Goal: Task Accomplishment & Management: Complete application form

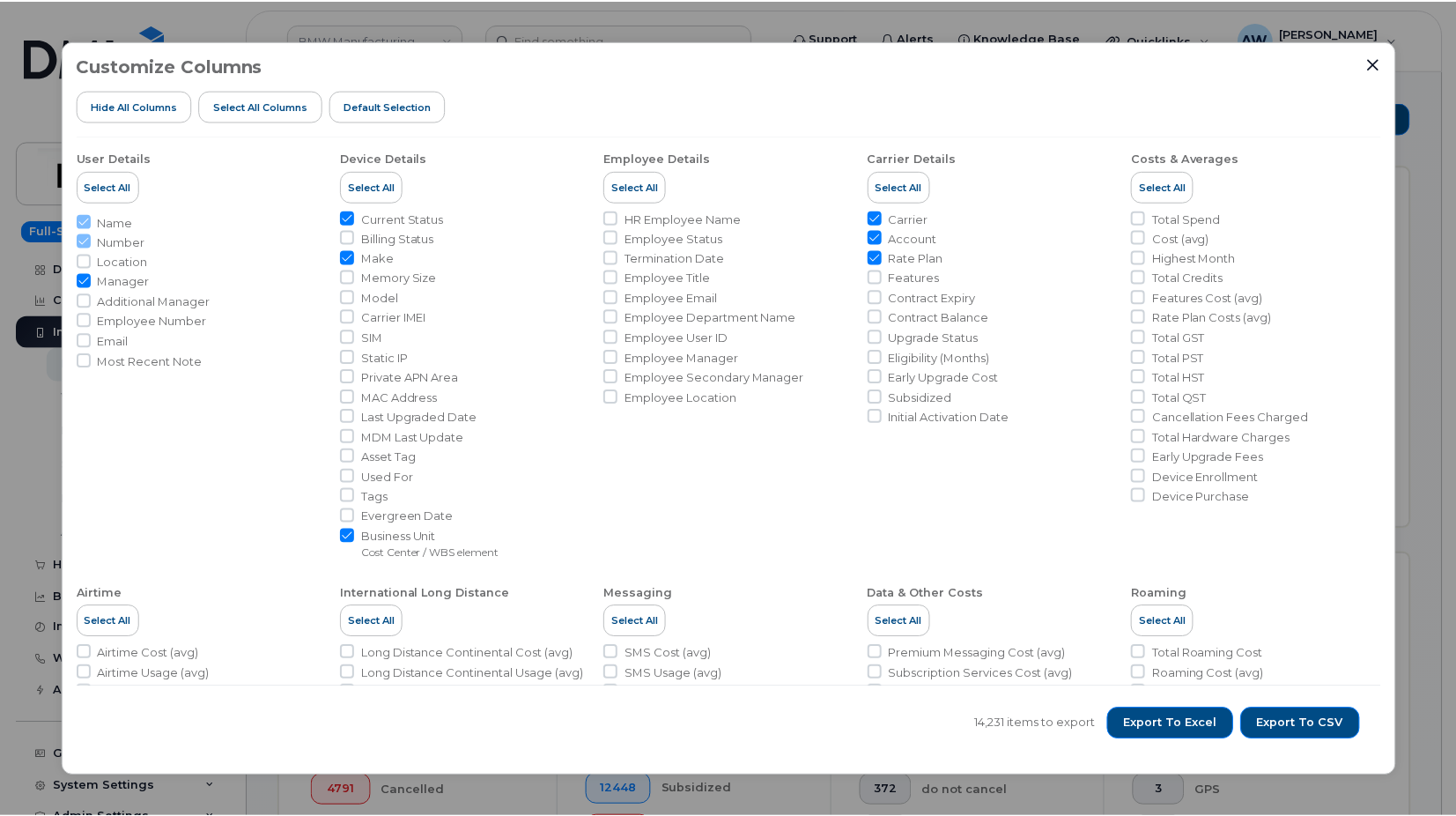
scroll to position [441, 0]
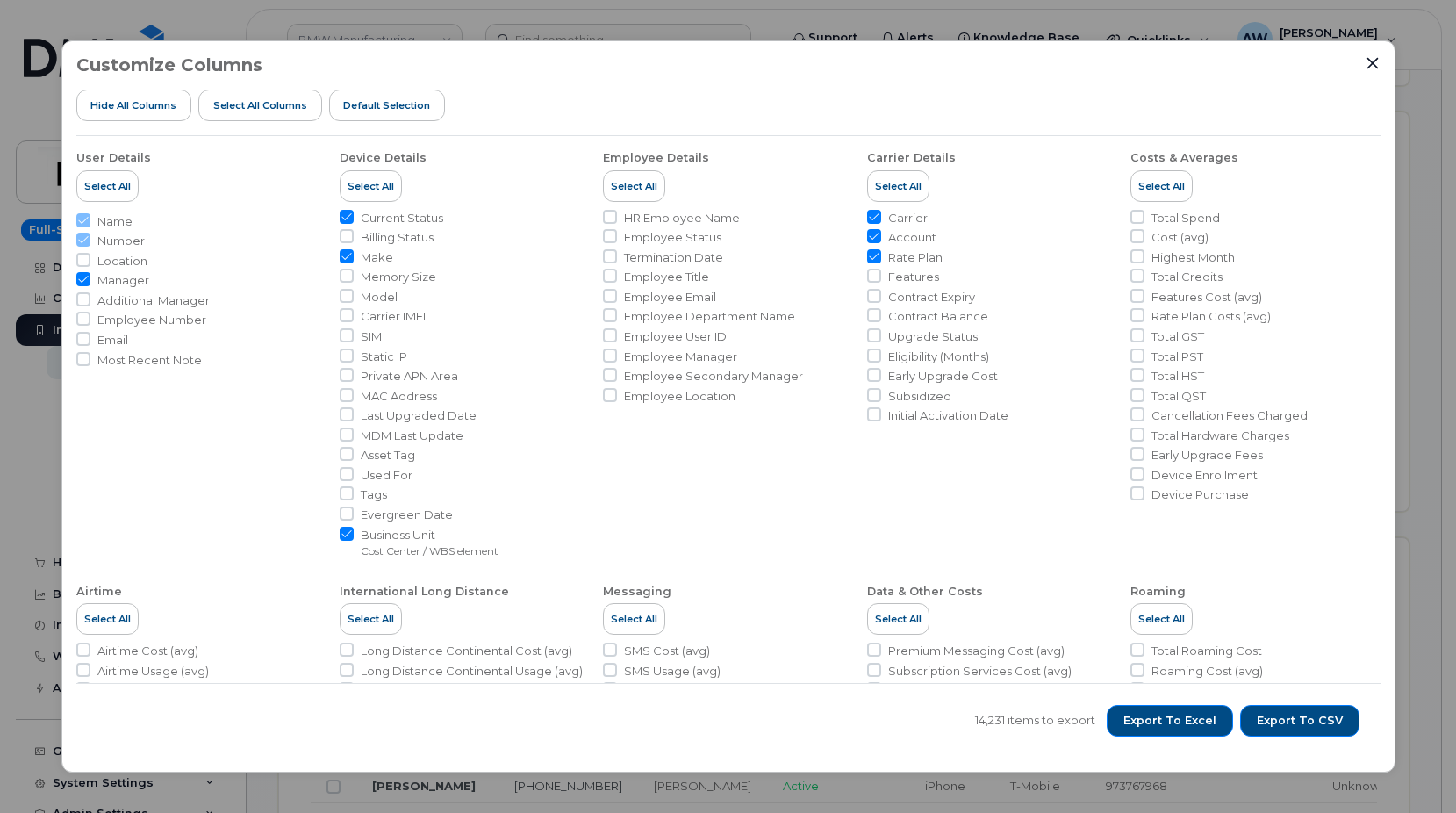
click at [1379, 58] on div at bounding box center [1373, 63] width 15 height 15
click at [1376, 59] on icon "Close" at bounding box center [1372, 63] width 12 height 12
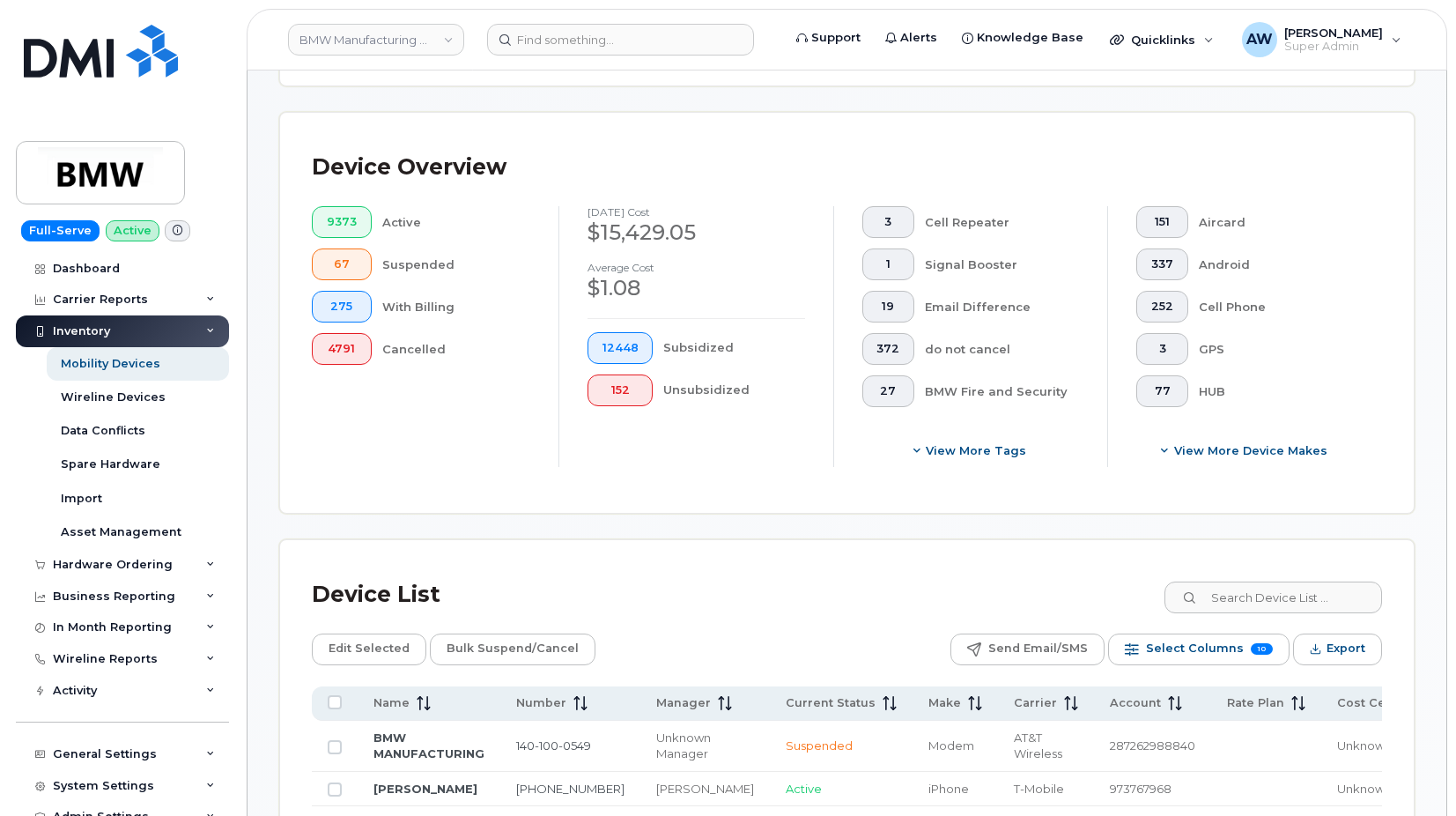
scroll to position [0, 0]
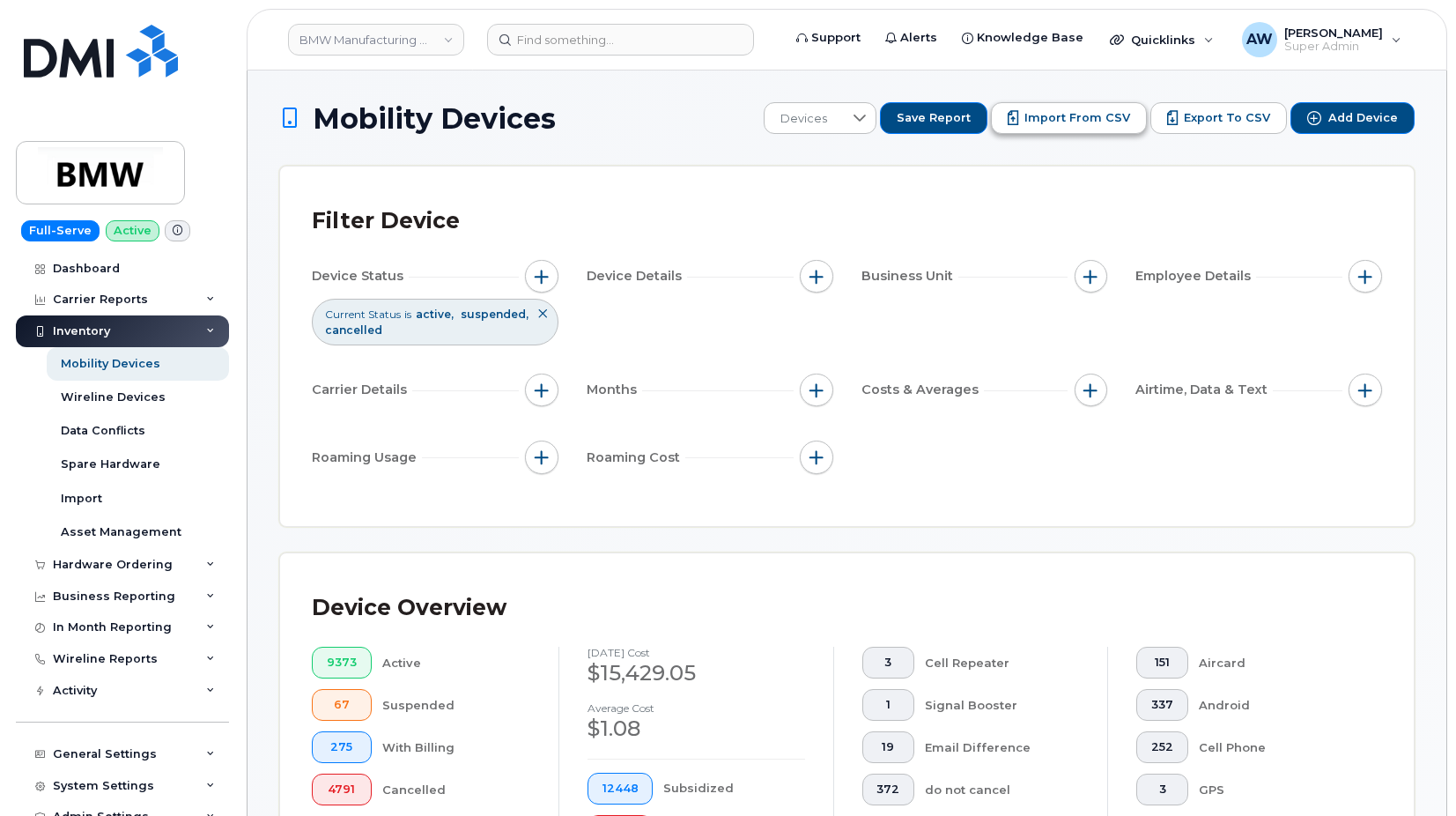
click at [1073, 115] on span "Import from CSV" at bounding box center [1078, 117] width 106 height 15
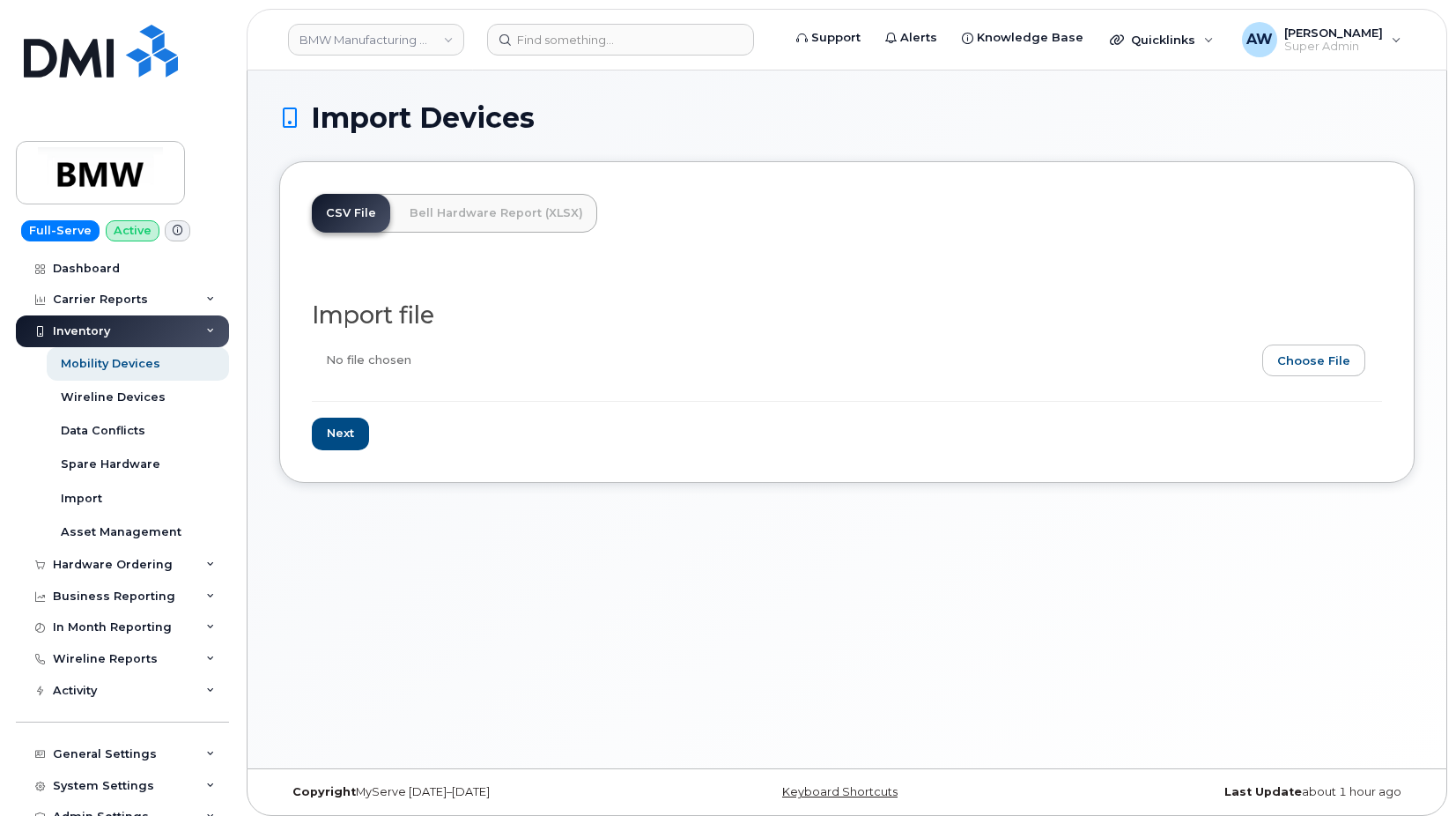
click at [1355, 368] on input "file" at bounding box center [840, 365] width 1057 height 40
type input "C:\fakepath\BMW Months left of Contract.csv"
click at [346, 446] on input "Next" at bounding box center [341, 434] width 58 height 33
type input "Loading..."
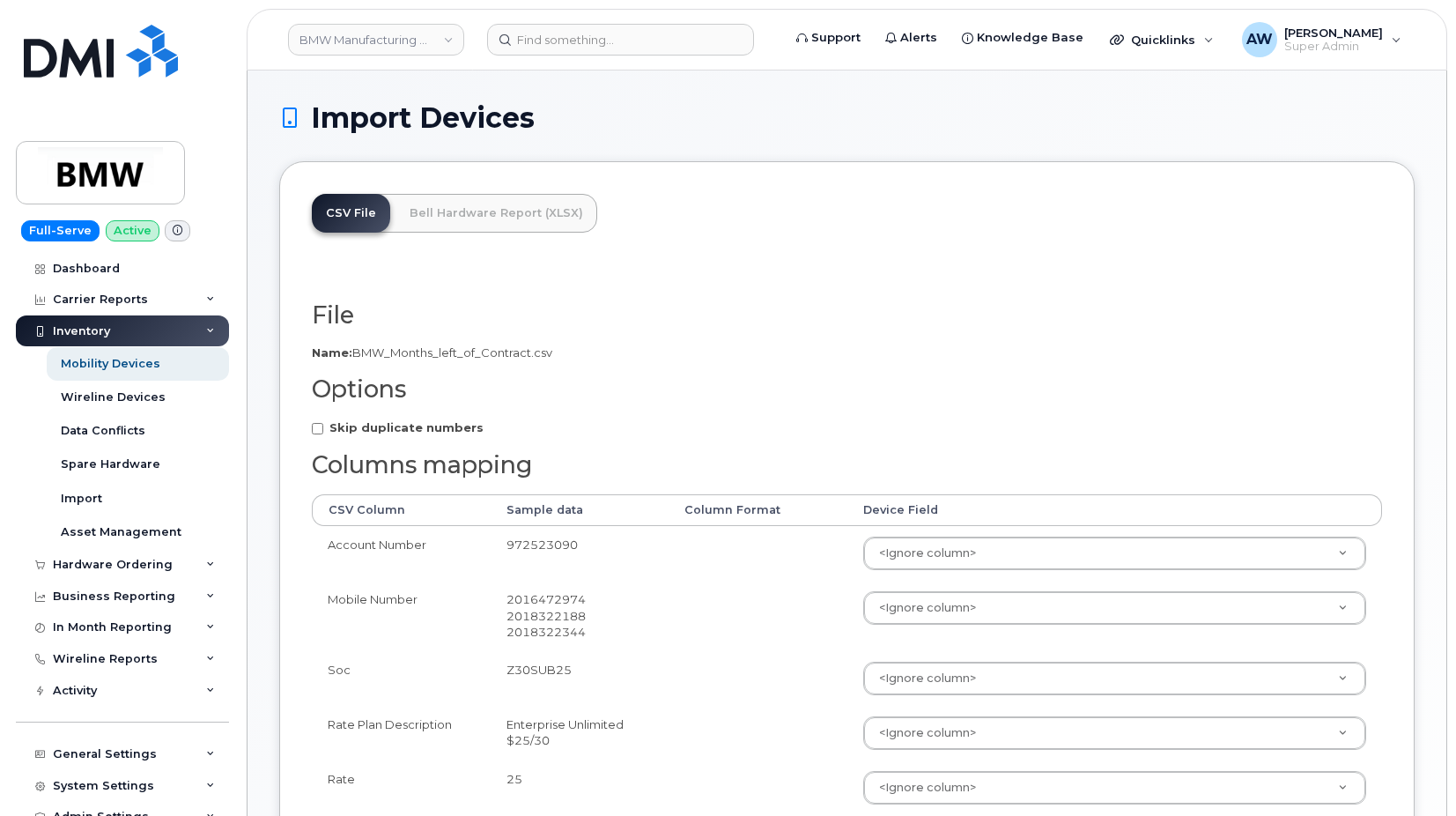
click at [964, 532] on td "<Ignore column> Accounting Categories Accounting Categories[Cost Center / Wbs E…" at bounding box center [1115, 553] width 536 height 55
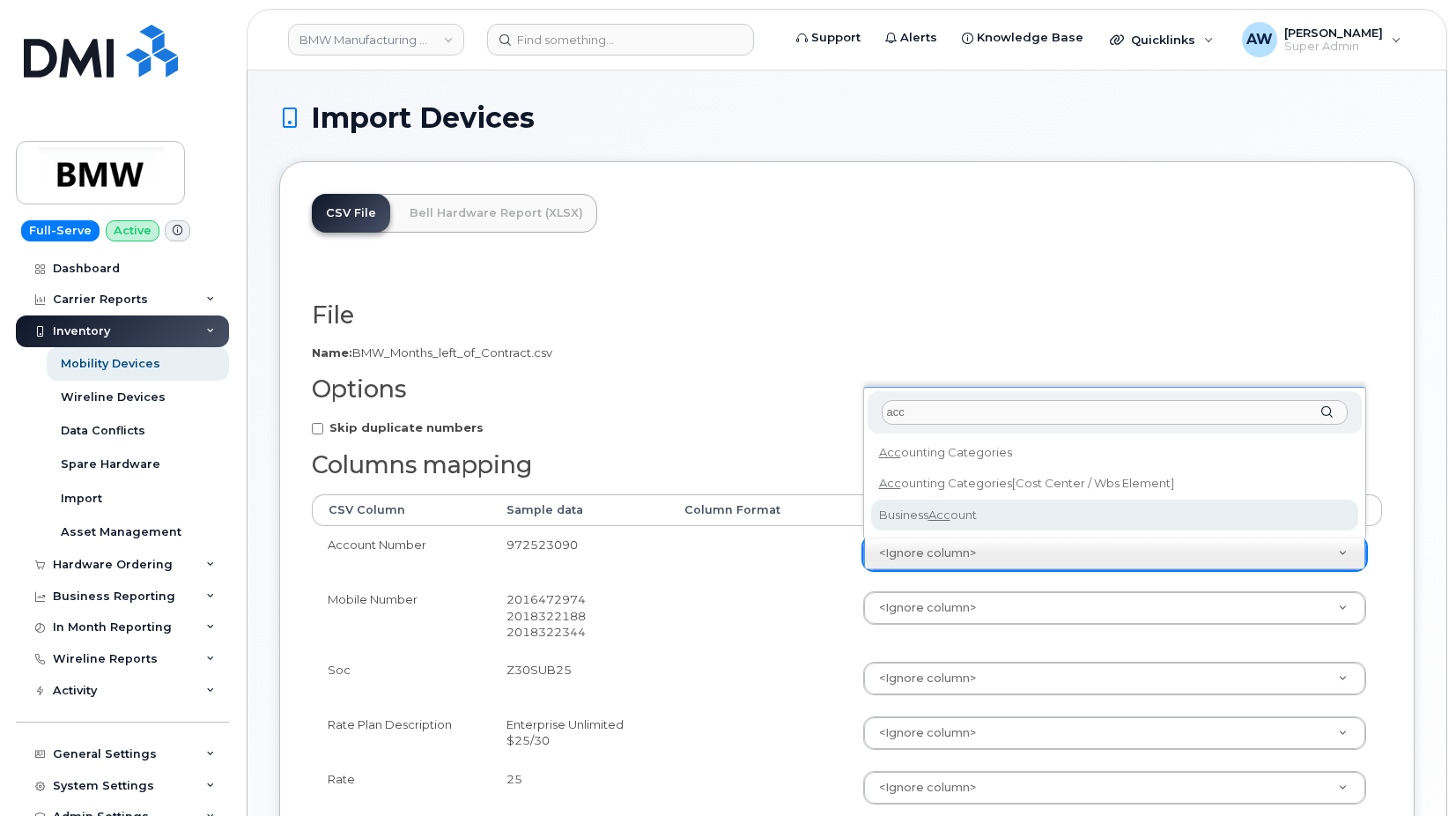
type input "acc"
select select "business_account_id"
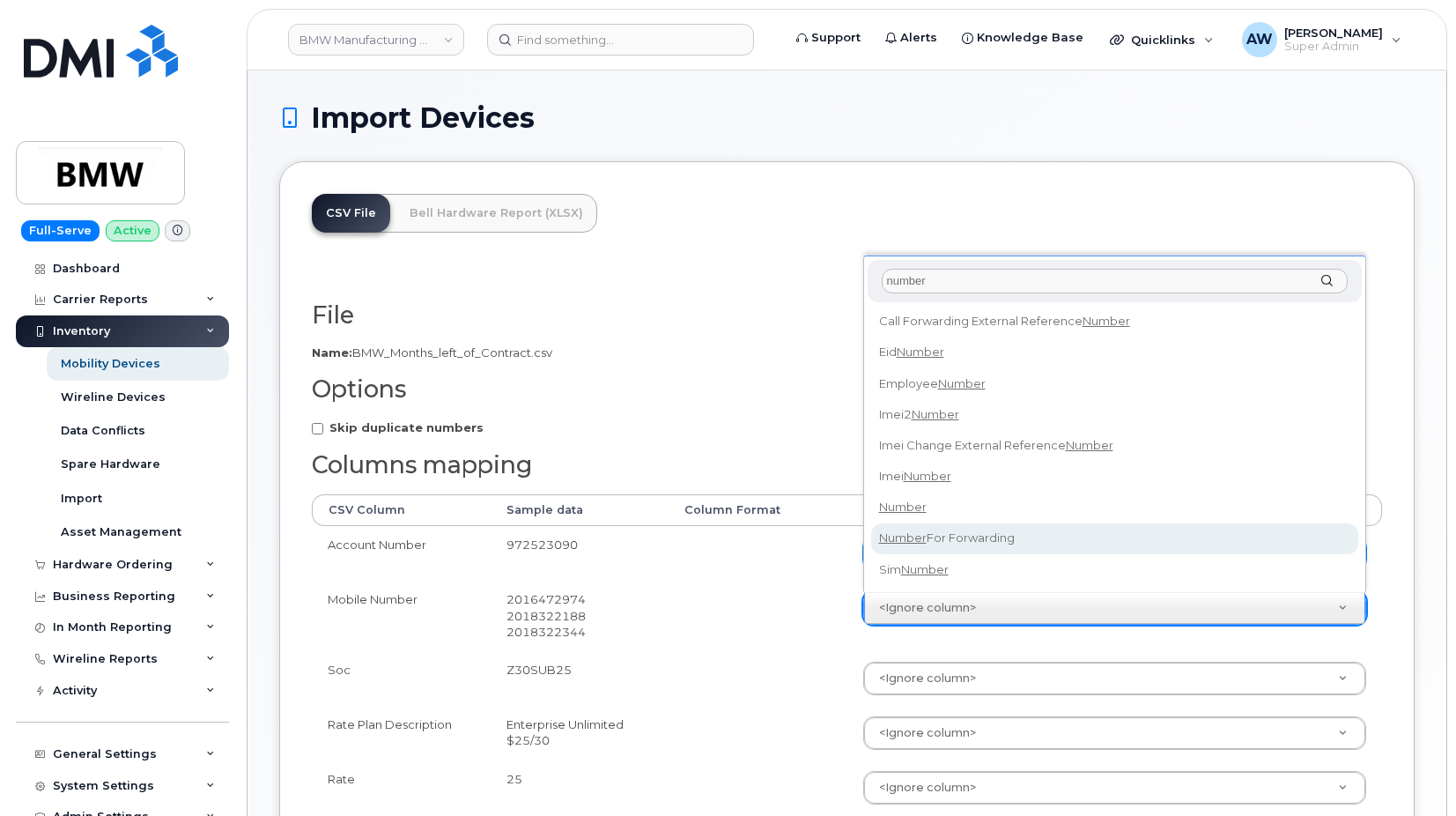
type input "number"
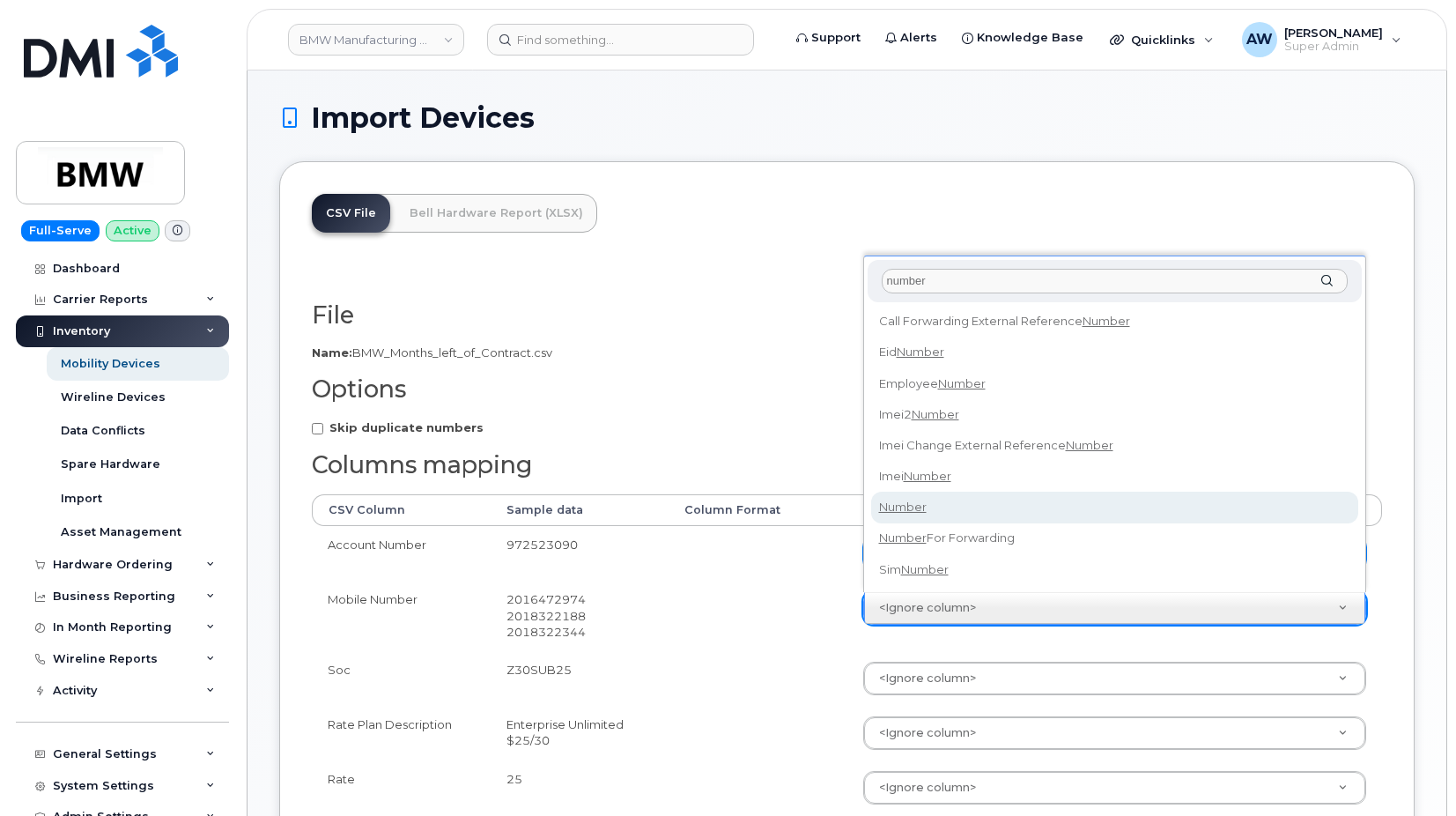
select select "number"
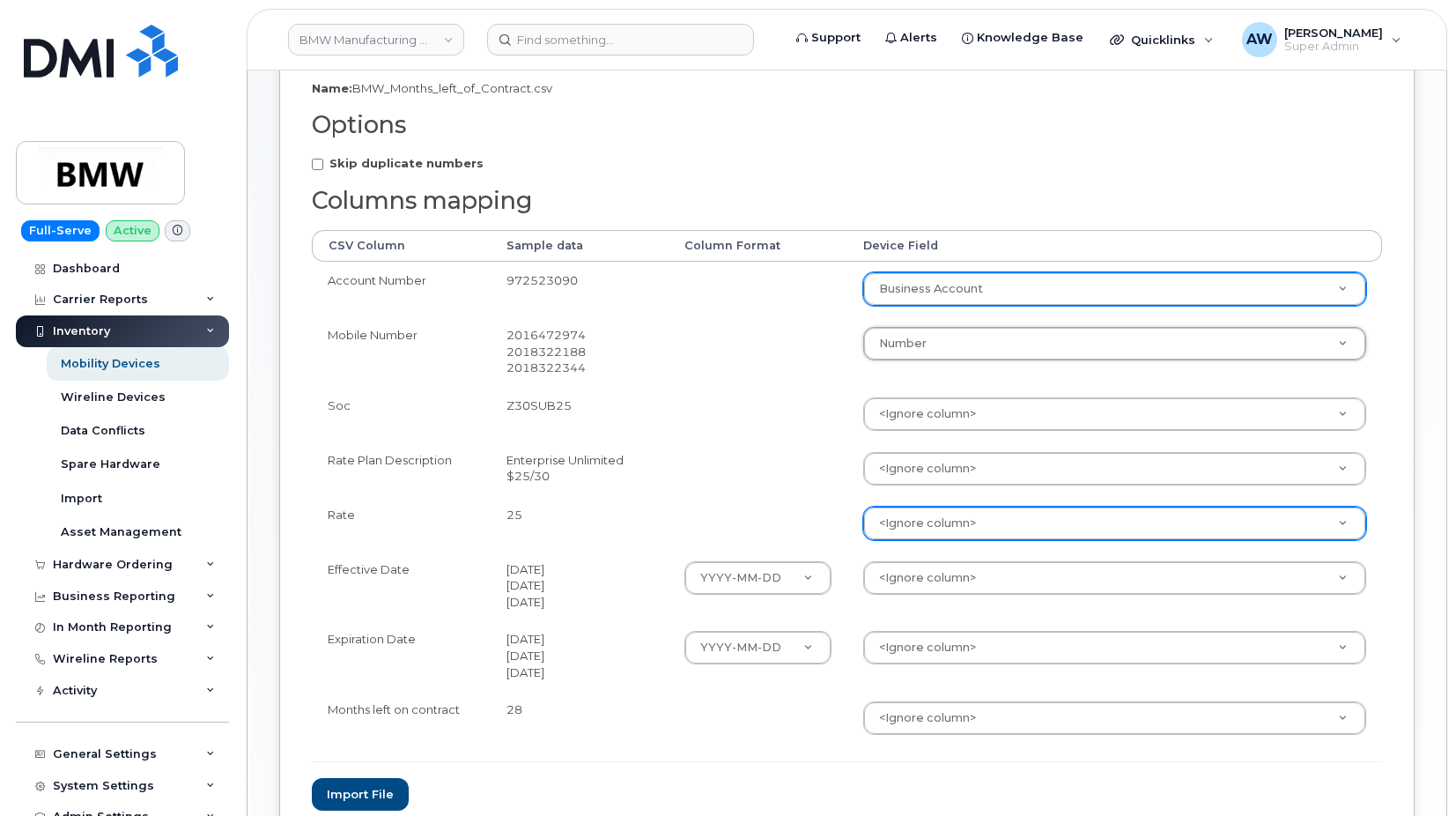
scroll to position [352, 0]
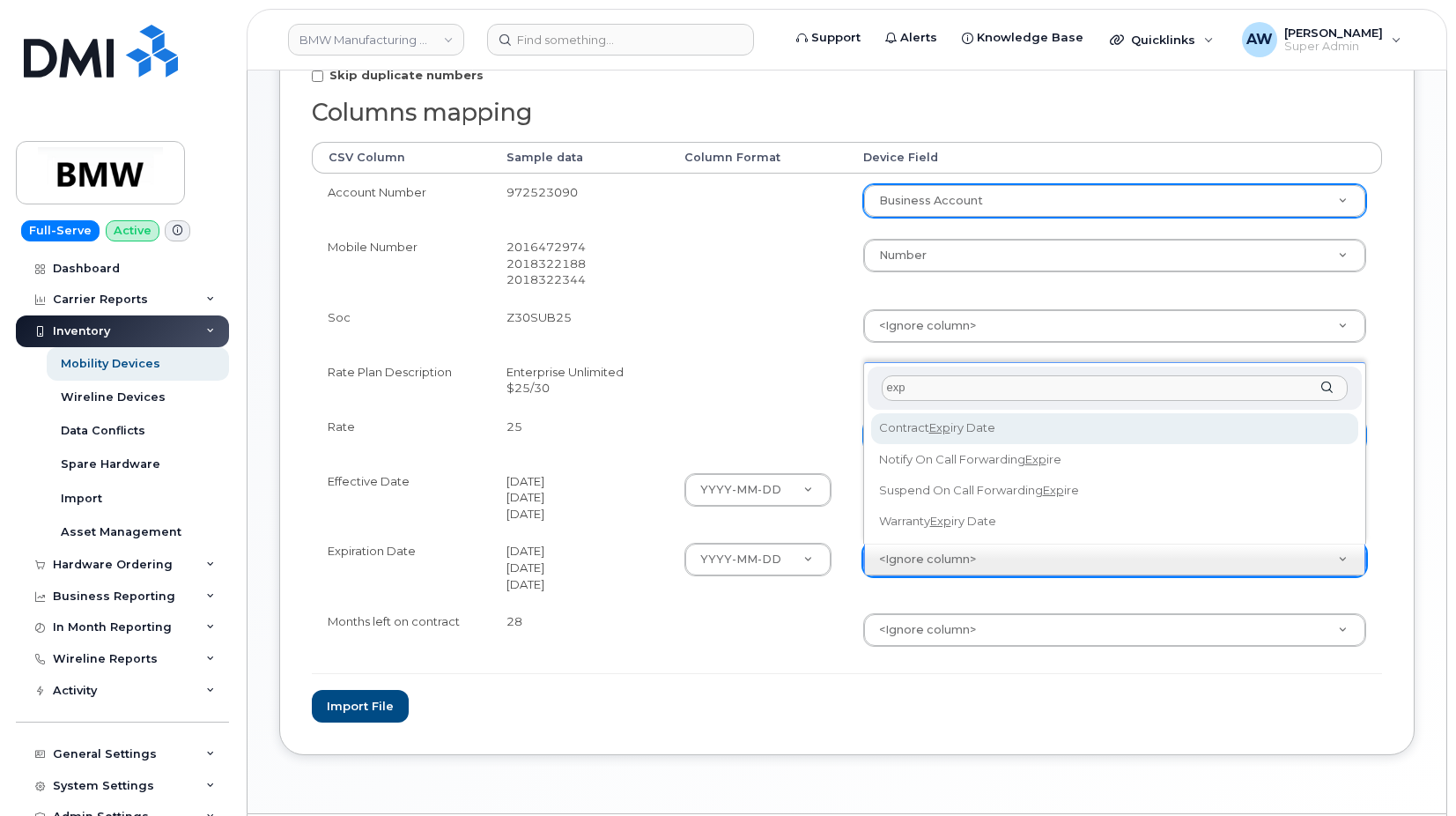
type input "exp"
select select "contract_expiry_date"
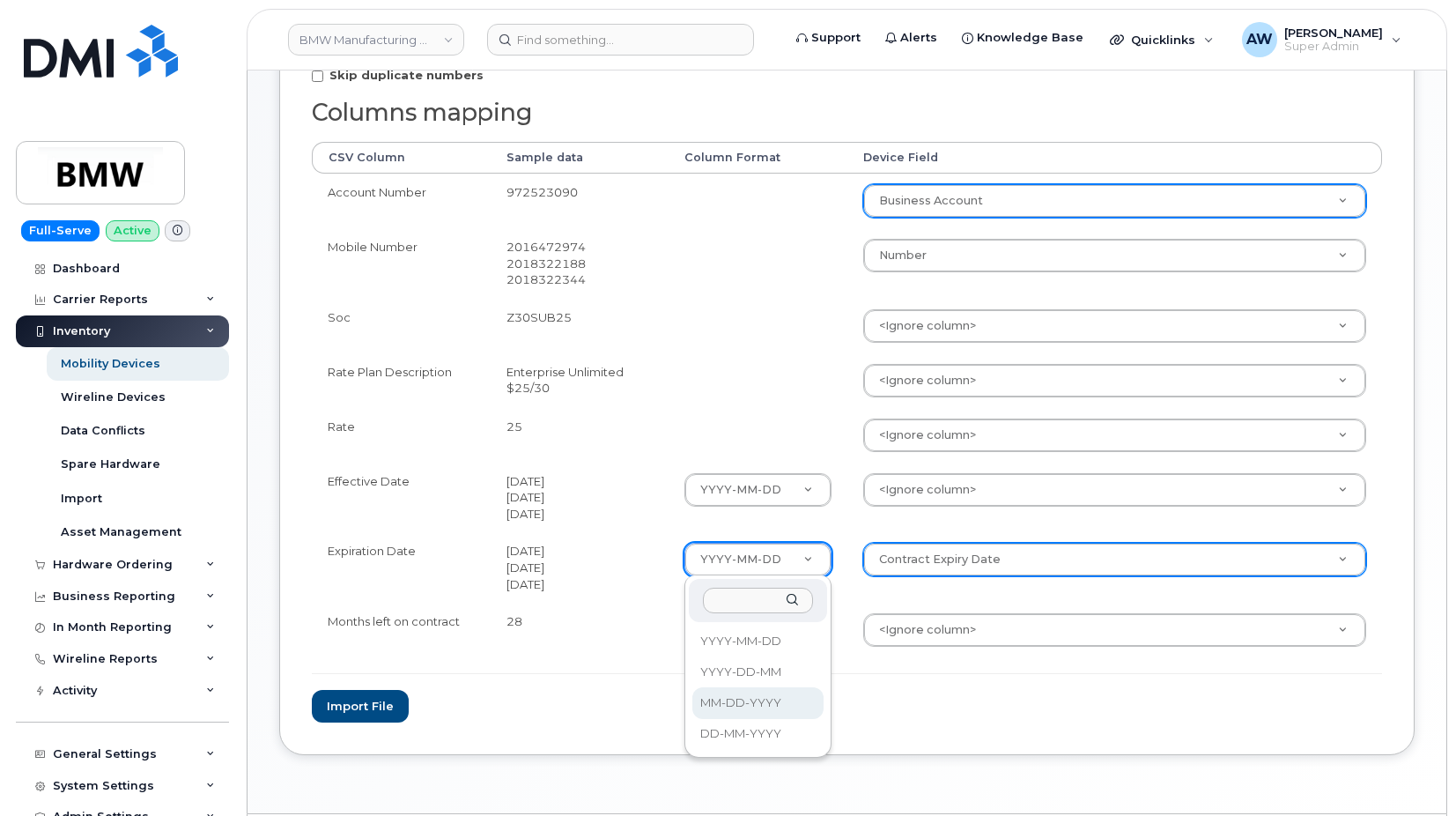
select select "%m-%d-%Y"
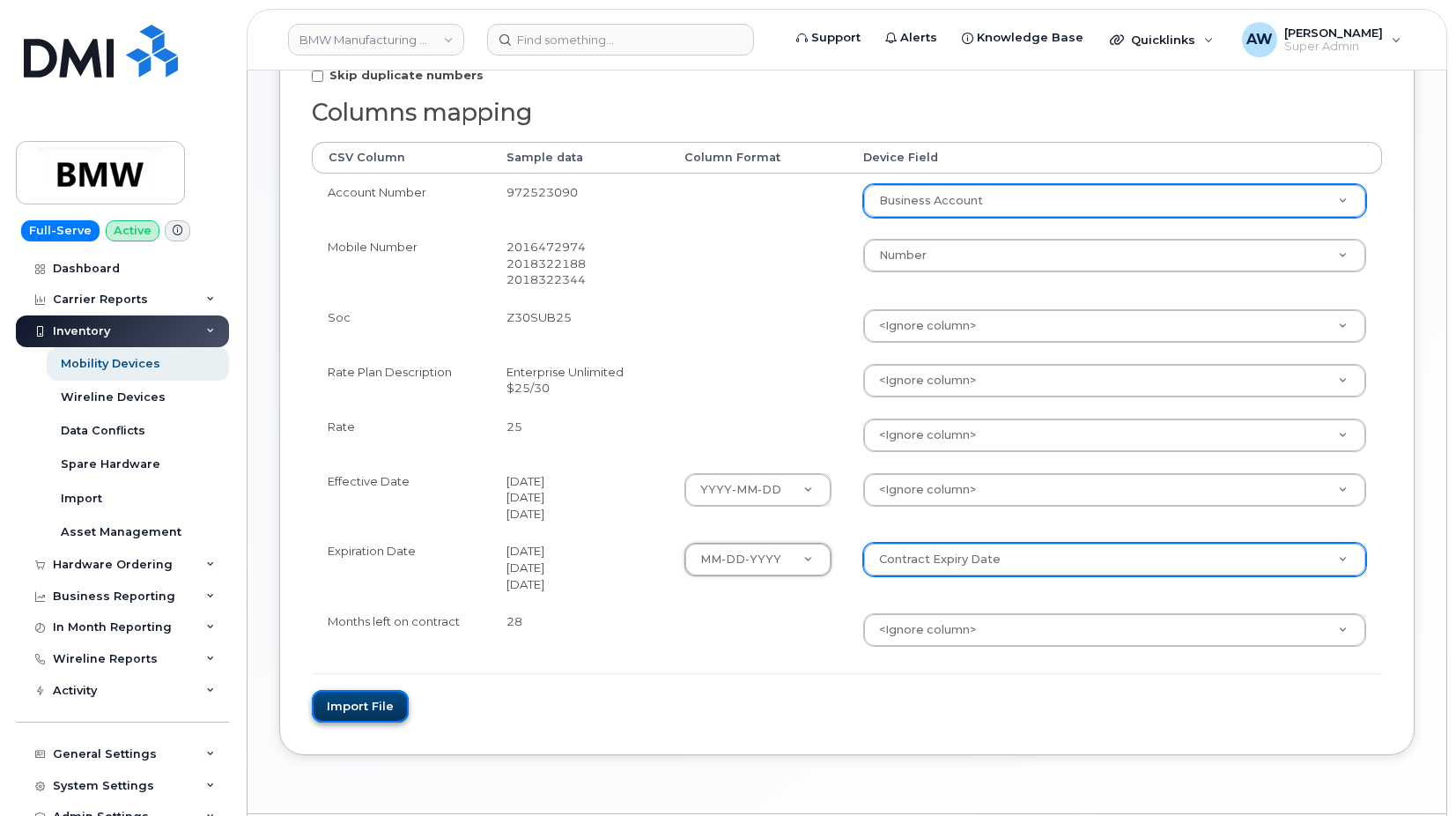
click at [317, 701] on button "Import file" at bounding box center [360, 706] width 97 height 33
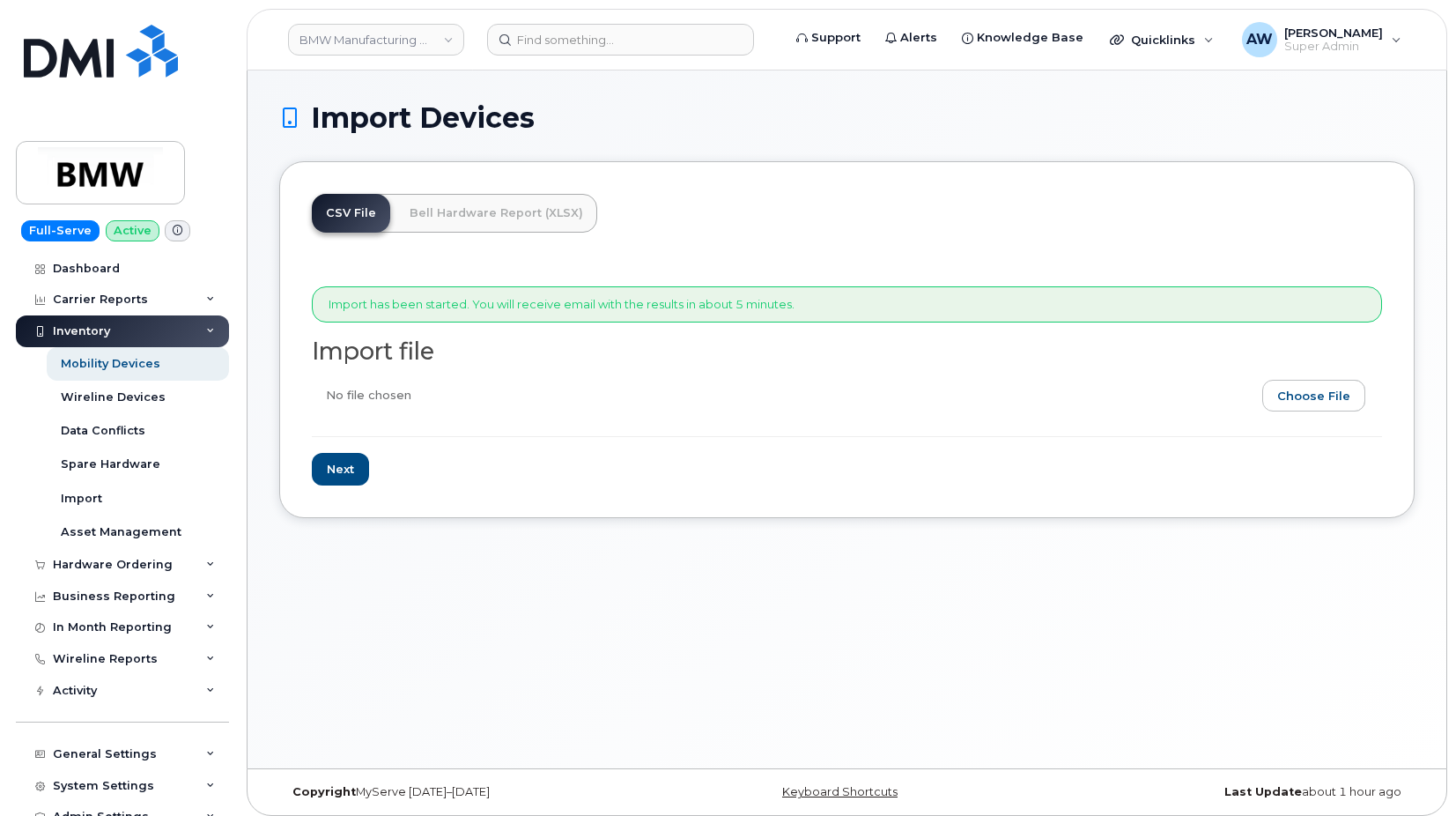
click at [1355, 404] on input "file" at bounding box center [840, 400] width 1057 height 40
type input "C:\fakepath\BMW Months left of Contract.csv"
click at [349, 464] on input "Next" at bounding box center [341, 470] width 58 height 33
type input "Loading..."
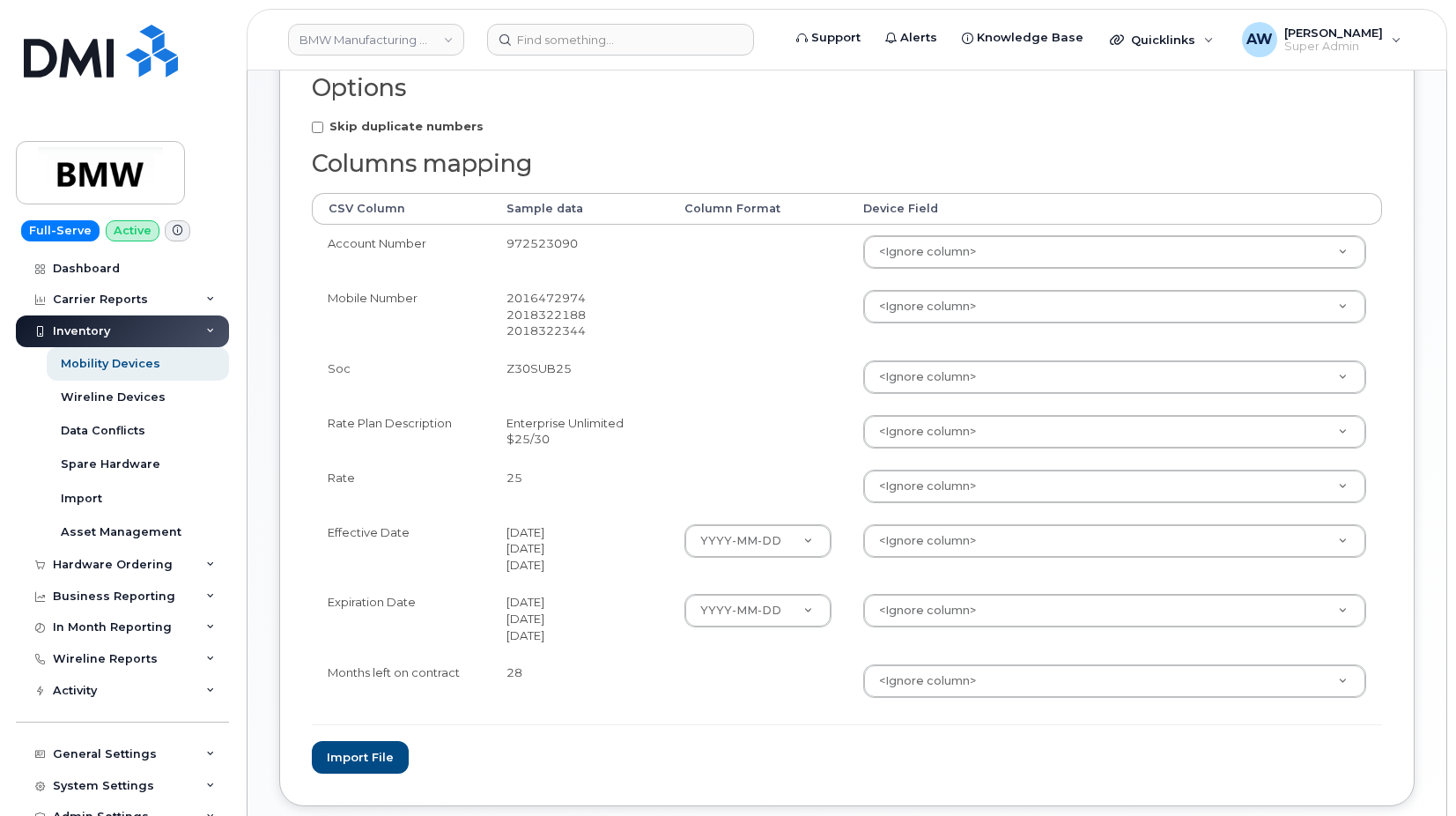
scroll to position [352, 0]
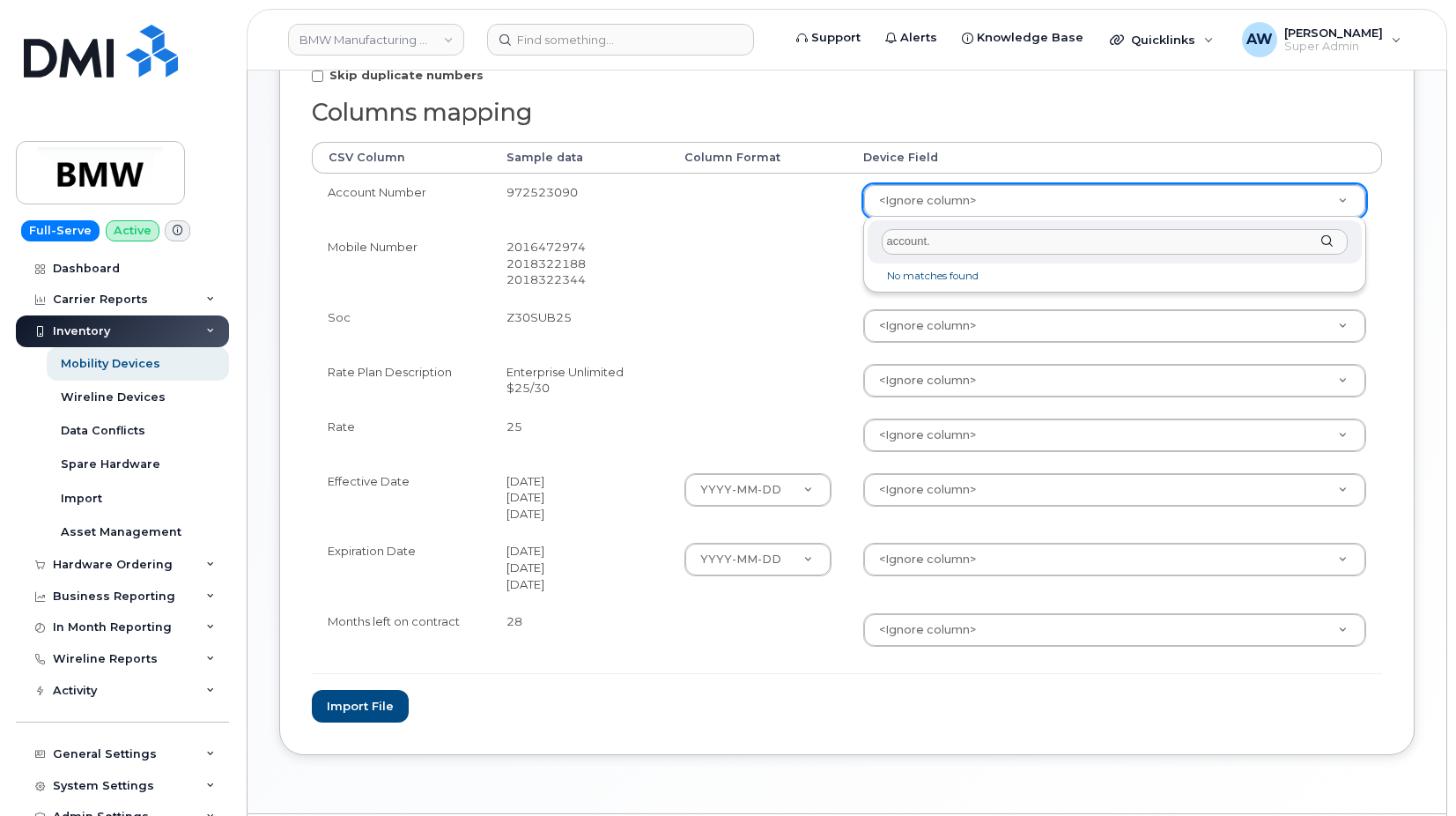
type input "account"
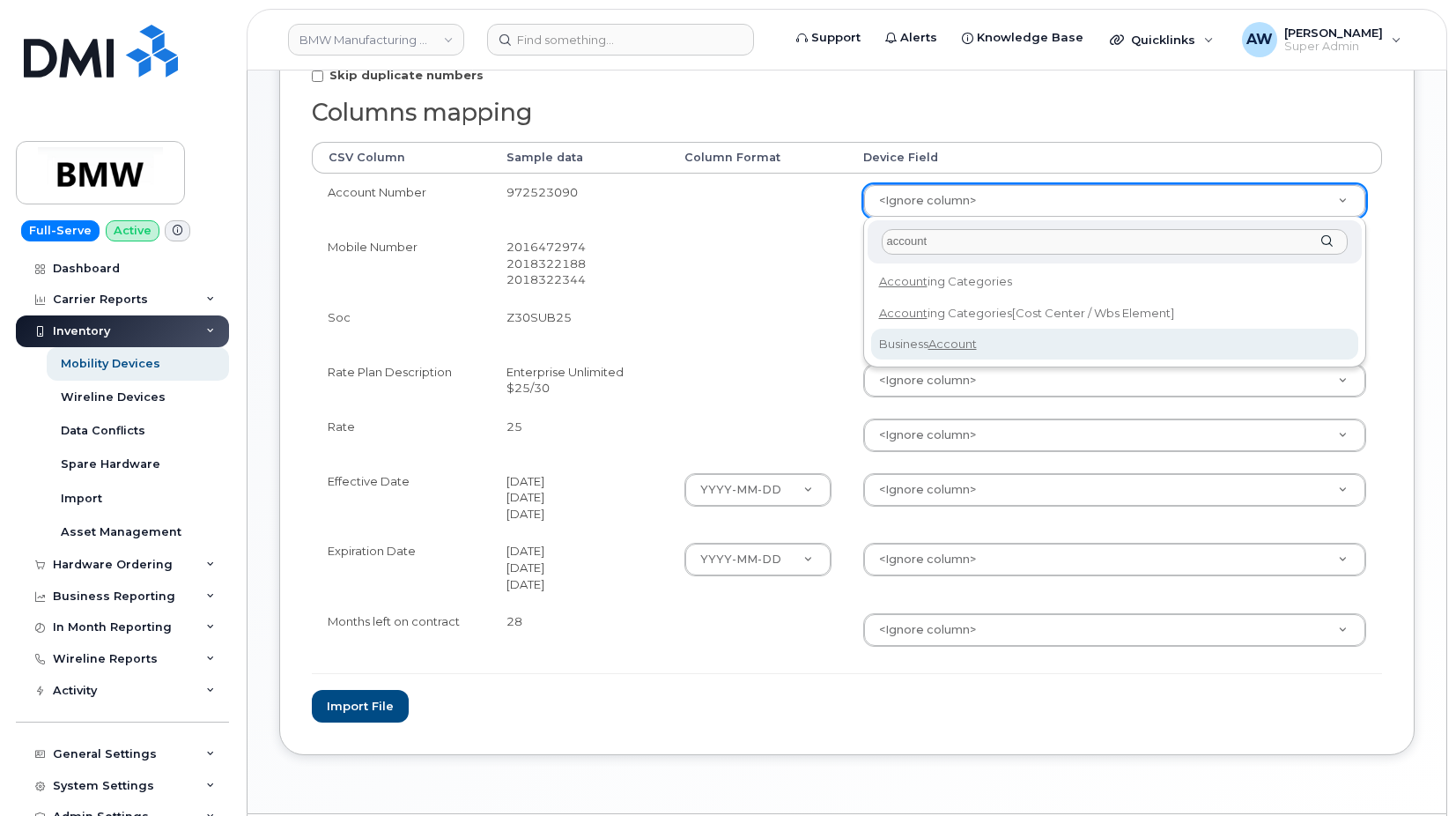
select select "business_account_id"
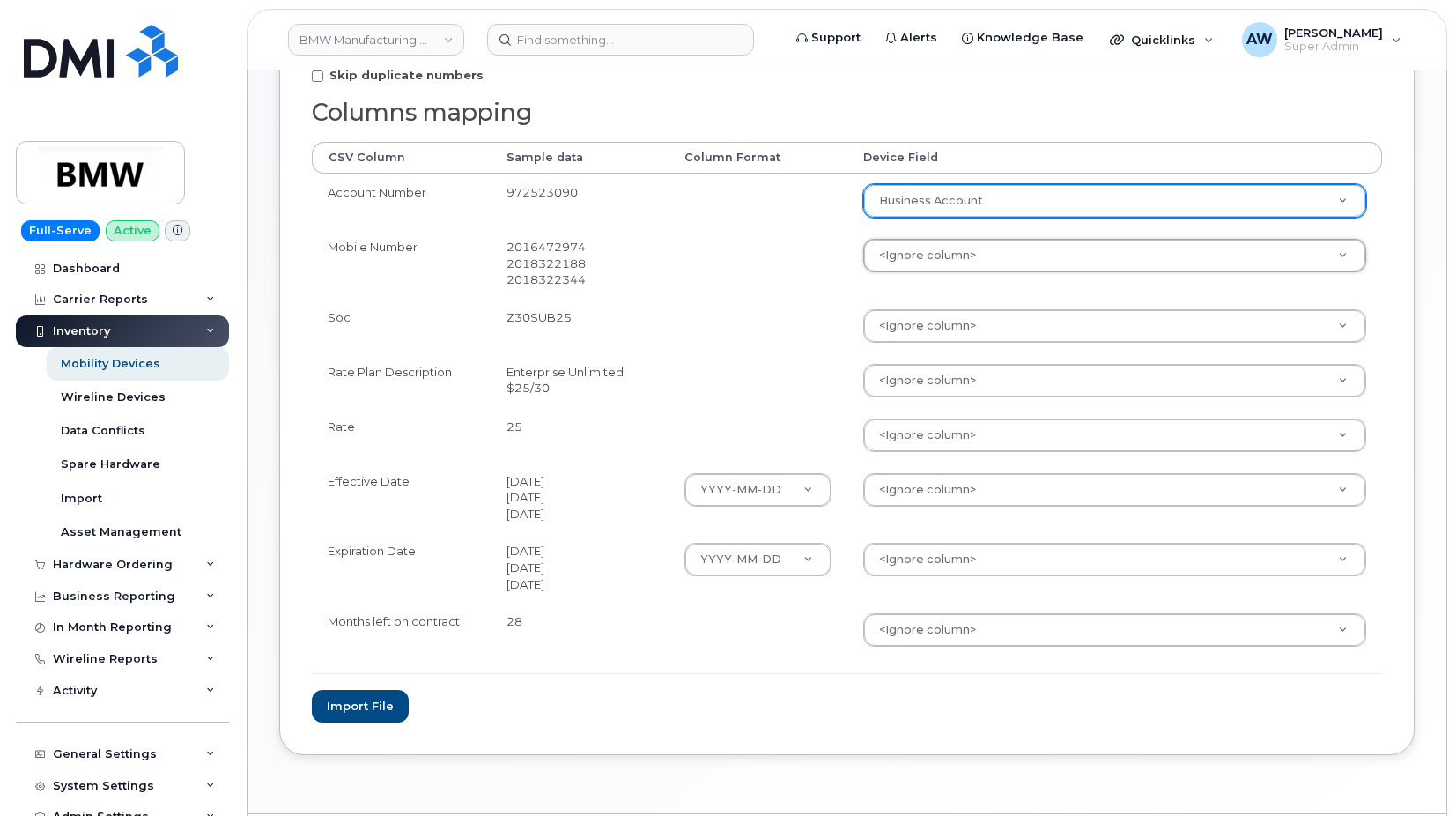
type input "n"
type input "nu"
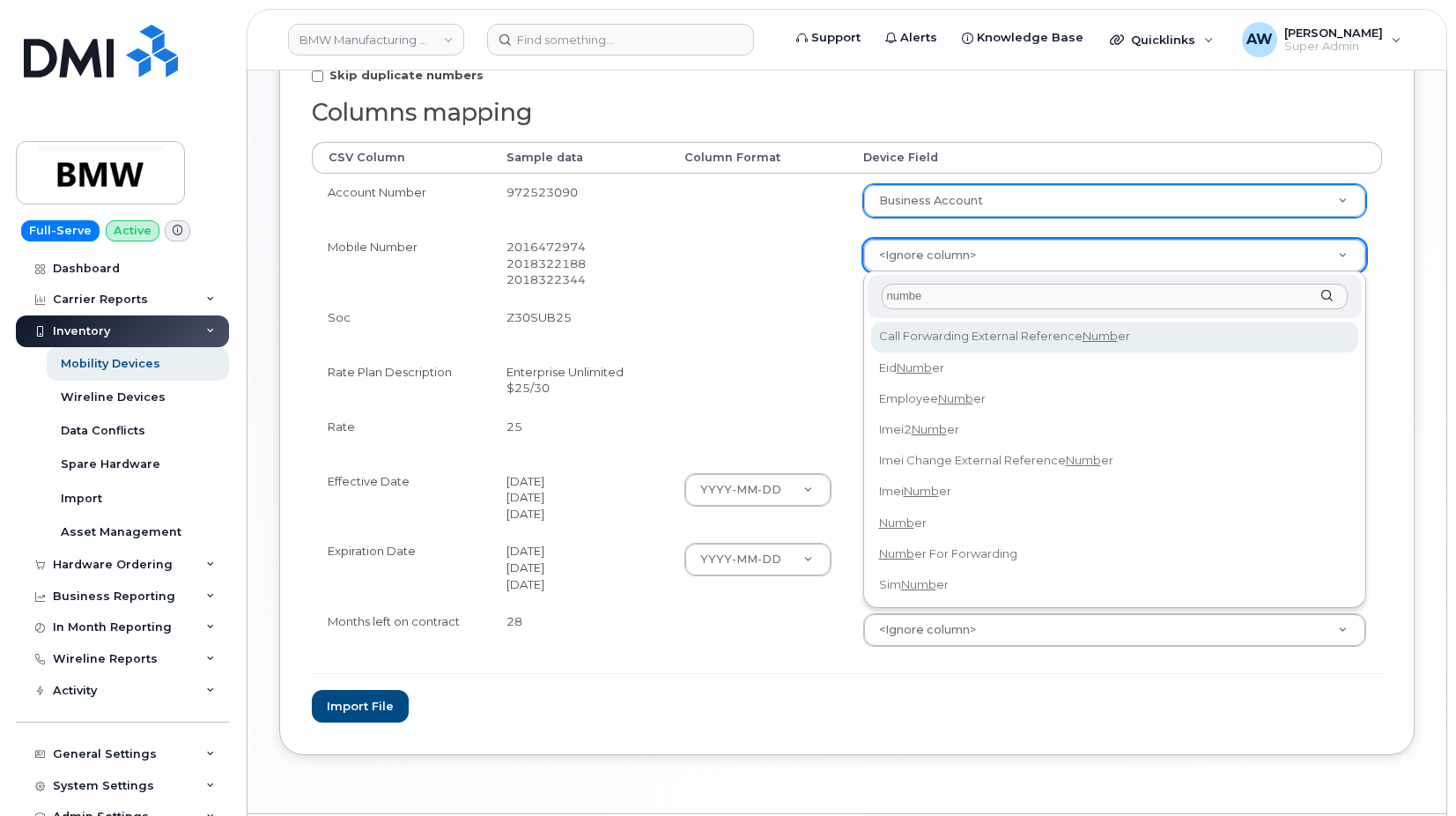
type input "number"
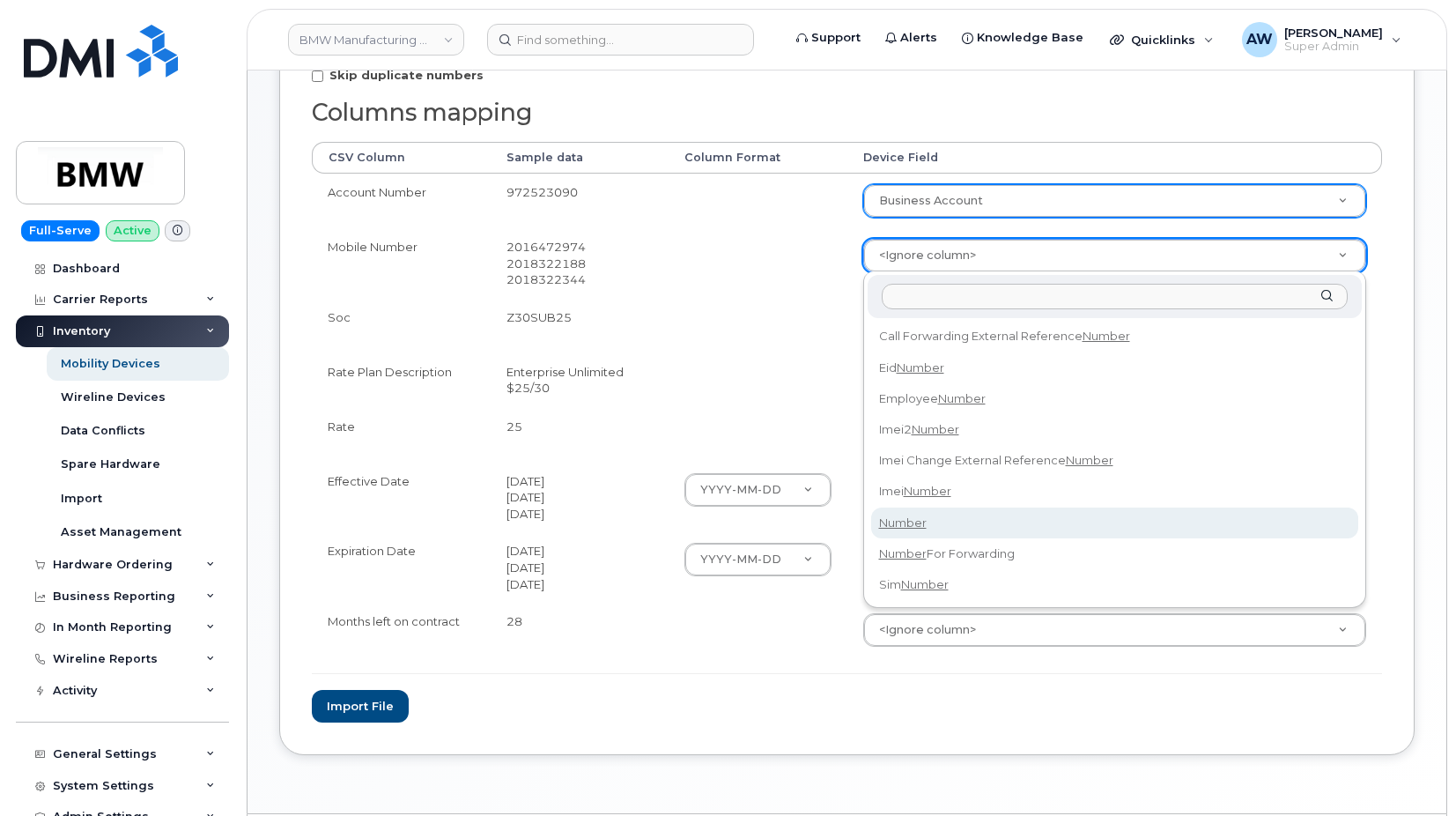
select select "number"
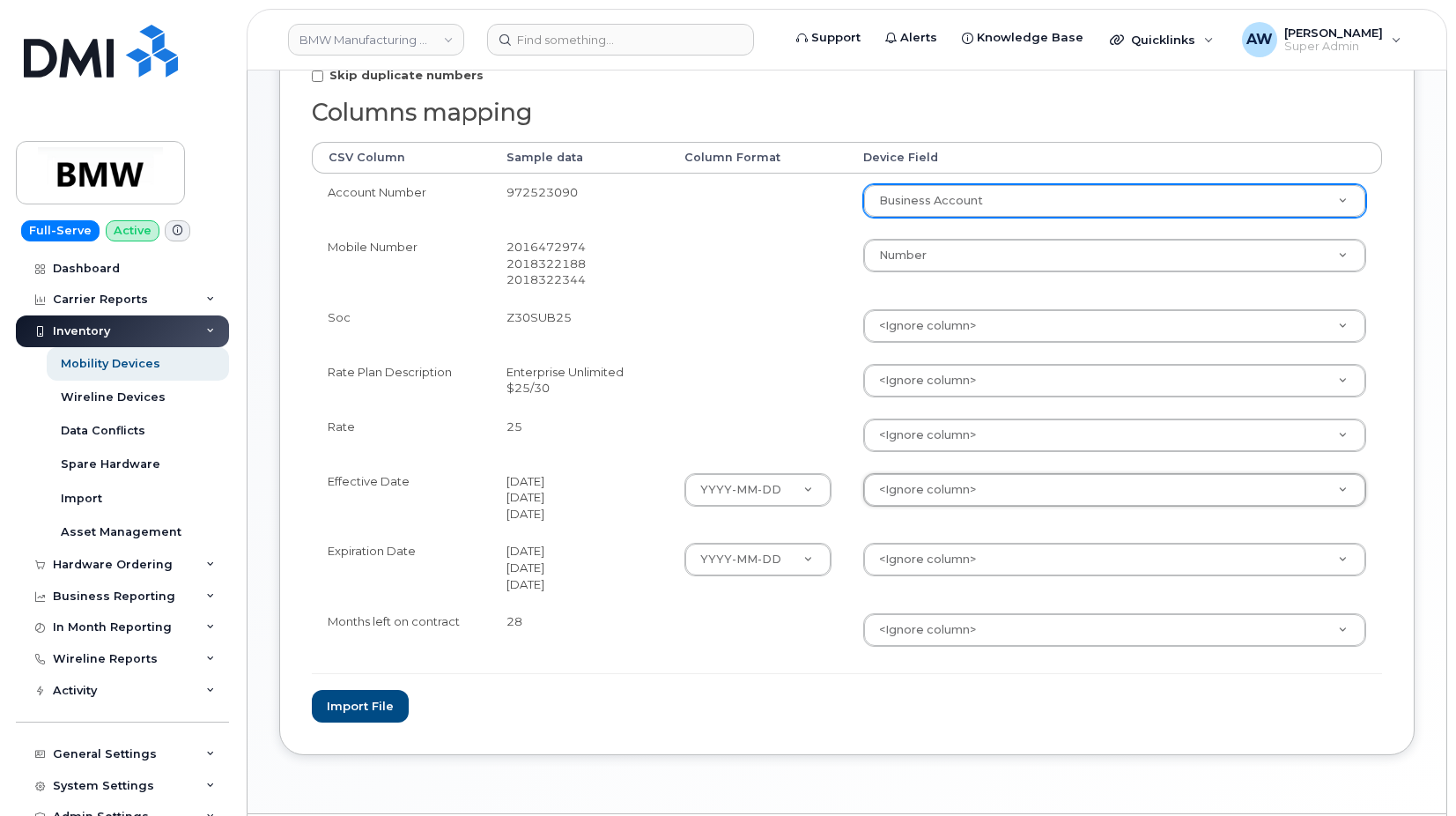
type input "e"
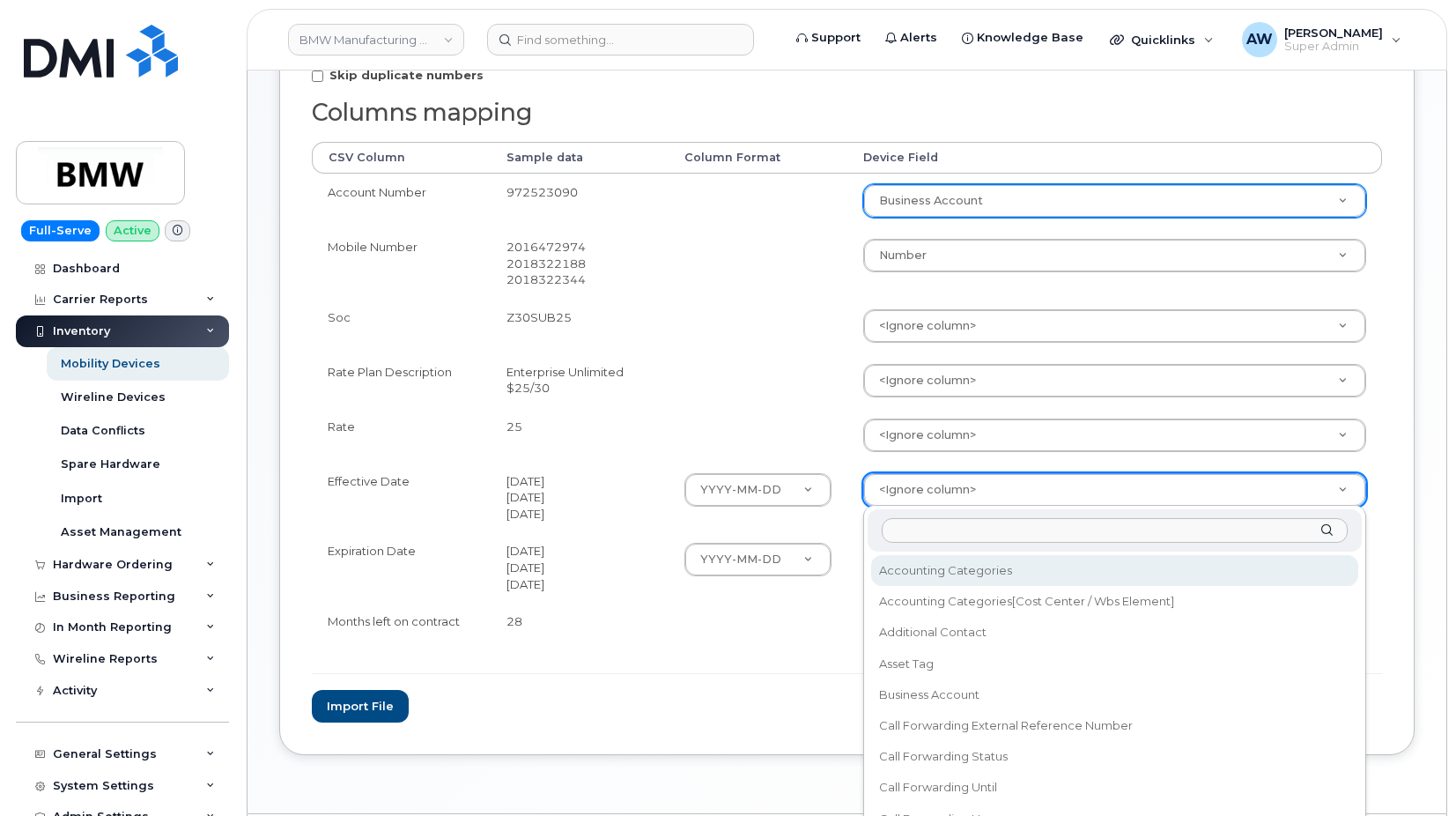
select select "accounting_categories"
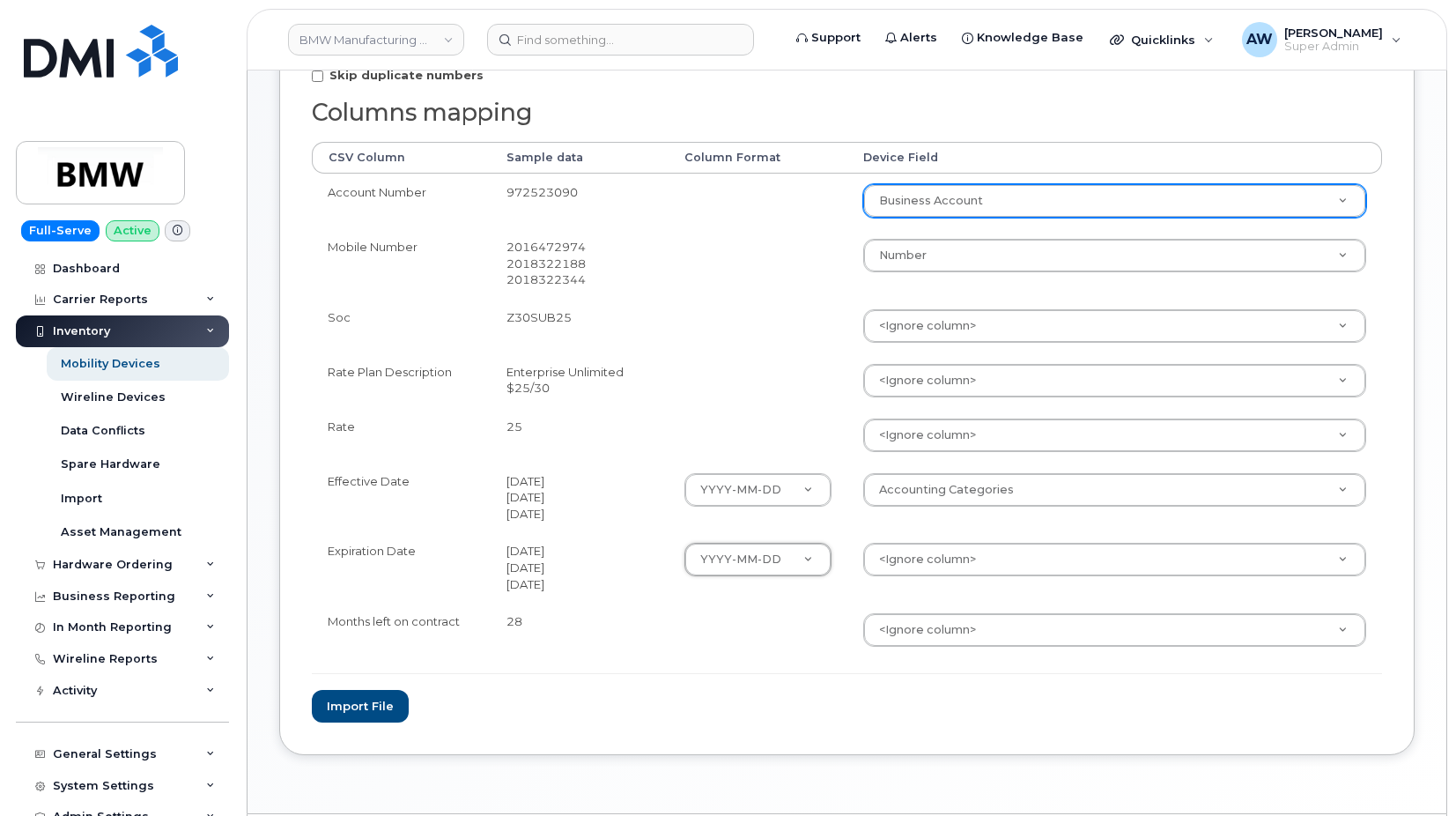
type input "e"
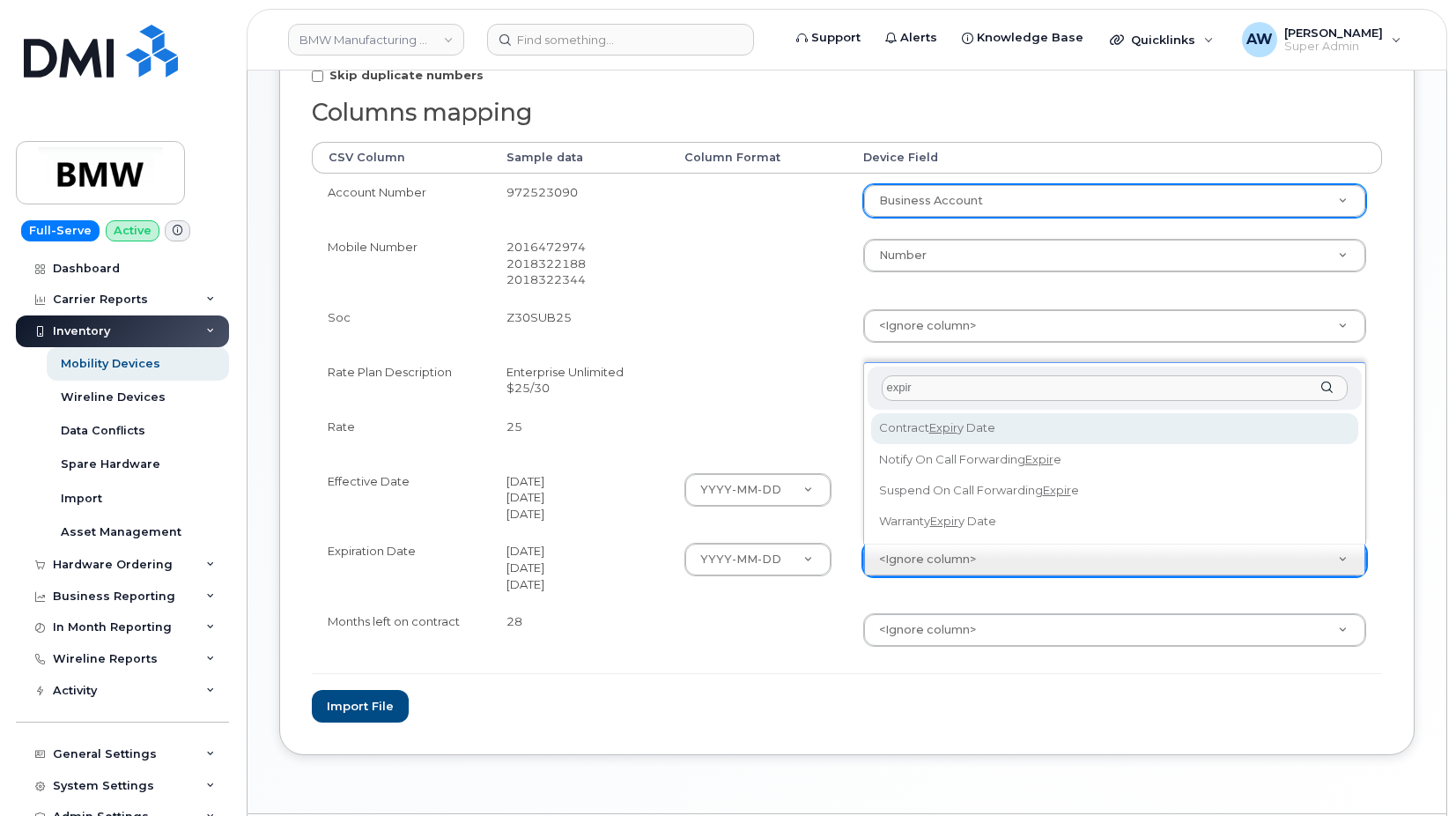
type input "expir"
select select "contract_expiry_date"
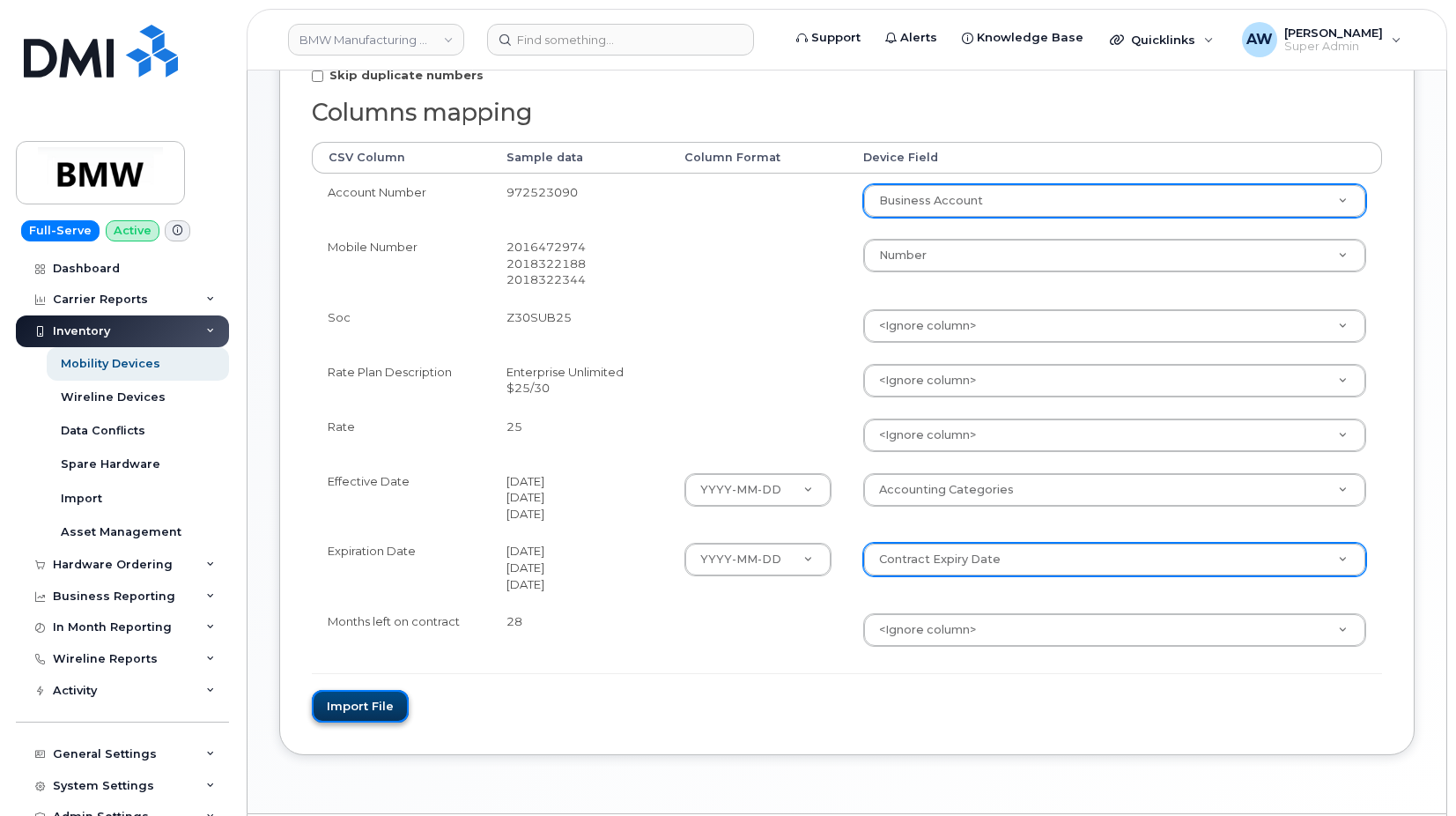
click at [343, 720] on button "Import file" at bounding box center [360, 706] width 97 height 33
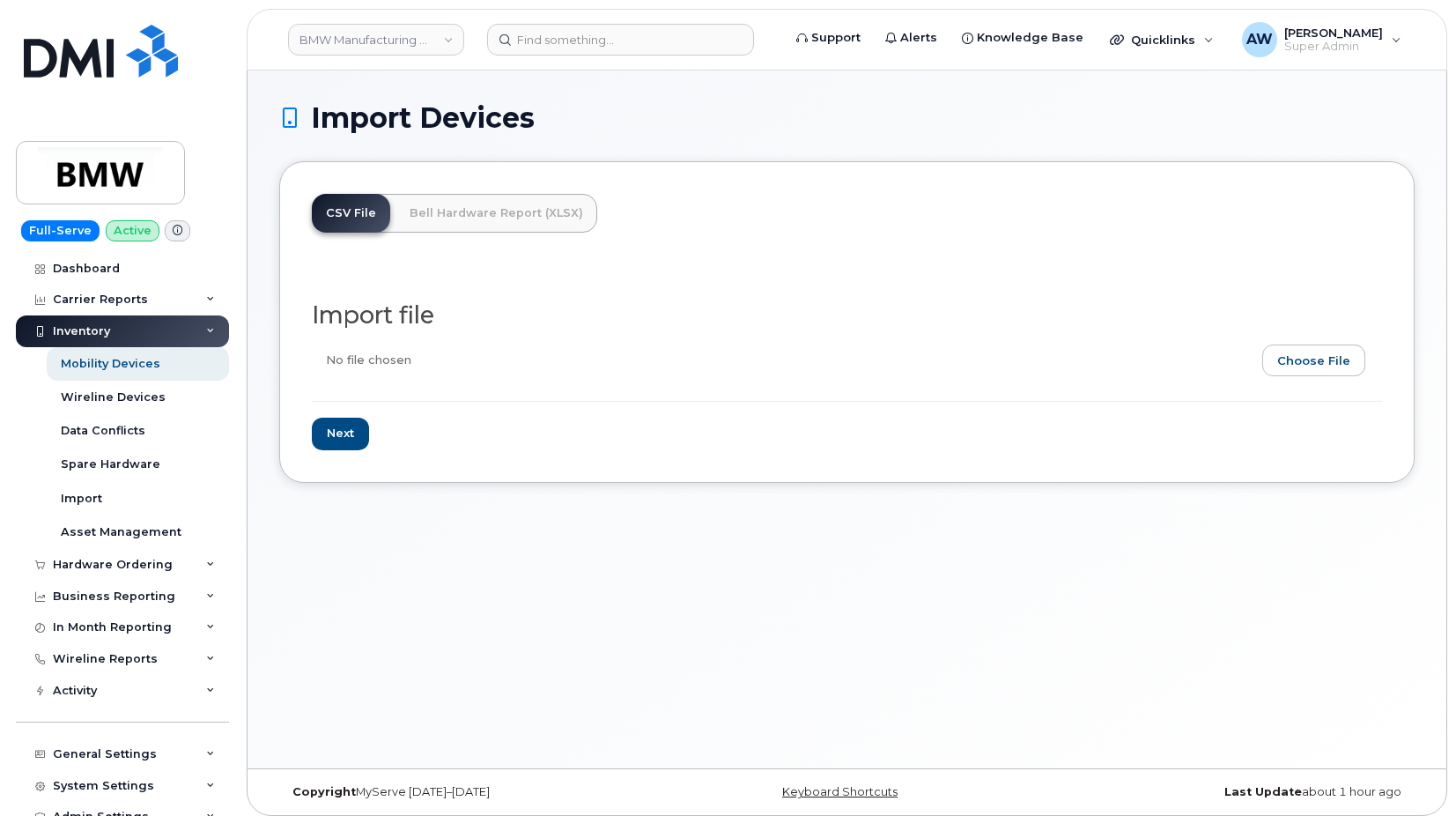
click at [1313, 360] on input "file" at bounding box center [840, 365] width 1057 height 40
type input "C:\fakepath\BMW Months left of Contract.csv"
click at [339, 432] on input "Next" at bounding box center [341, 434] width 58 height 33
type input "Loading..."
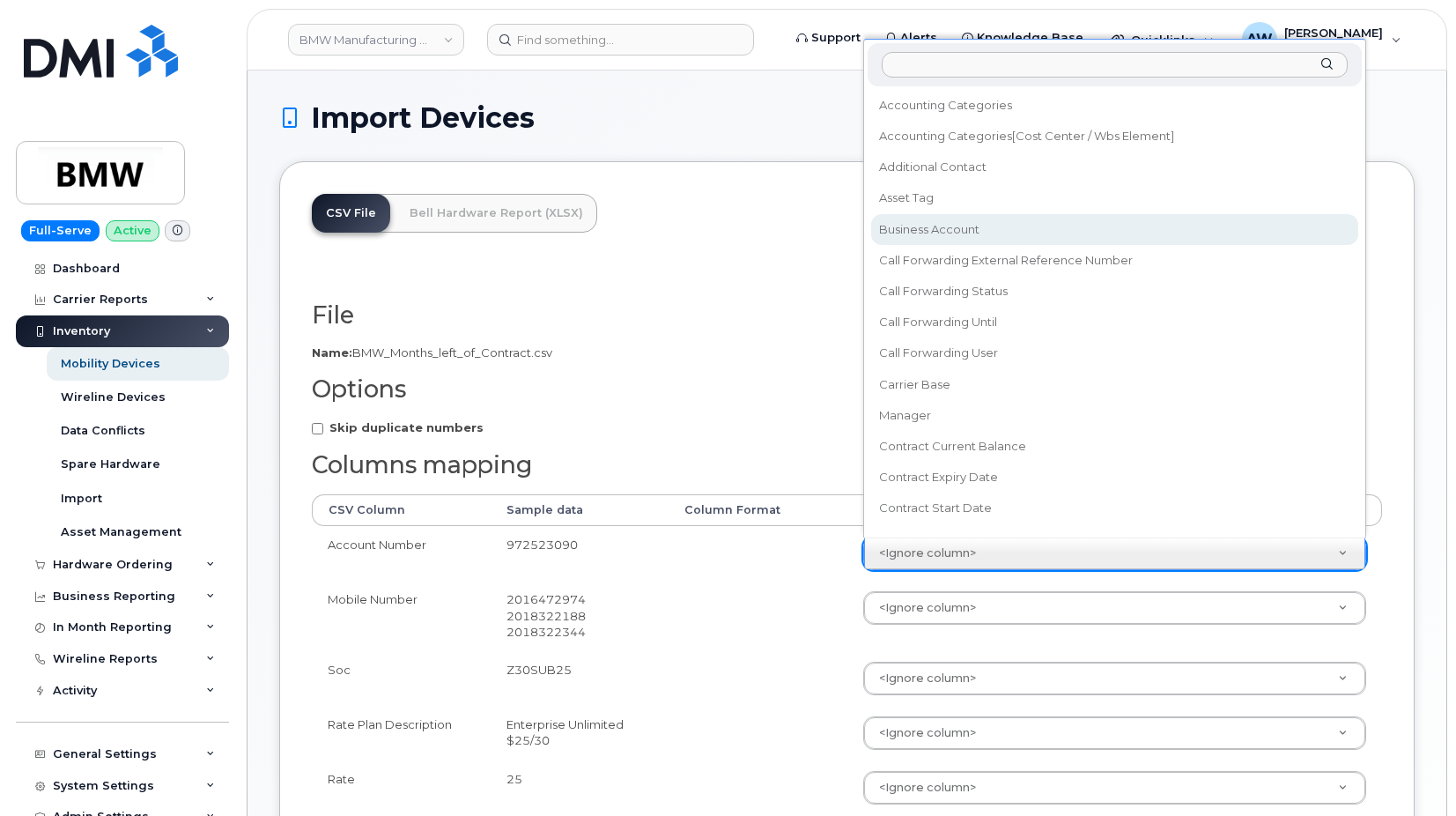
select select "business_account_id"
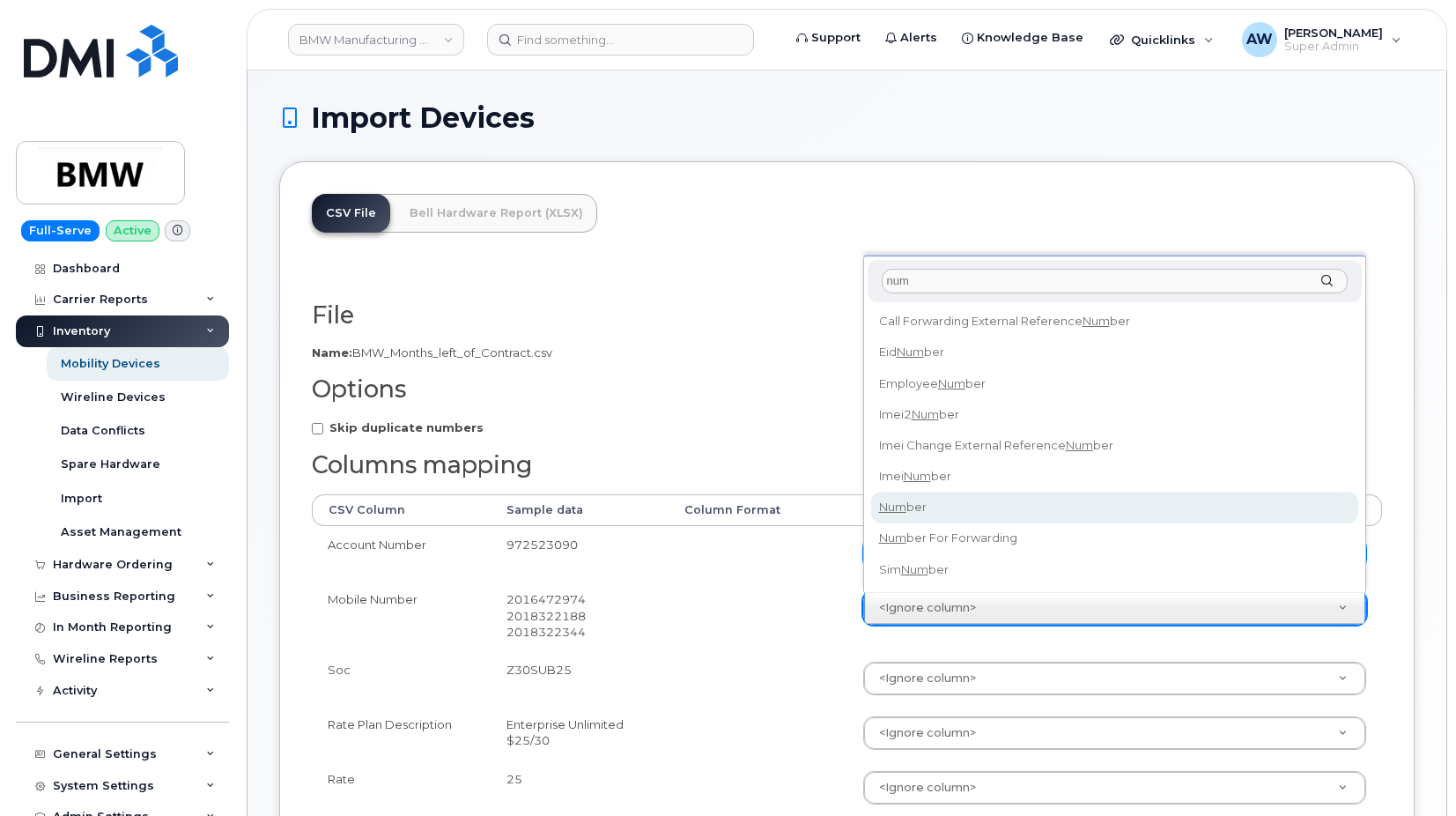
type input "num"
select select "number"
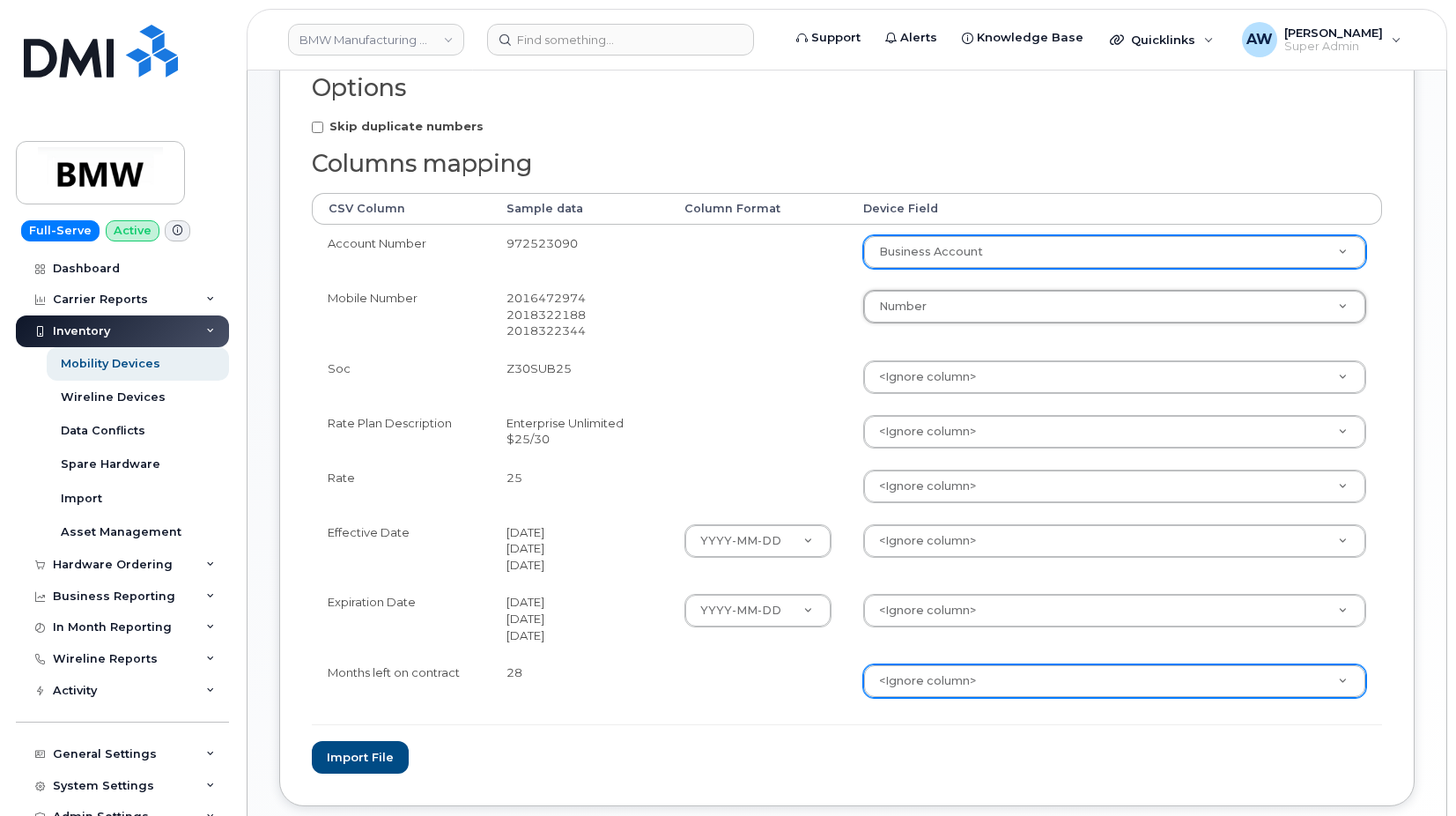
scroll to position [352, 0]
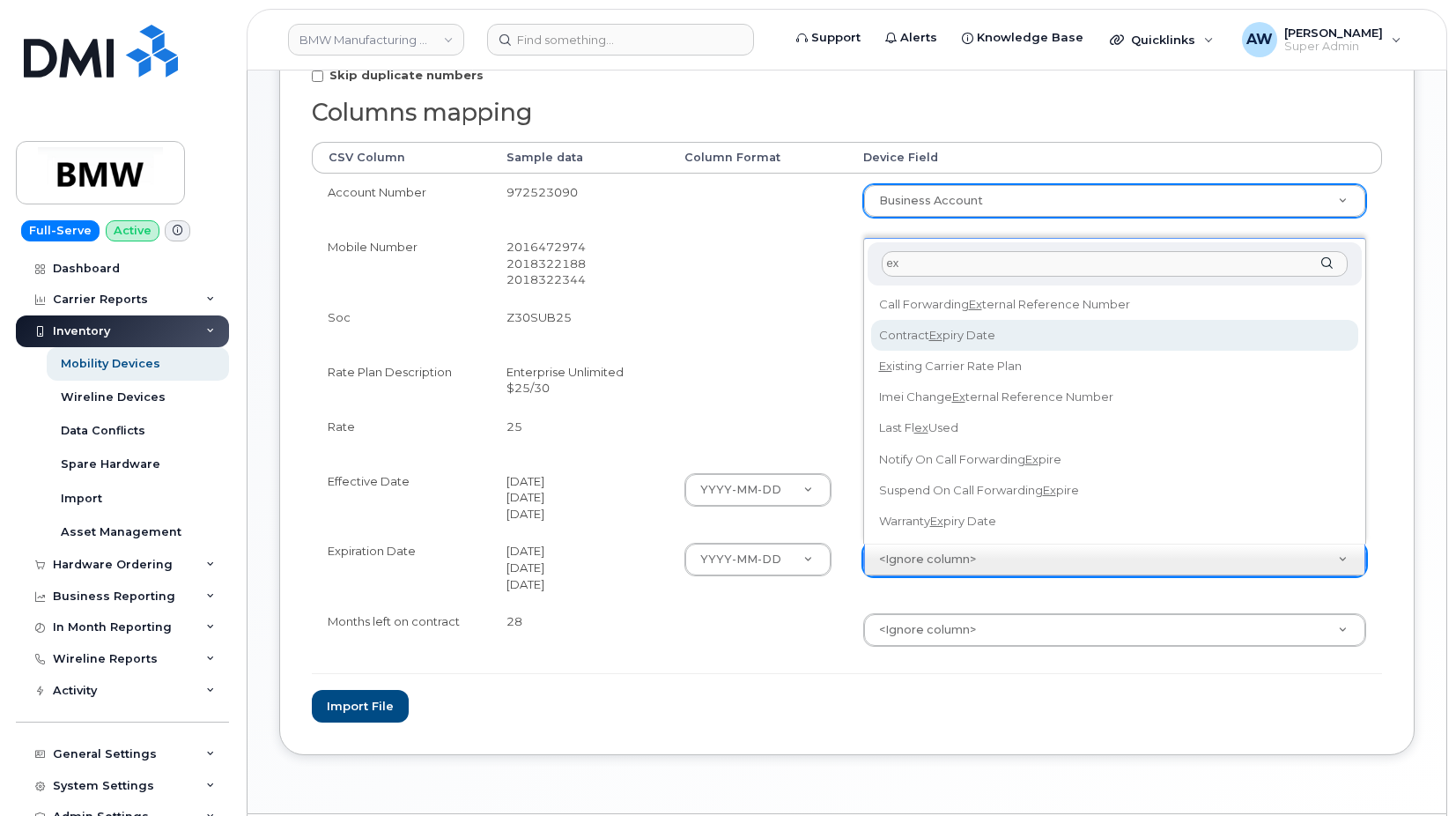
type input "ex"
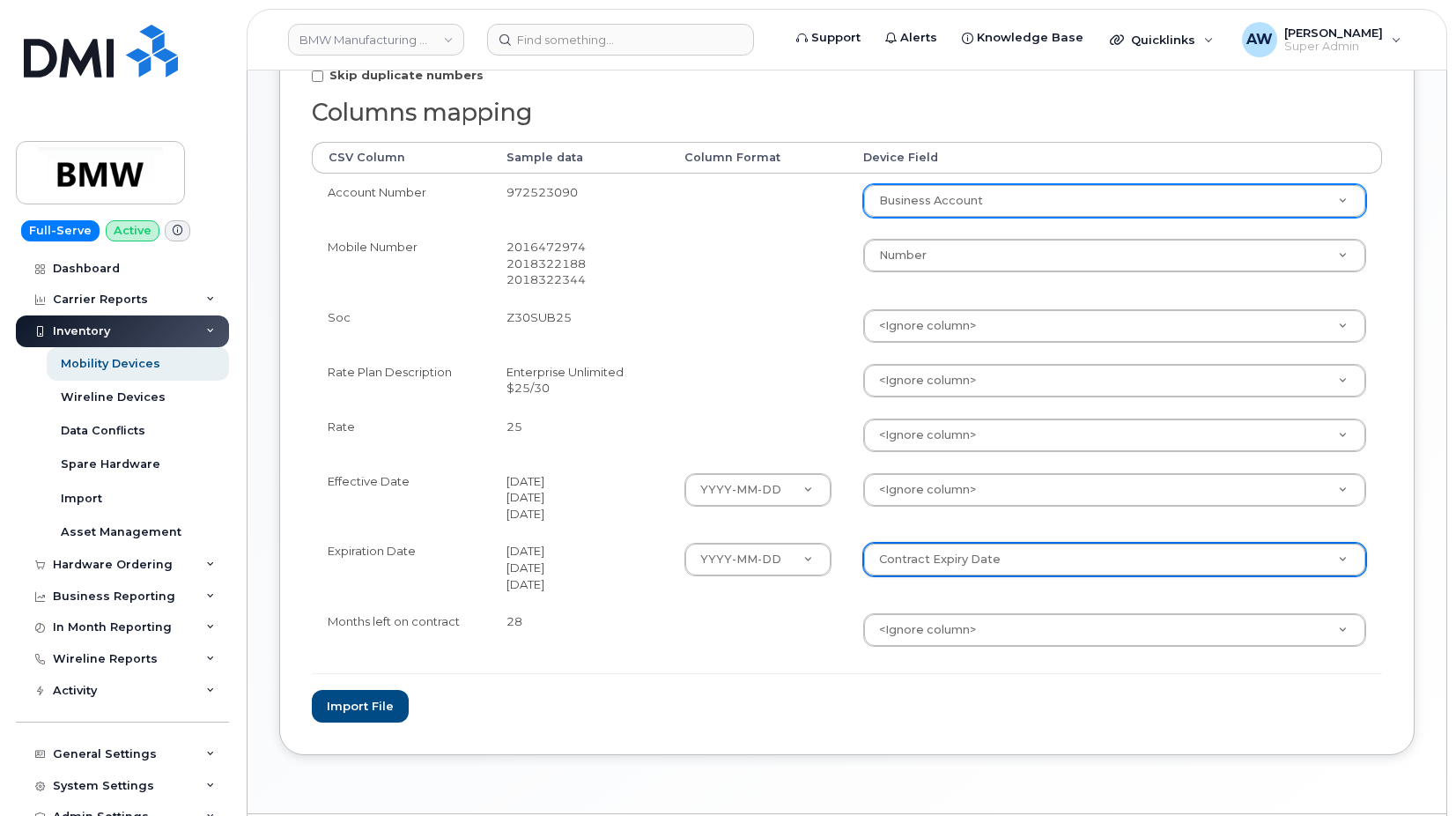
select select "contract_expiry_date"
click at [360, 702] on button "Import file" at bounding box center [360, 706] width 97 height 33
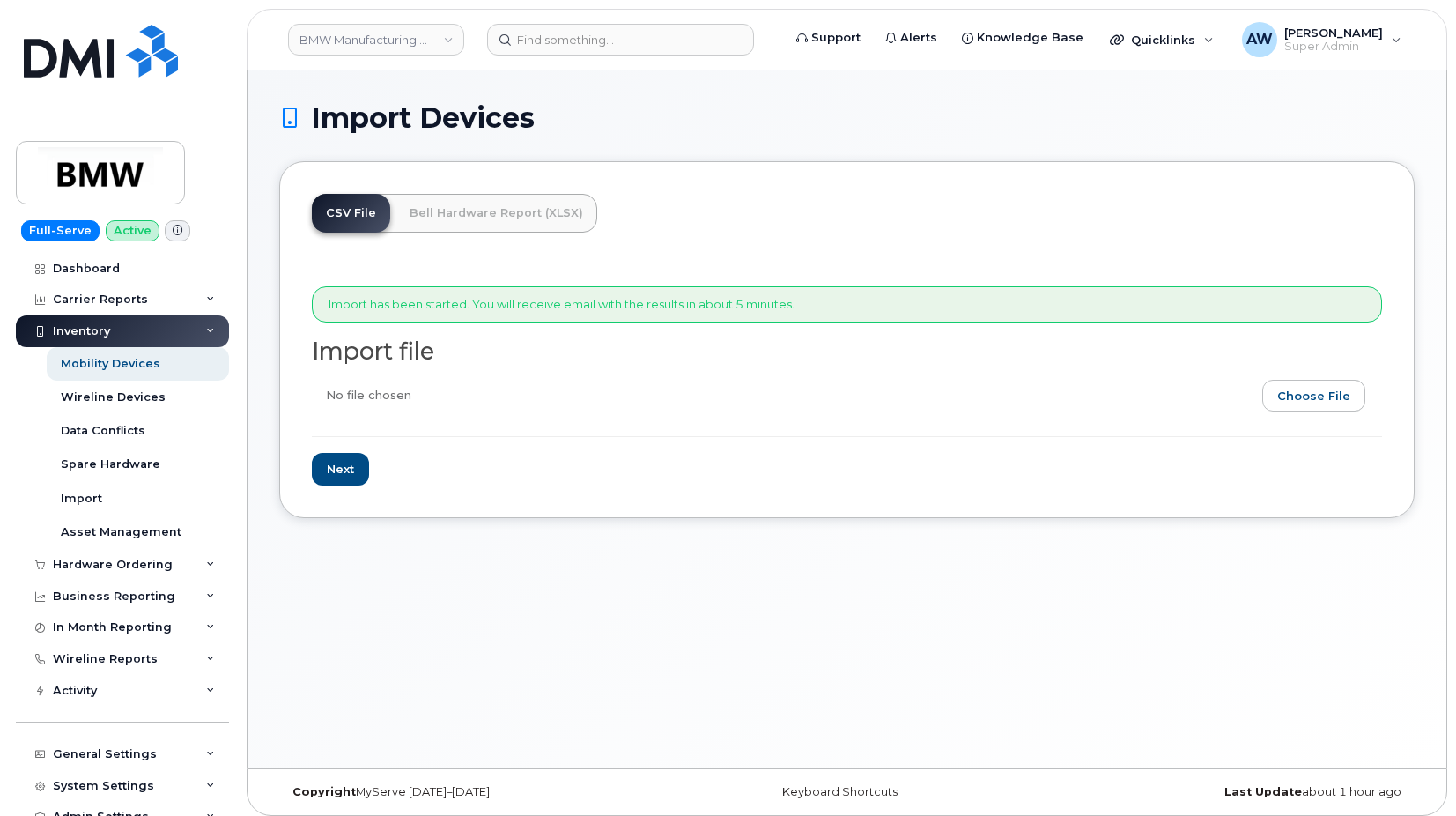
click at [1319, 395] on input "file" at bounding box center [840, 400] width 1057 height 40
type input "C:\fakepath\BMW Months left of Contract.csv"
click at [329, 475] on input "Next" at bounding box center [341, 470] width 58 height 33
type input "Loading..."
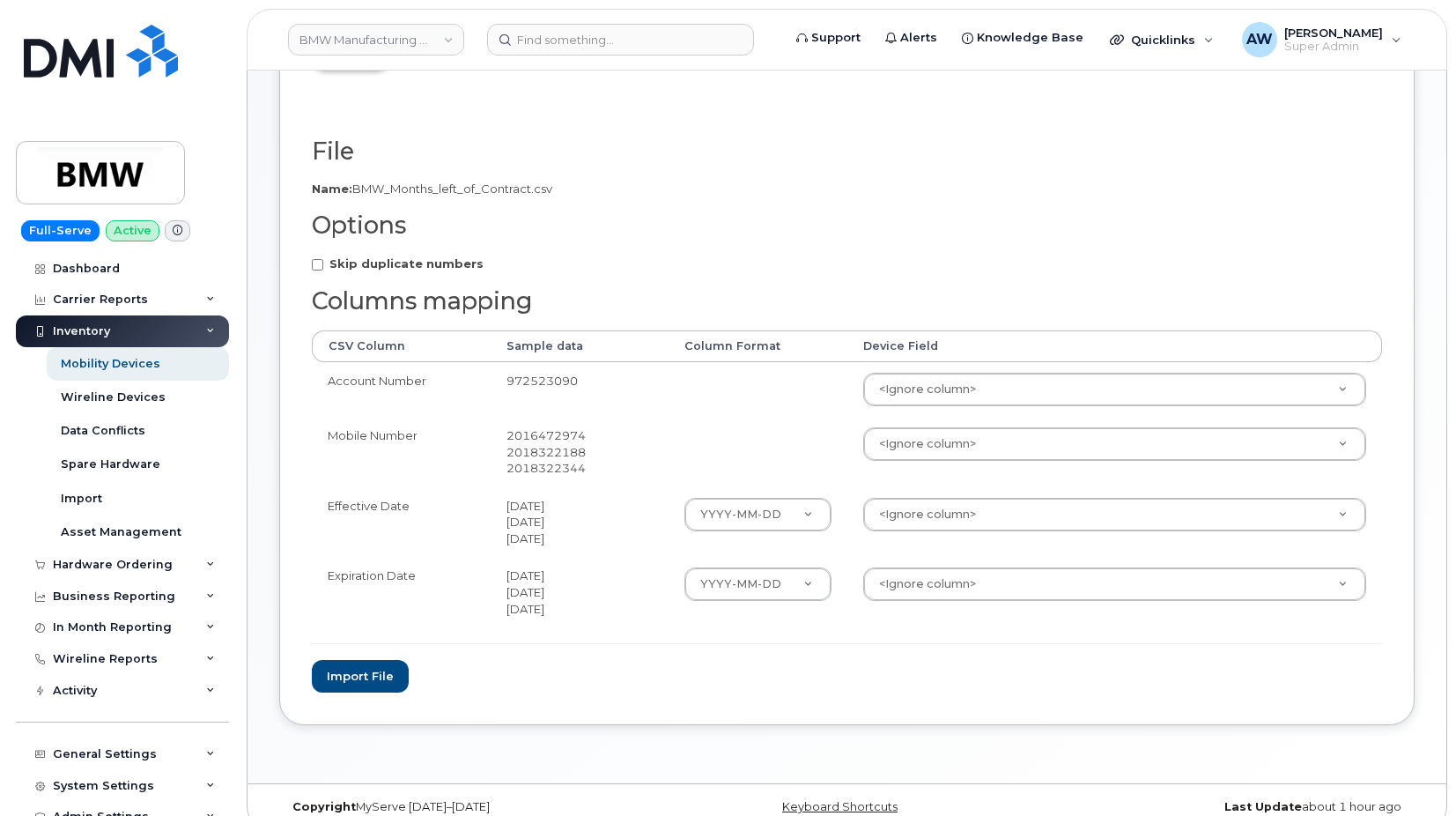
scroll to position [176, 0]
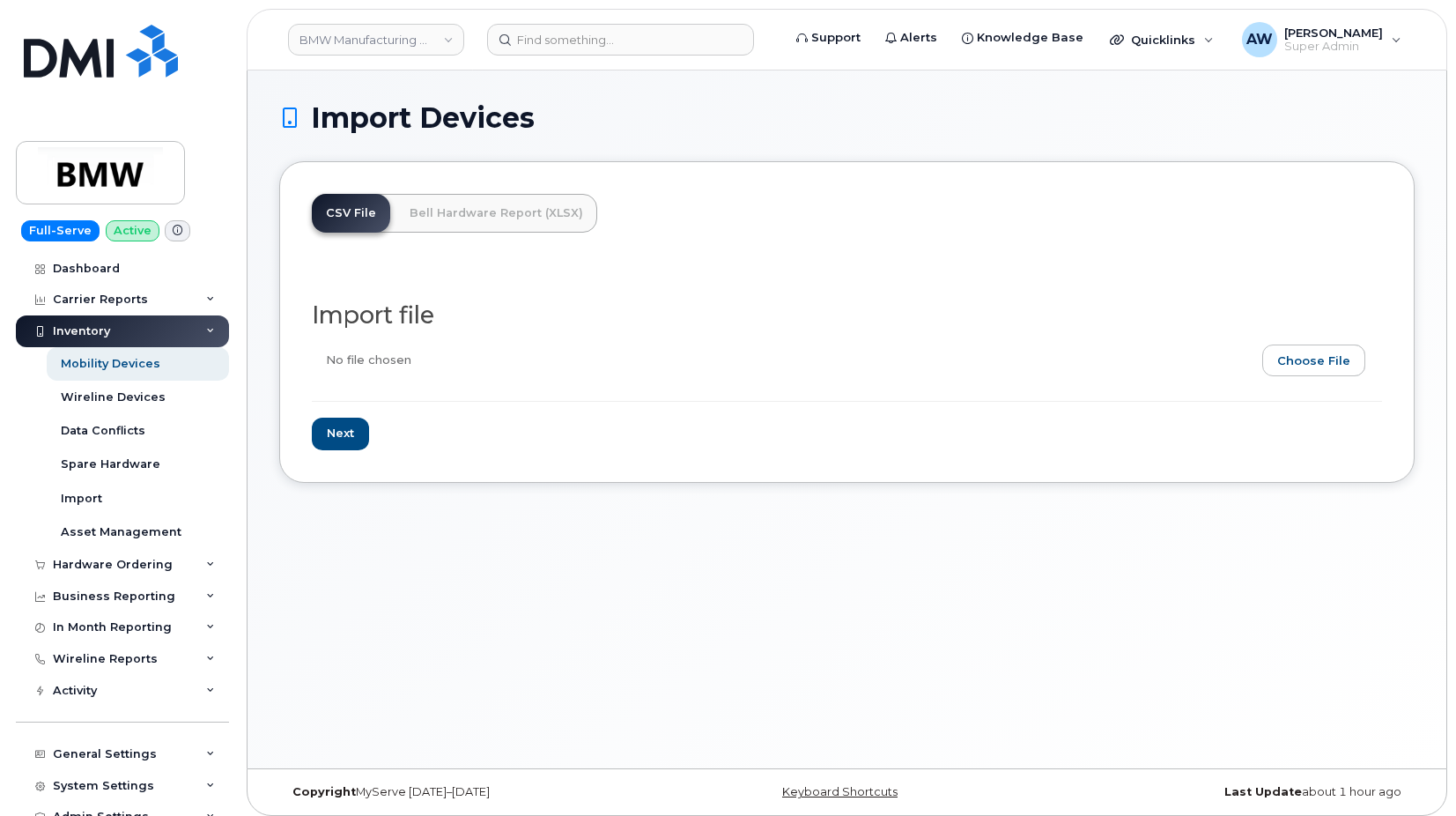
click at [1287, 351] on input "file" at bounding box center [840, 365] width 1057 height 40
type input "C:\fakepath\BMW Months left of Contract.csv"
click at [343, 421] on input "Next" at bounding box center [341, 434] width 58 height 33
type input "Loading..."
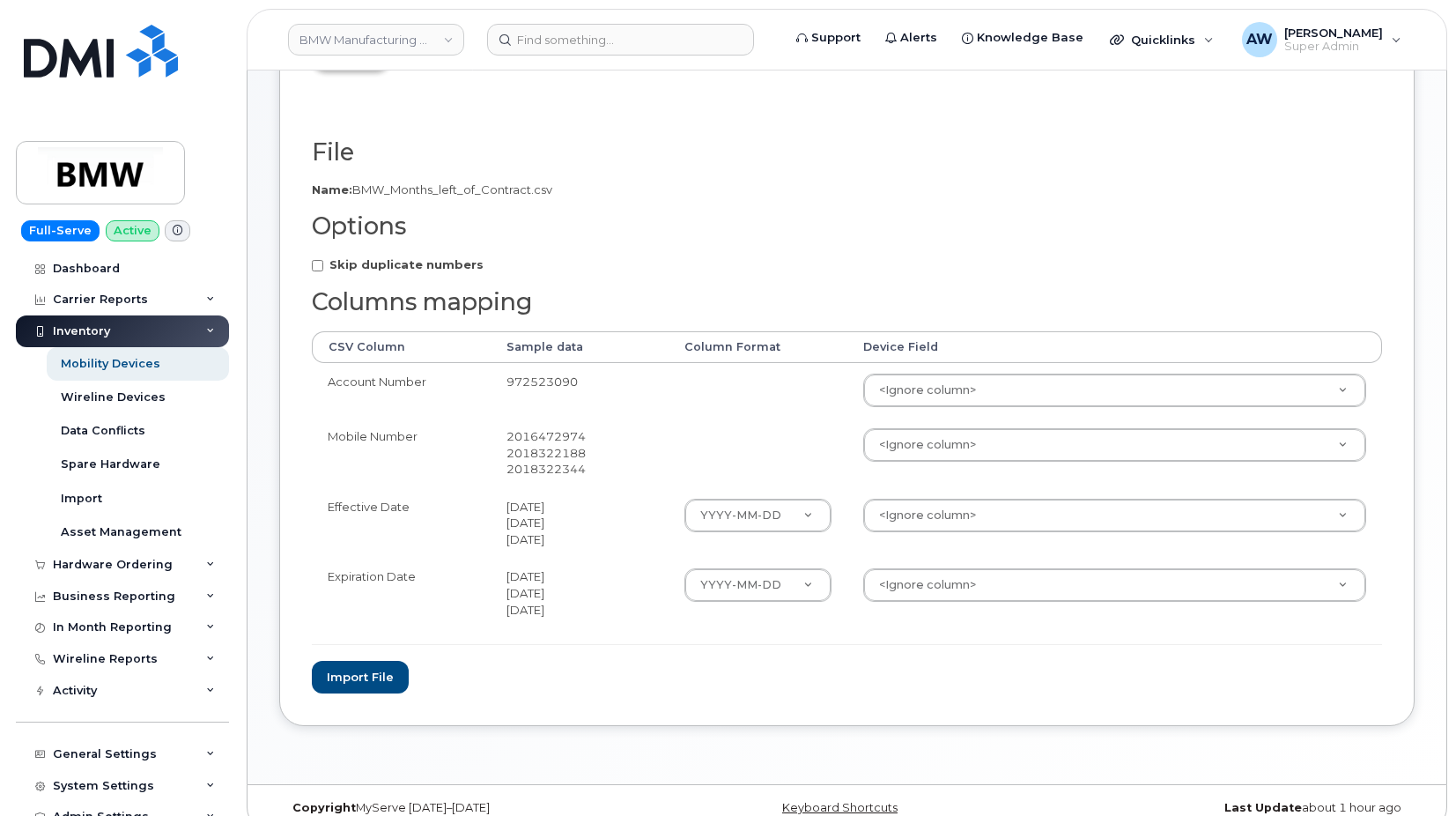
scroll to position [176, 0]
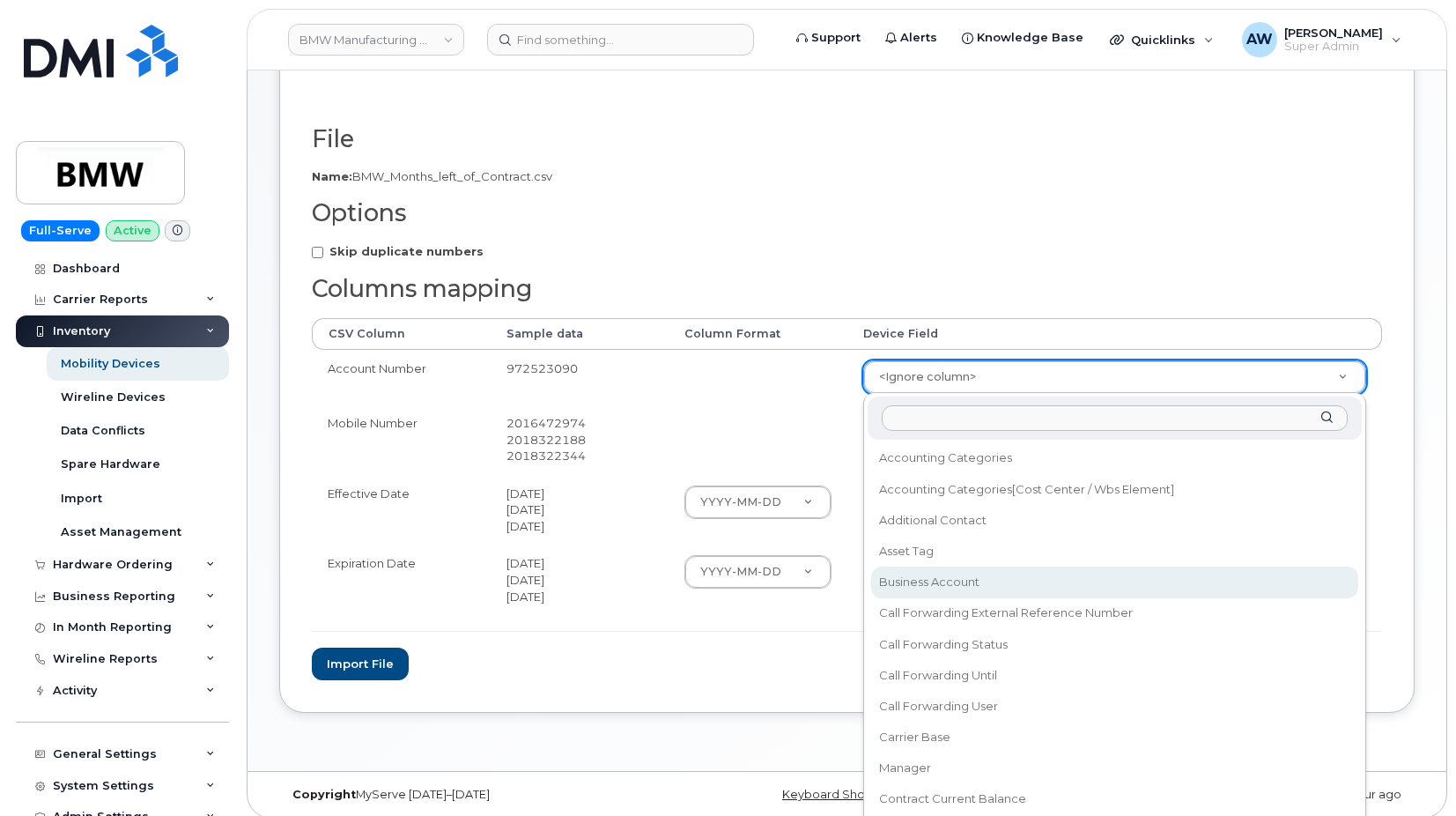
select select "business_account_id"
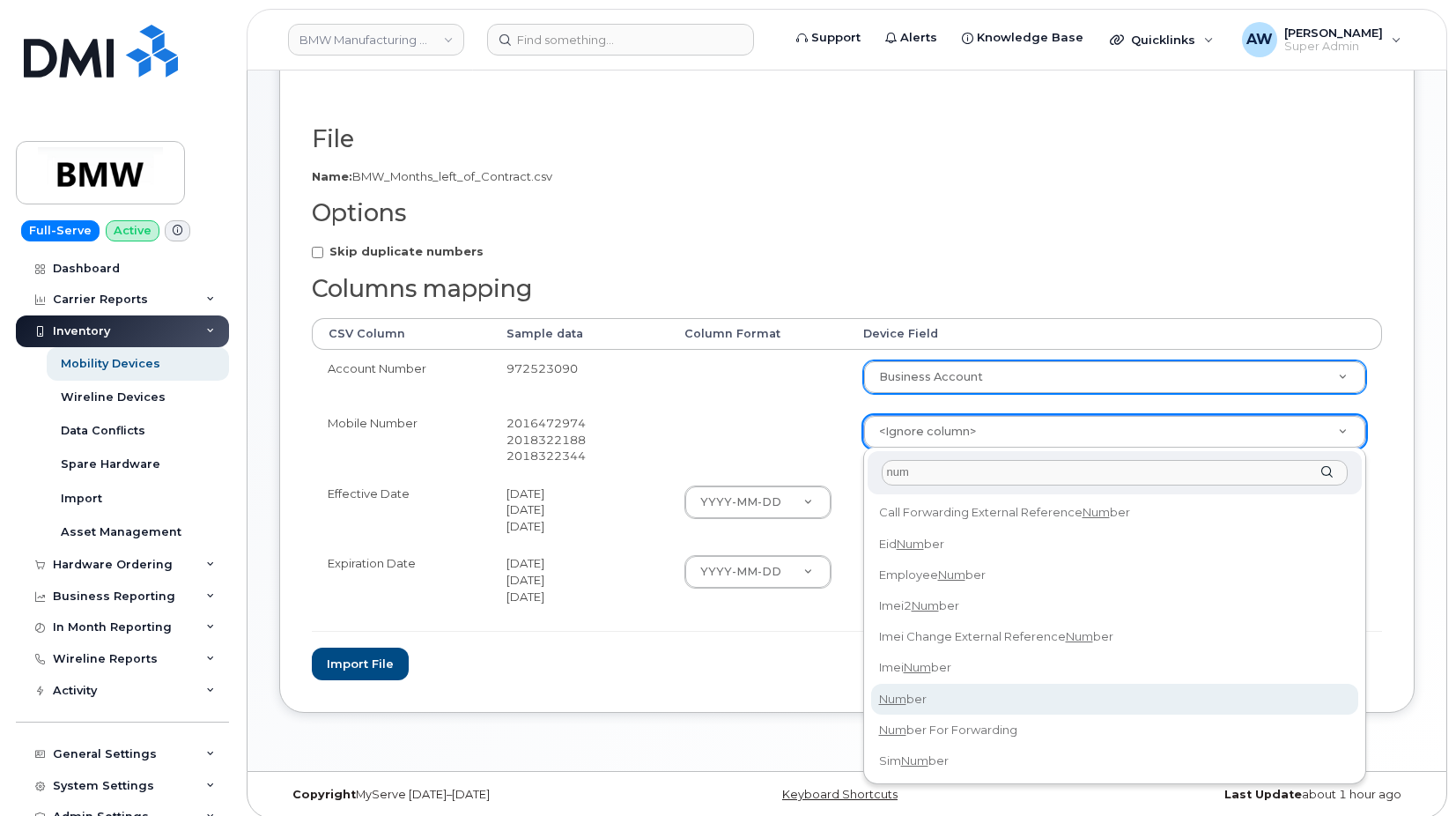
type input "num"
select select "number"
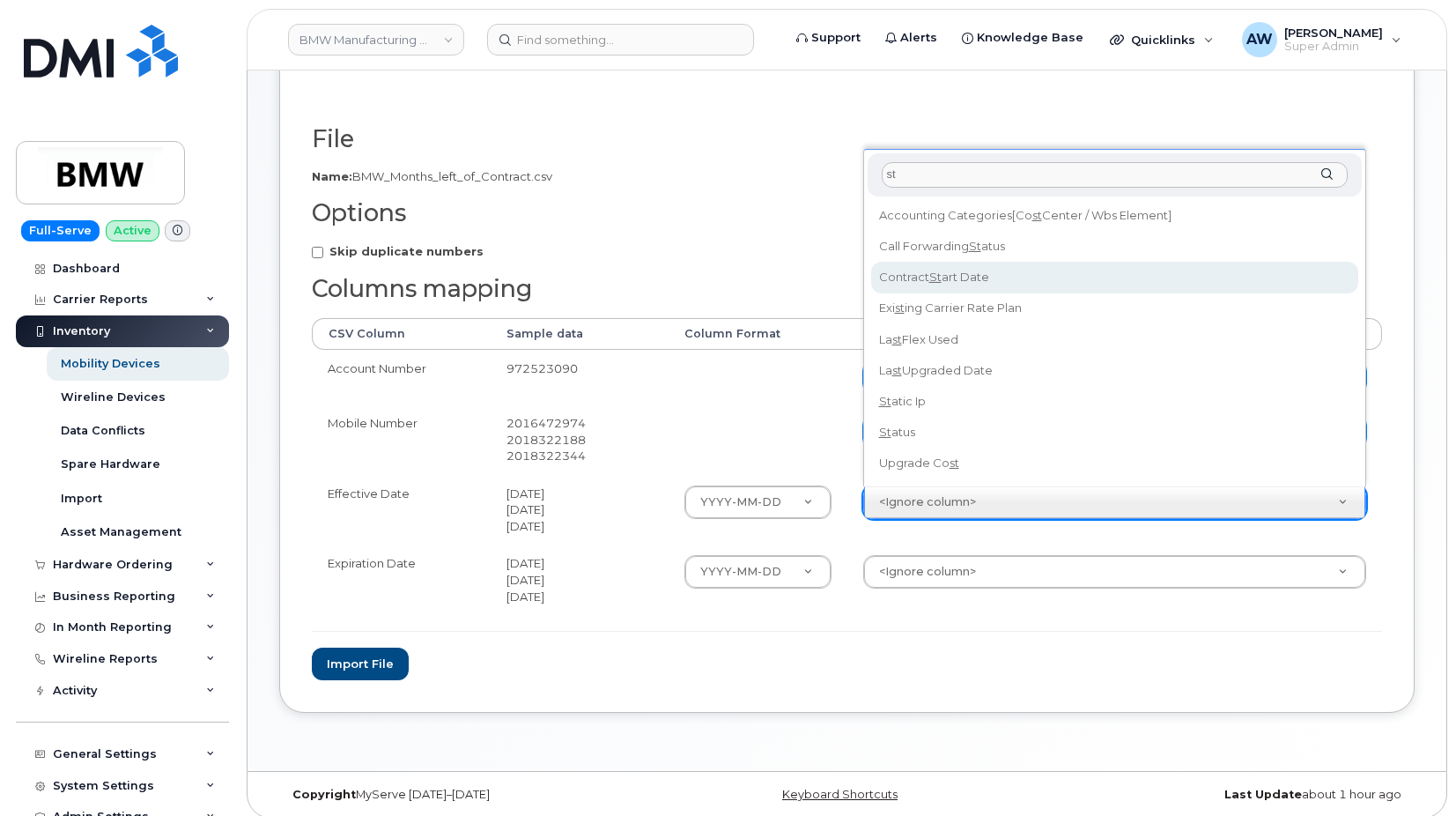
type input "st"
select select "contract_start_date"
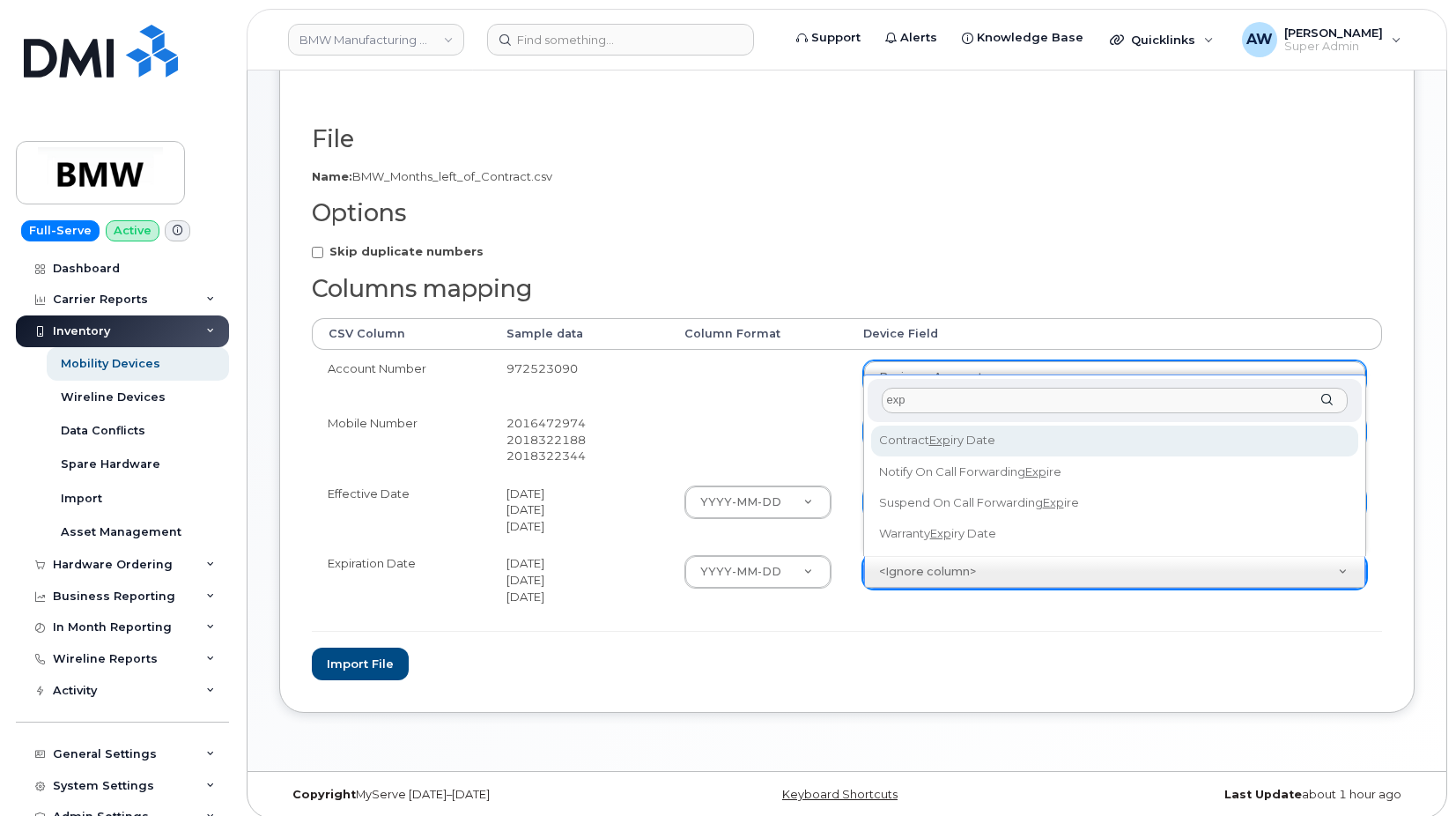
type input "exp"
select select "contract_expiry_date"
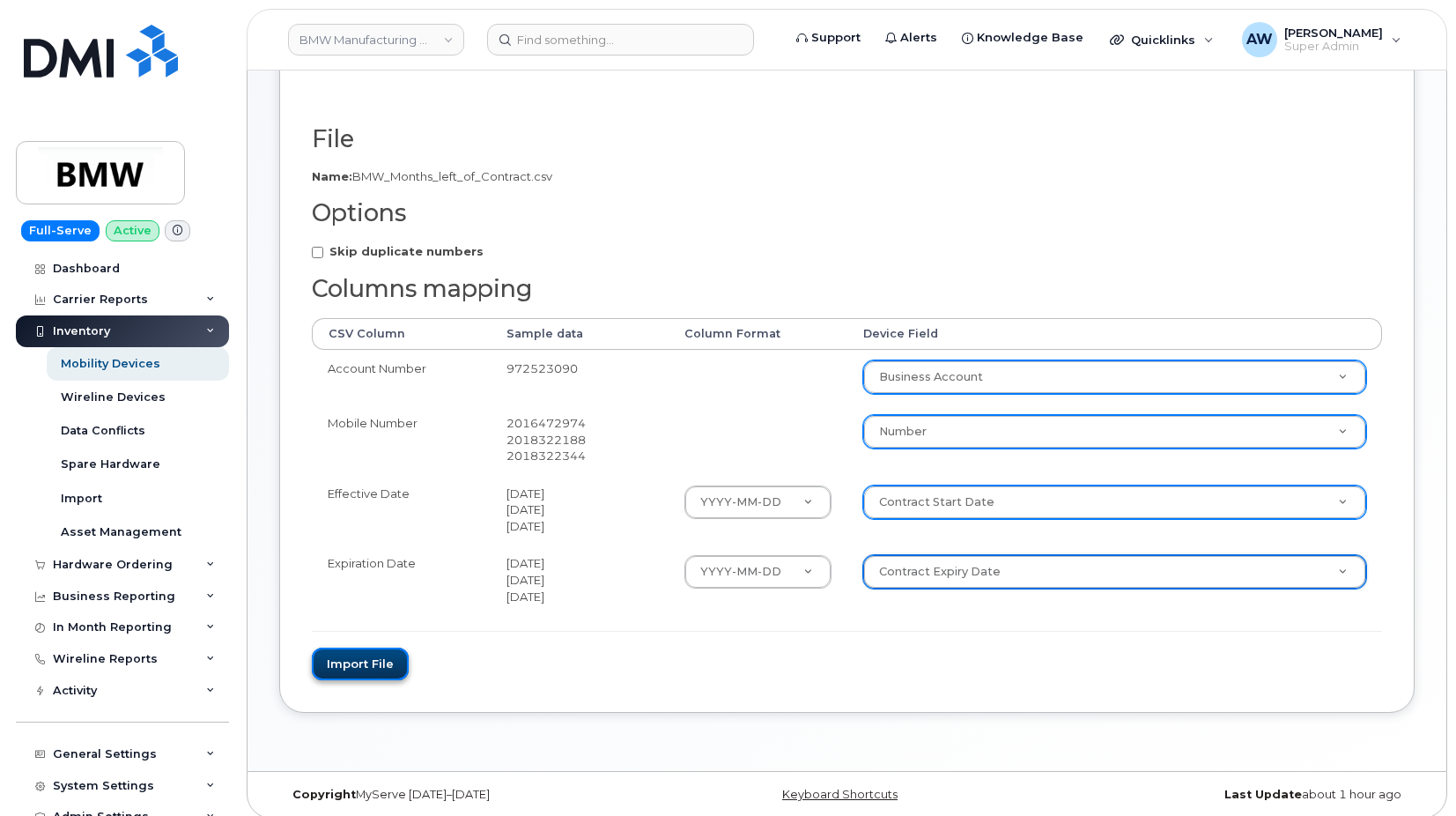
click at [370, 666] on button "Import file" at bounding box center [360, 664] width 97 height 33
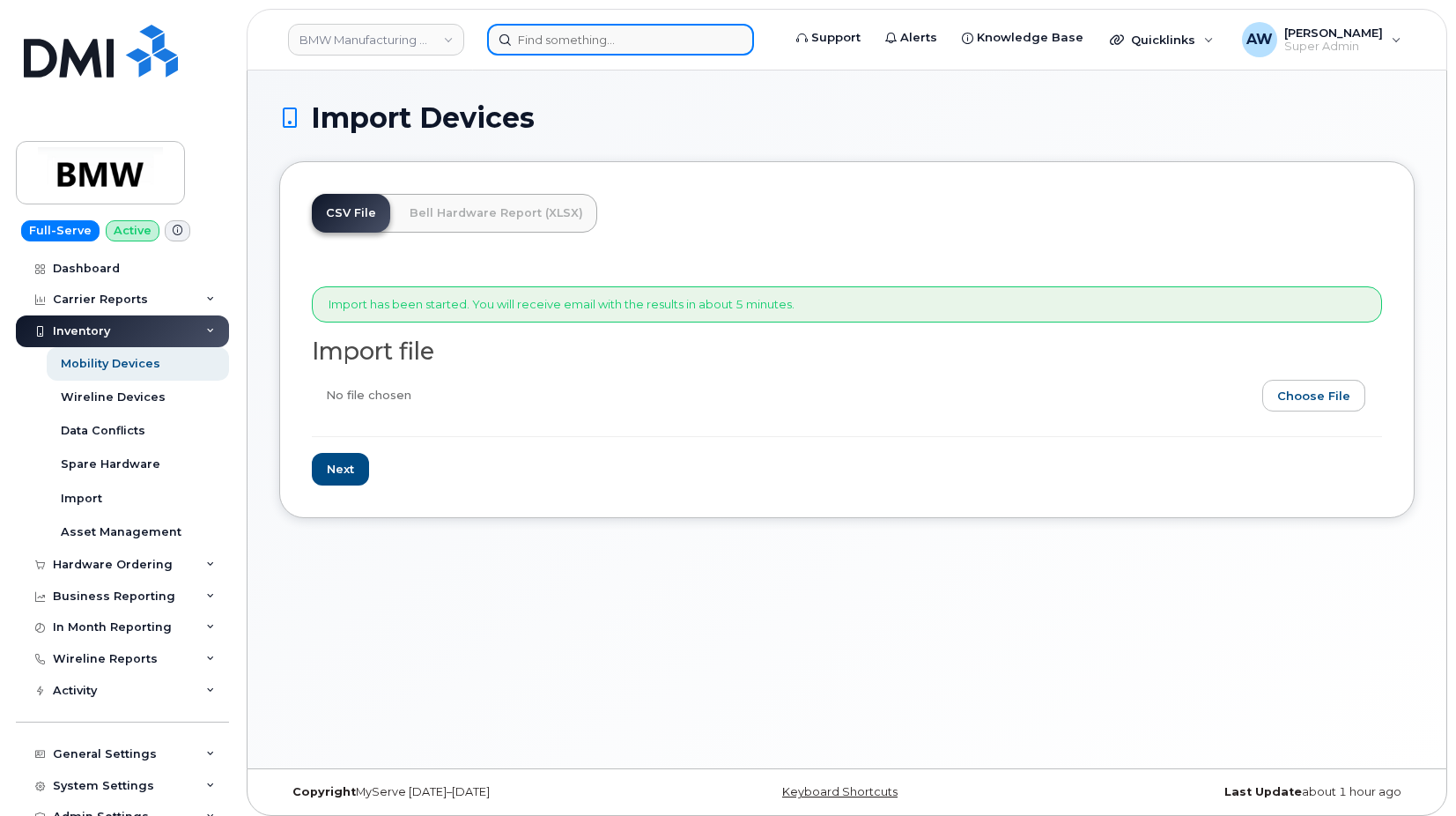
click at [580, 40] on input at bounding box center [620, 39] width 267 height 32
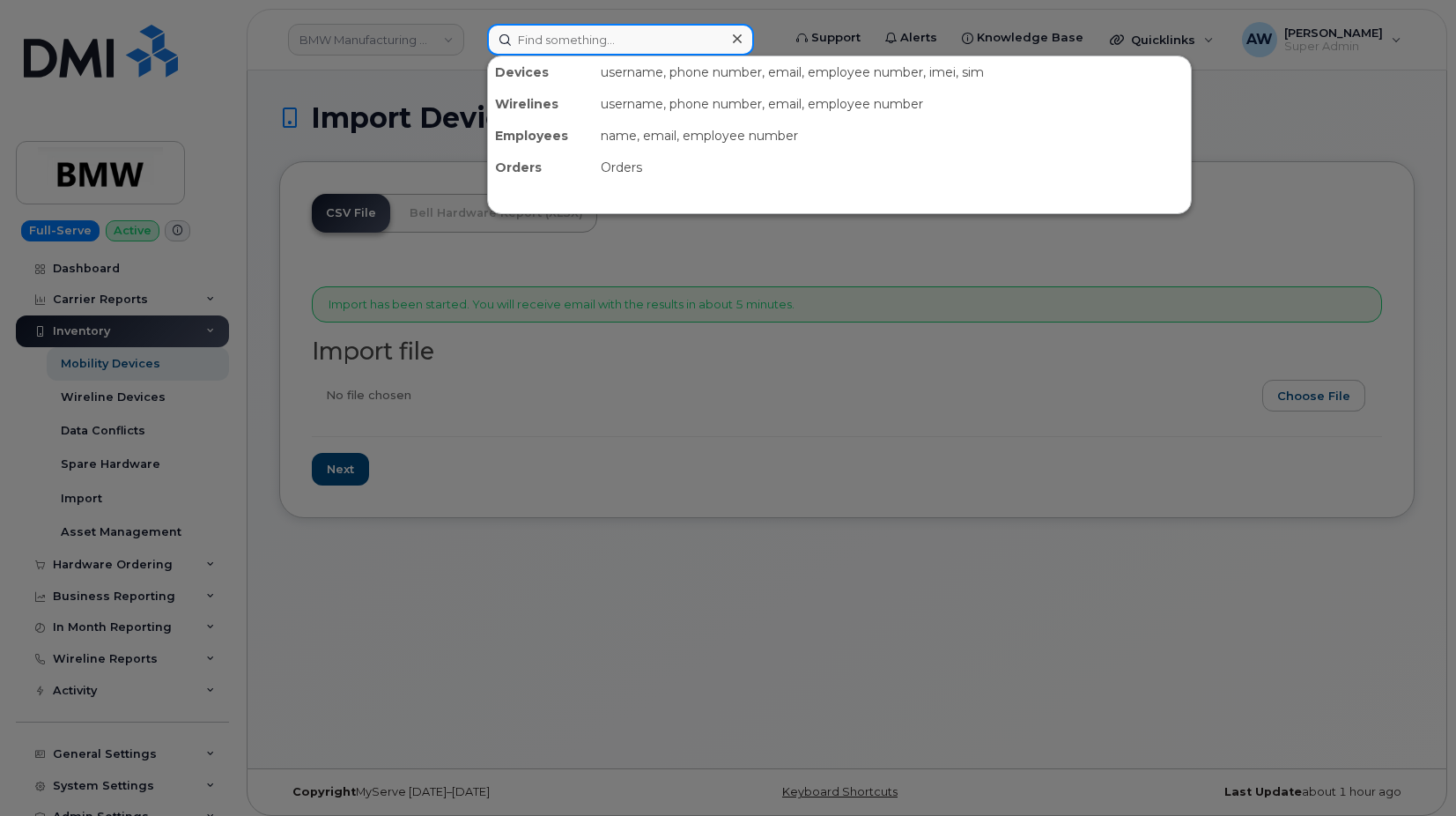
paste input "7404080774"
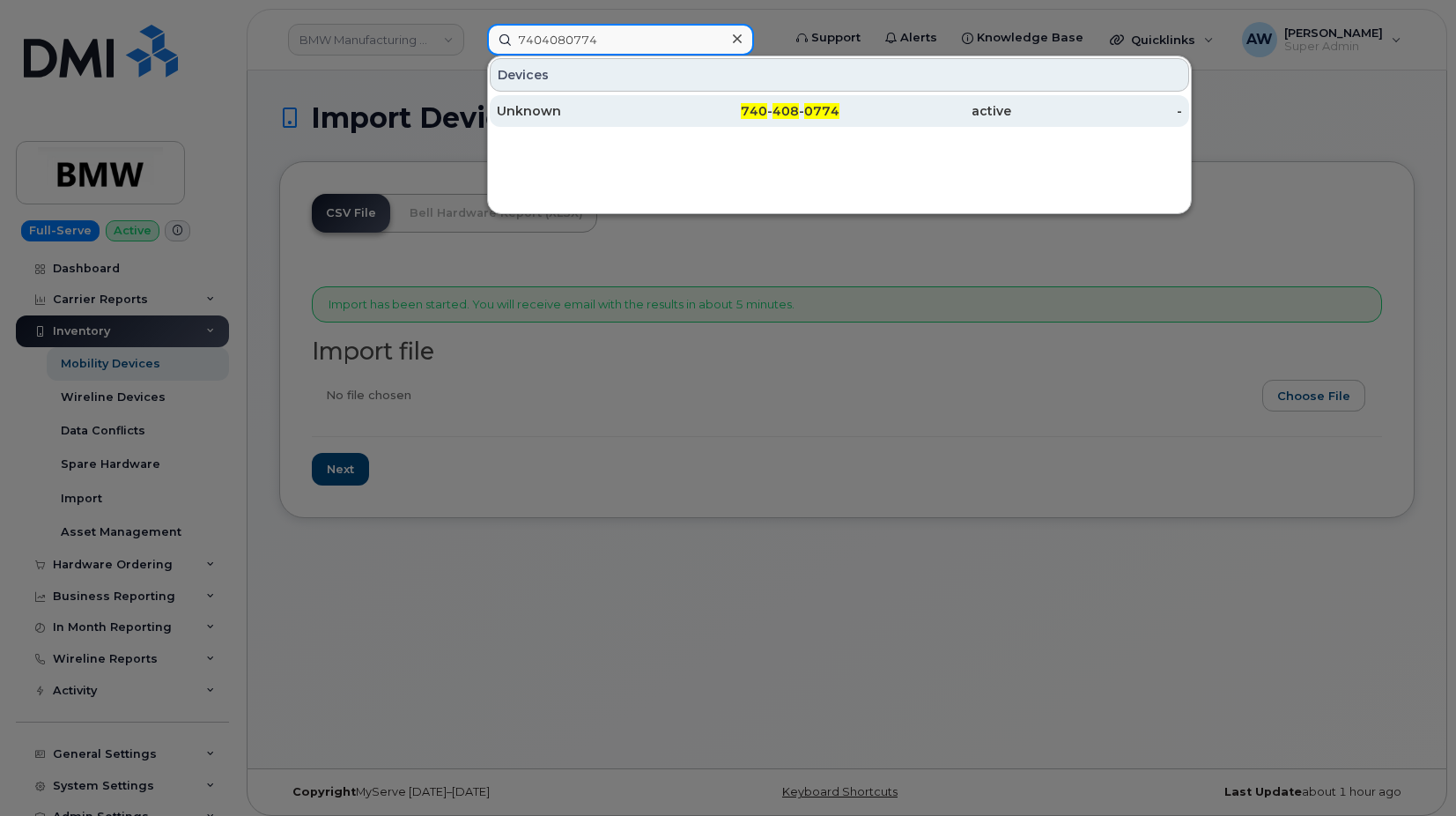
type input "7404080774"
click at [626, 105] on div "Unknown" at bounding box center [582, 111] width 172 height 17
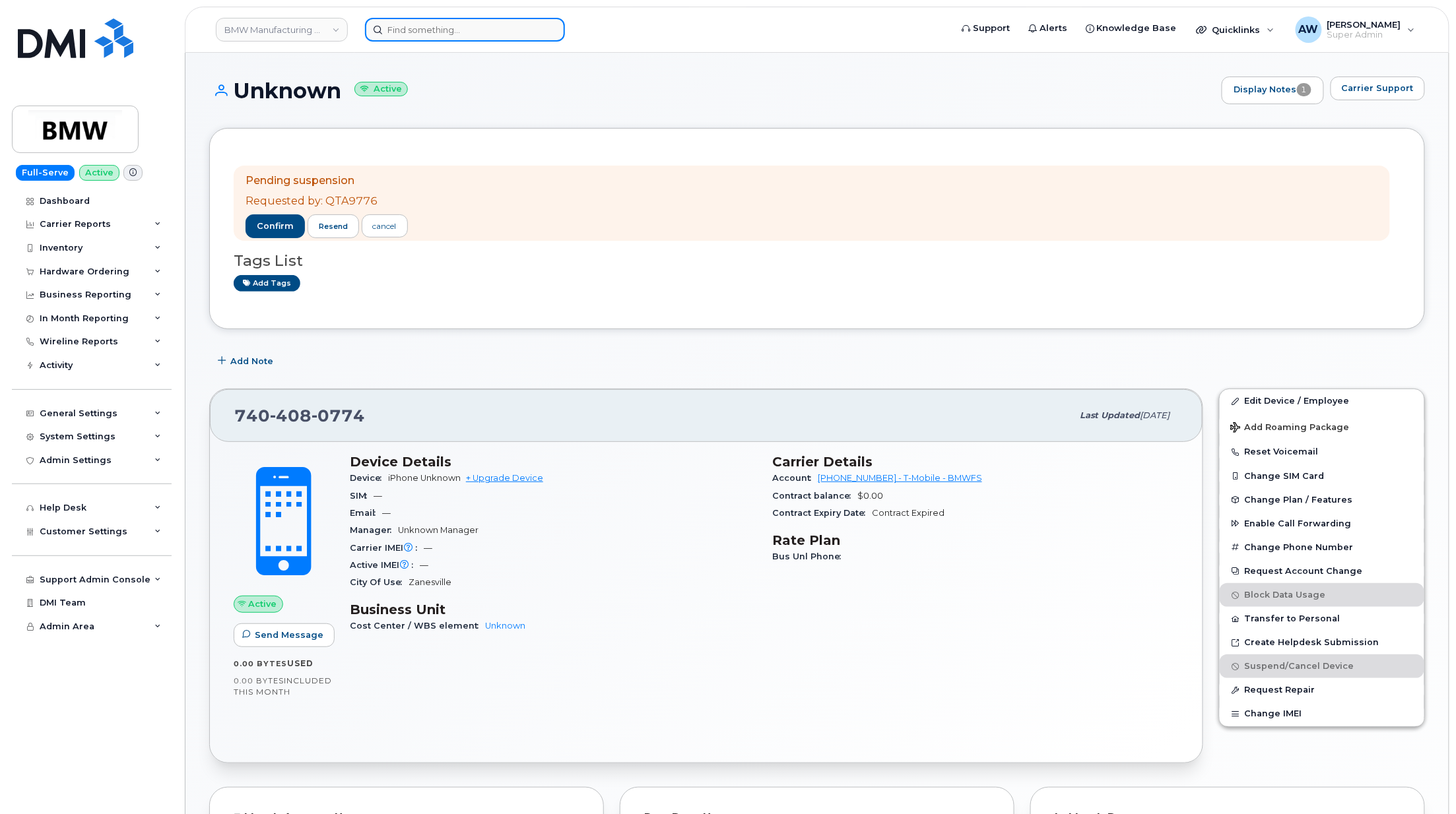
click at [399, 32] on input at bounding box center [464, 30] width 200 height 24
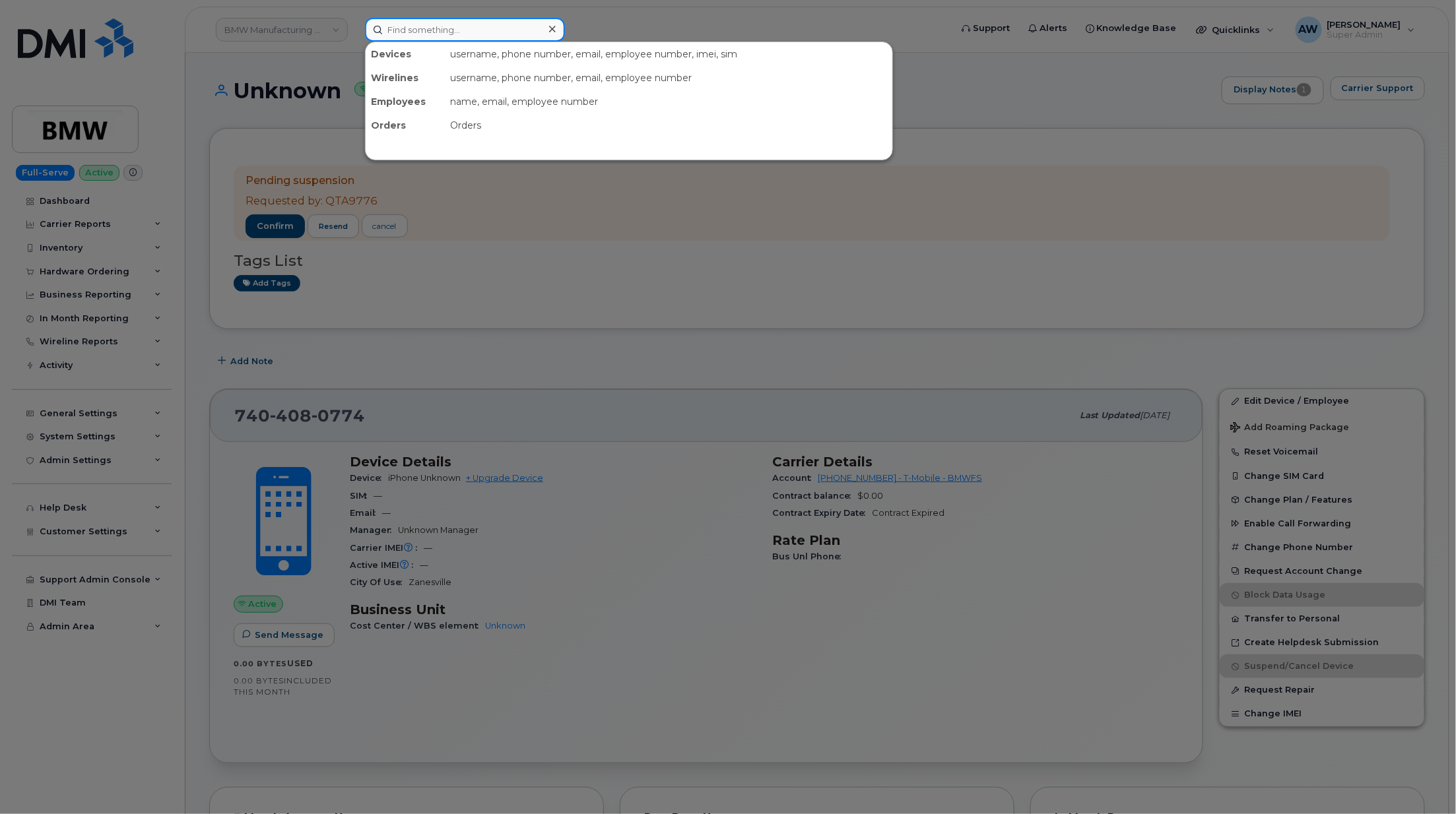
paste input "5513437723"
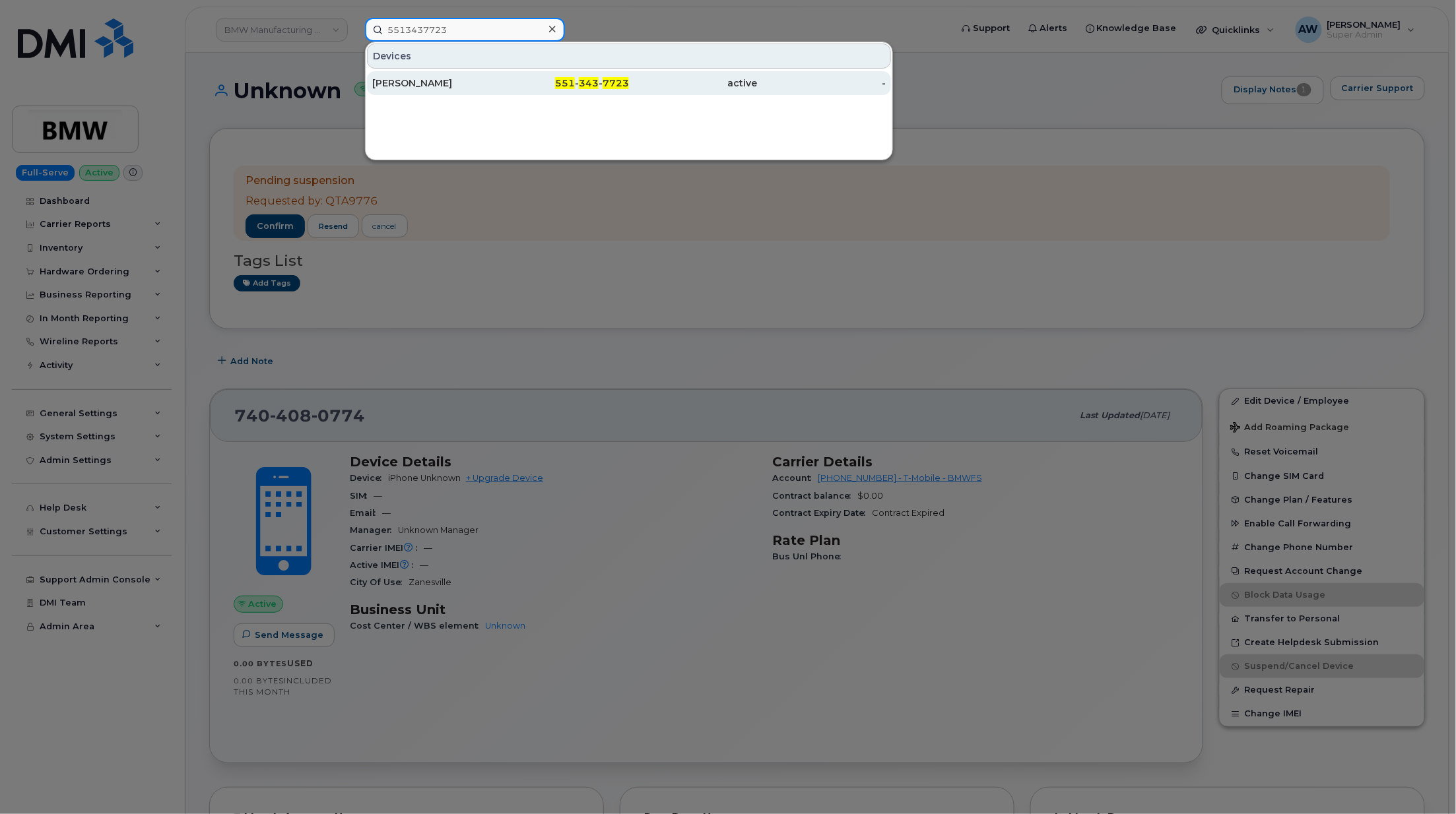
type input "5513437723"
click at [510, 82] on div "551 - 343 - 7723" at bounding box center [565, 83] width 129 height 13
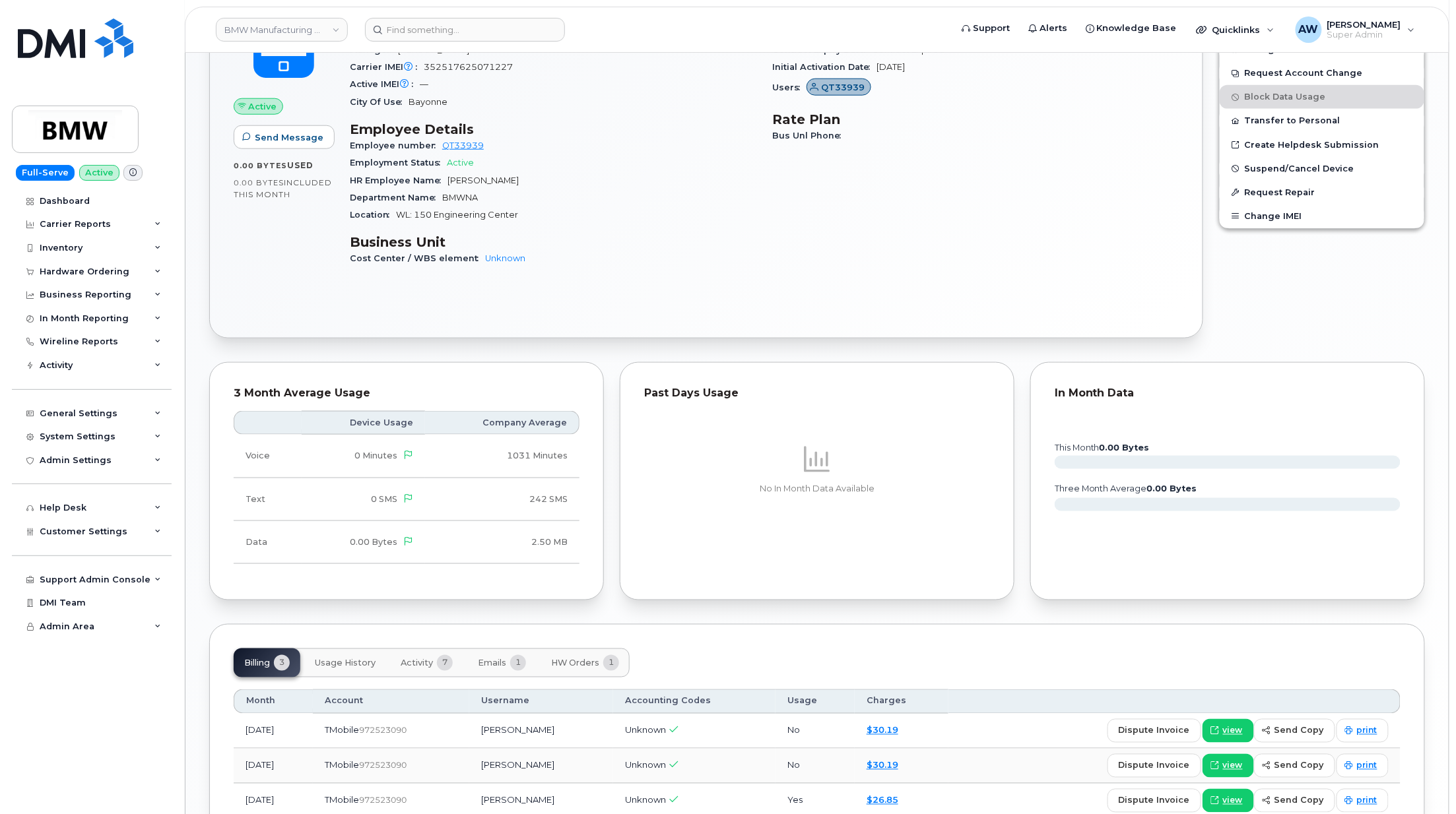
scroll to position [648, 0]
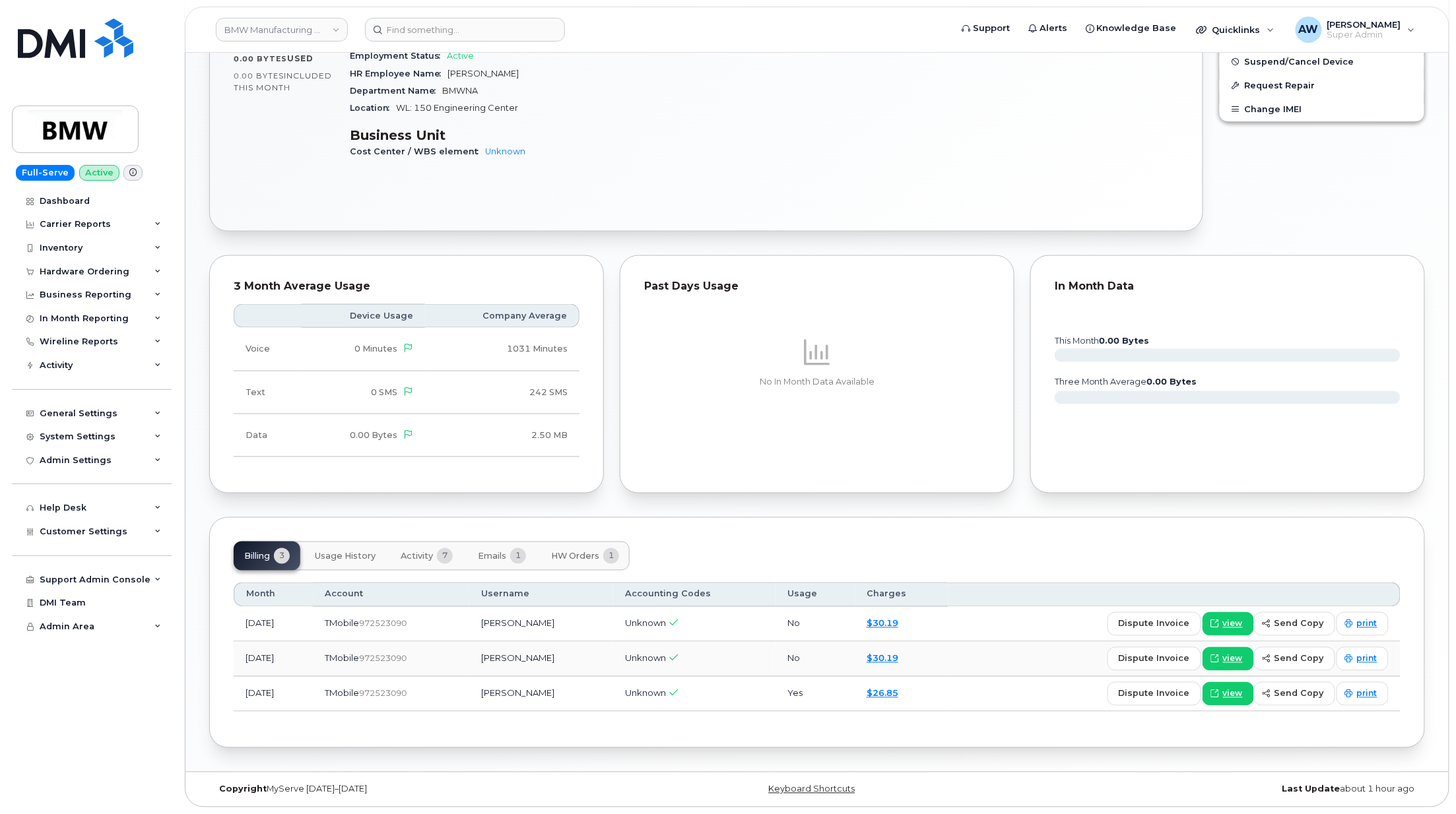
click at [416, 555] on span "Activity" at bounding box center [417, 556] width 32 height 11
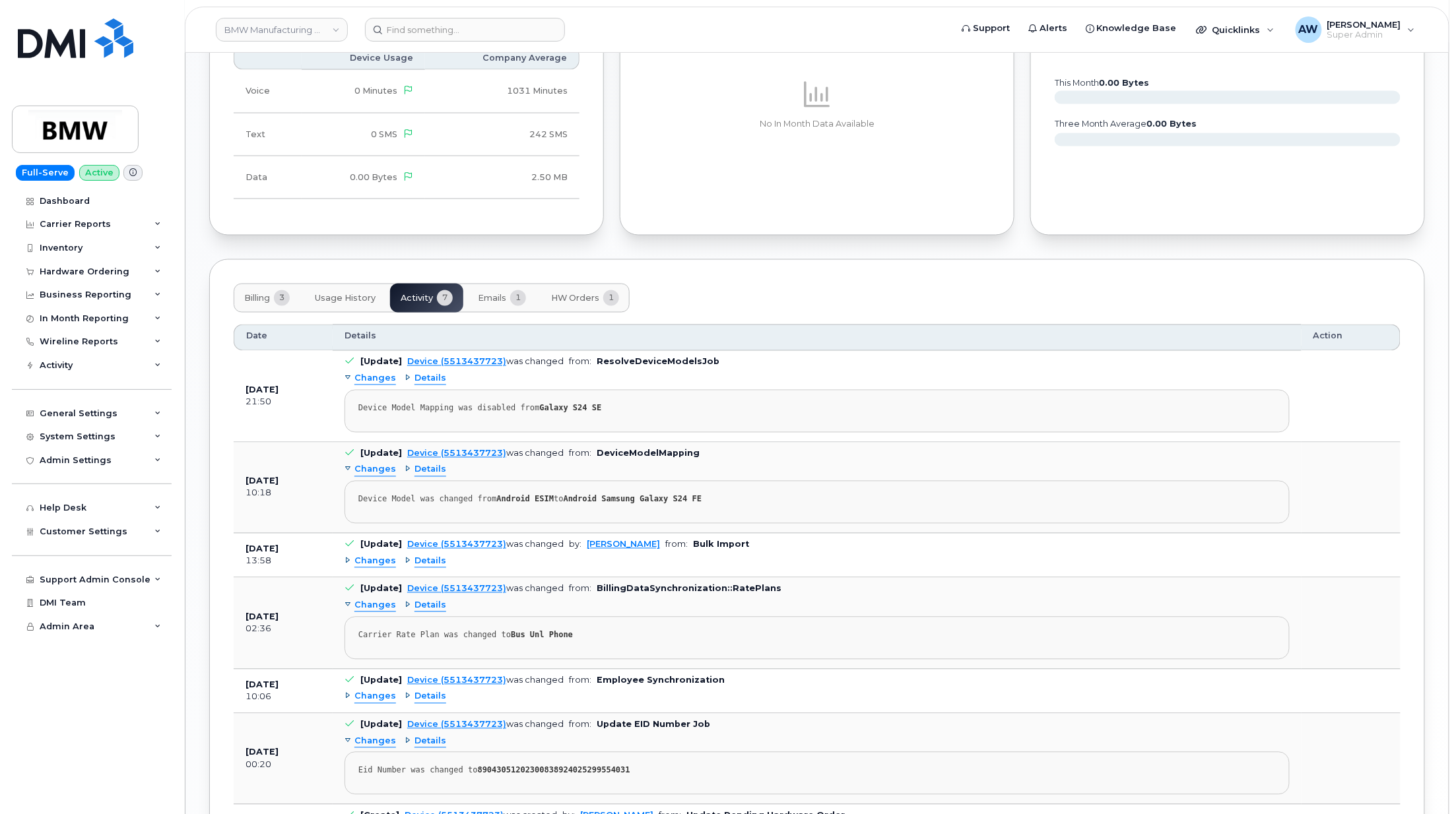
scroll to position [911, 0]
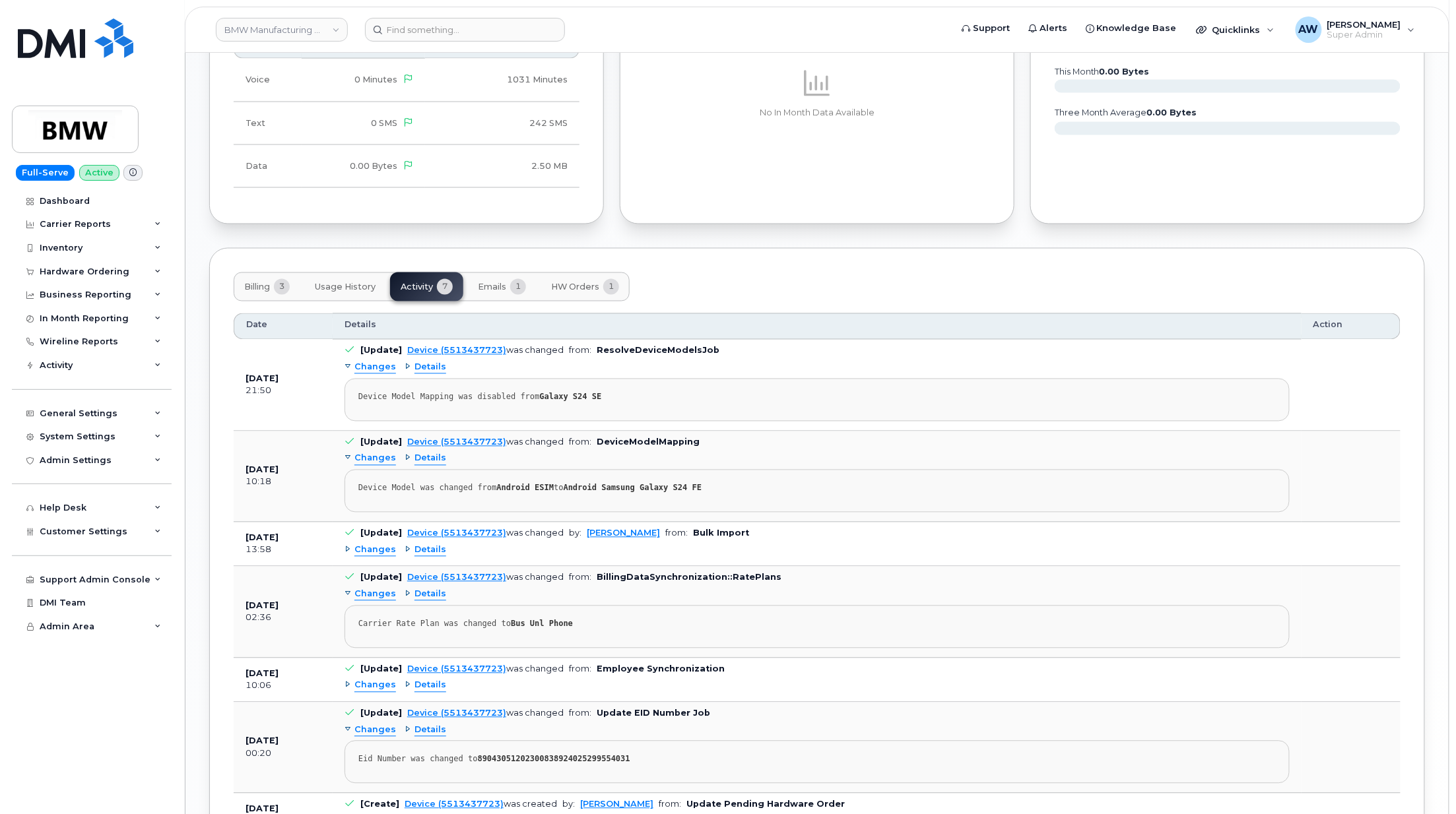
click at [384, 372] on span "Changes" at bounding box center [376, 367] width 42 height 12
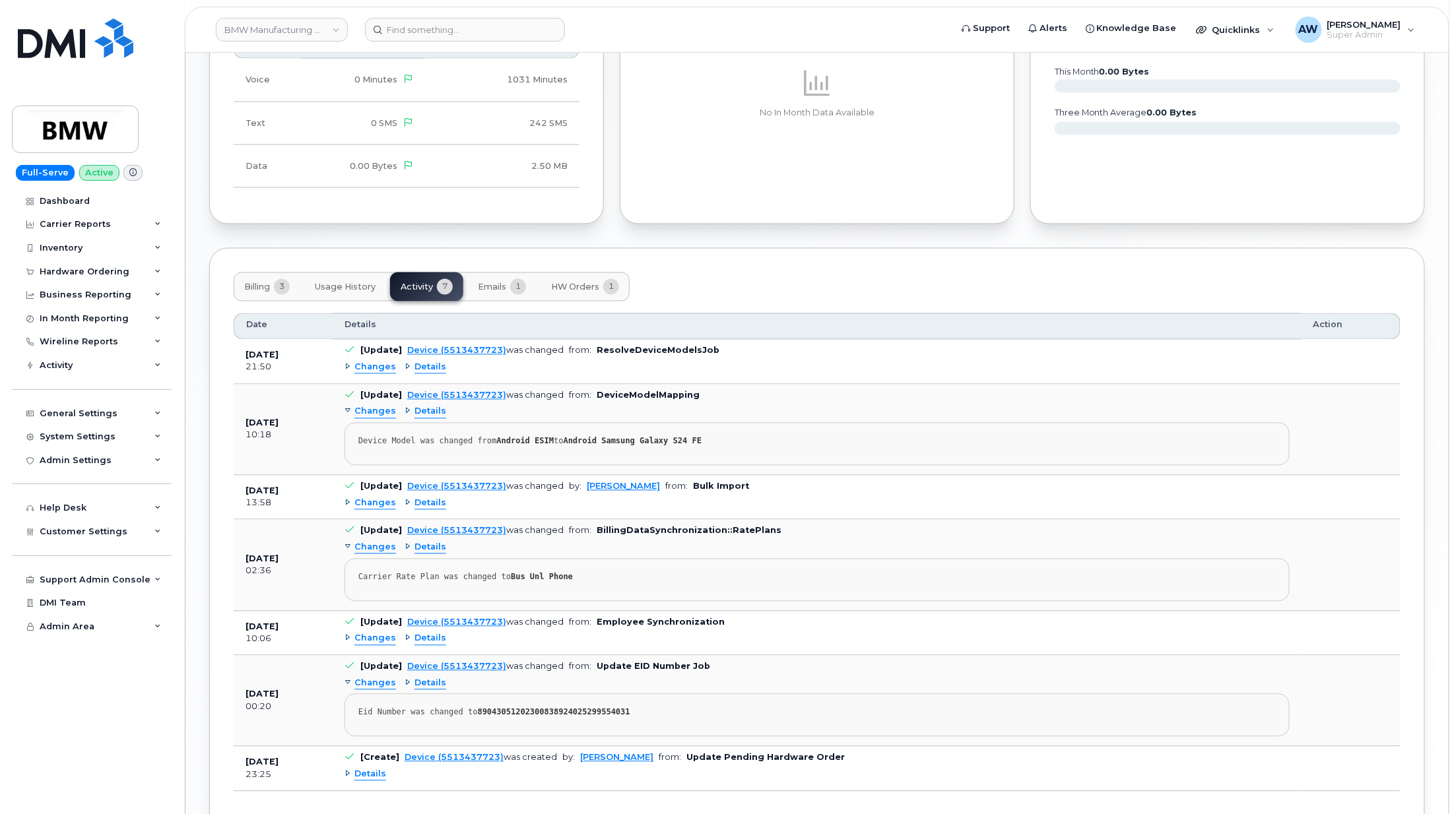
click at [389, 372] on span "Changes" at bounding box center [376, 367] width 42 height 12
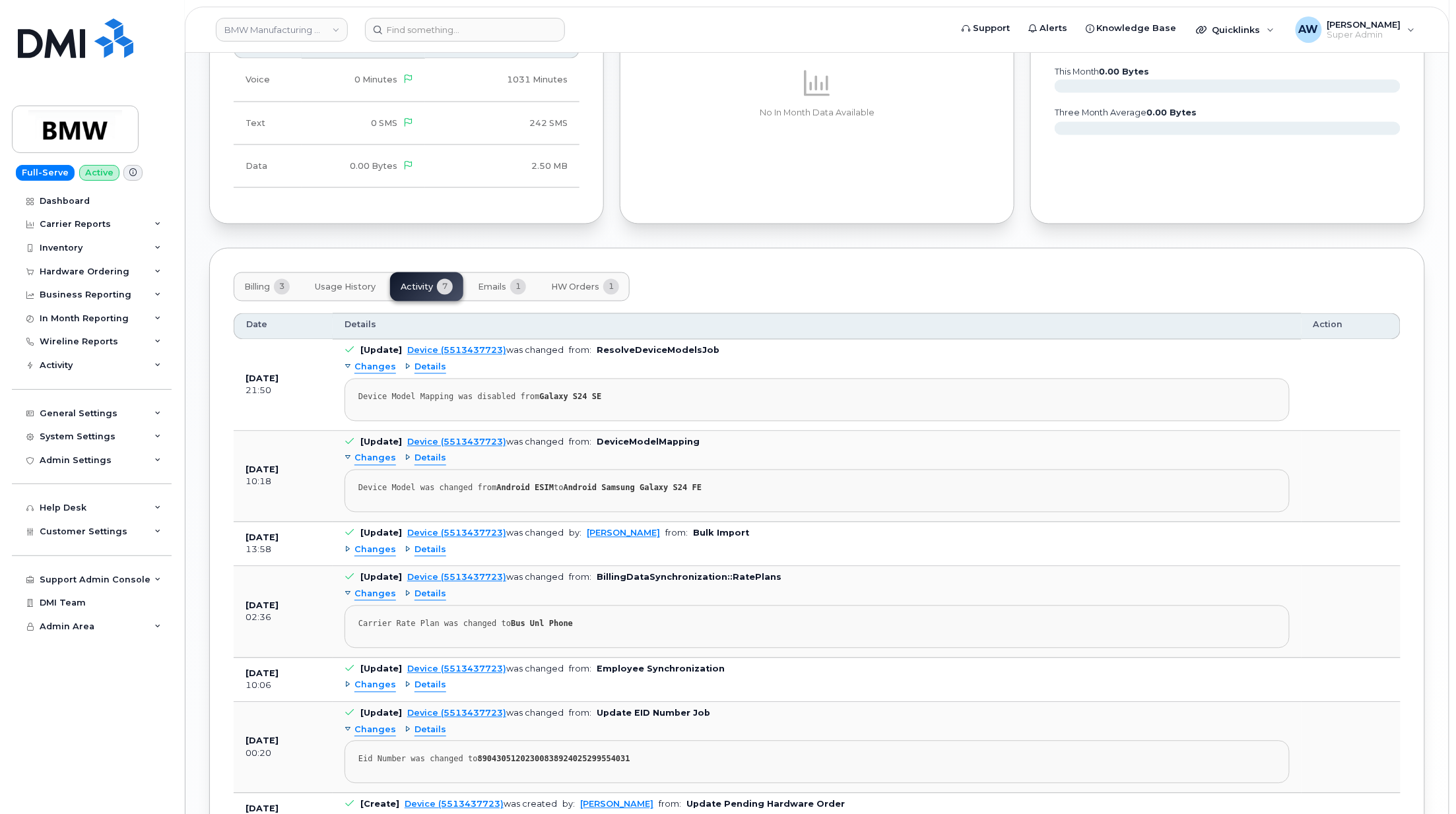
click at [418, 371] on span "Details" at bounding box center [430, 367] width 32 height 12
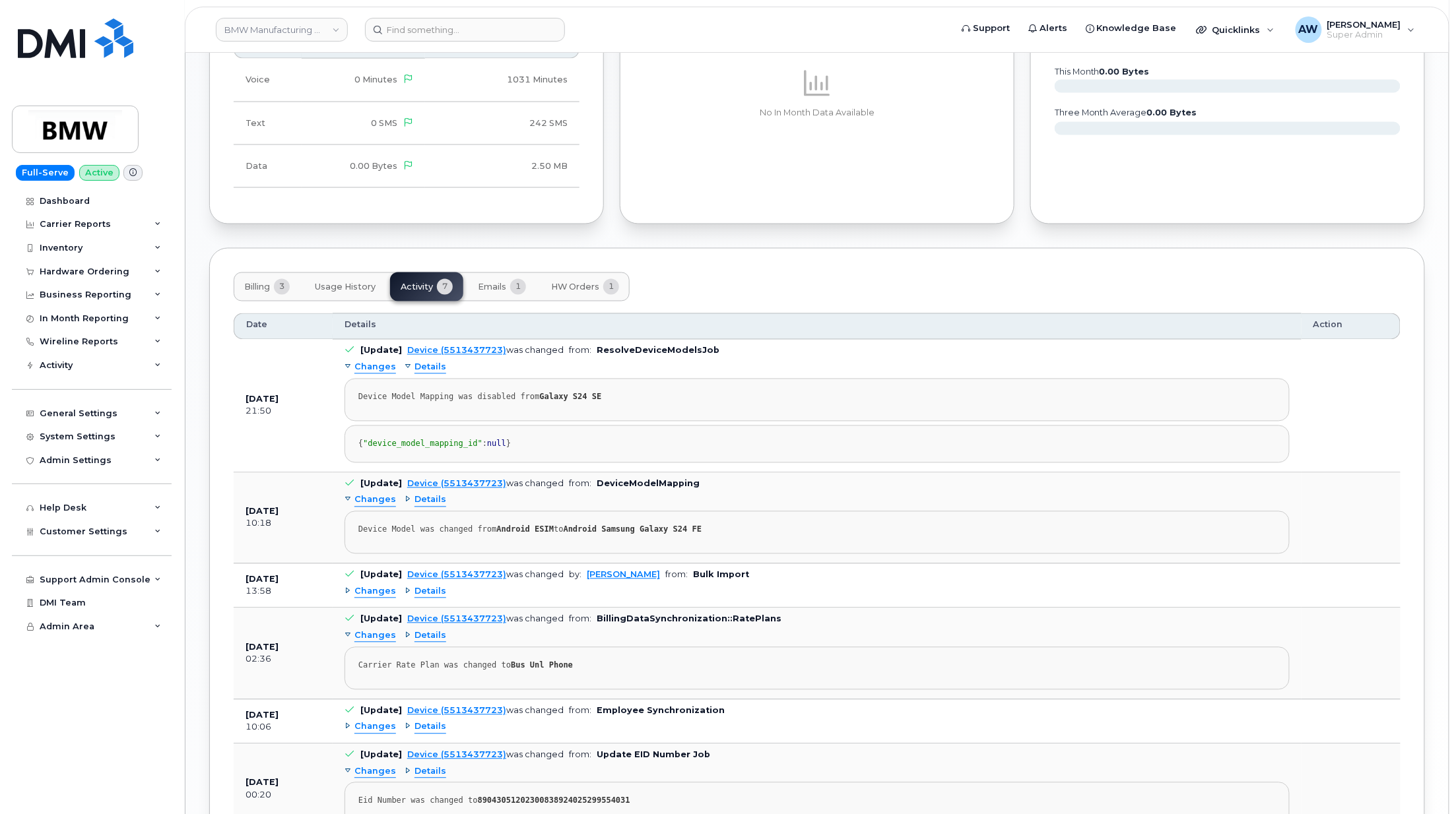
click at [418, 371] on span "Details" at bounding box center [430, 367] width 32 height 12
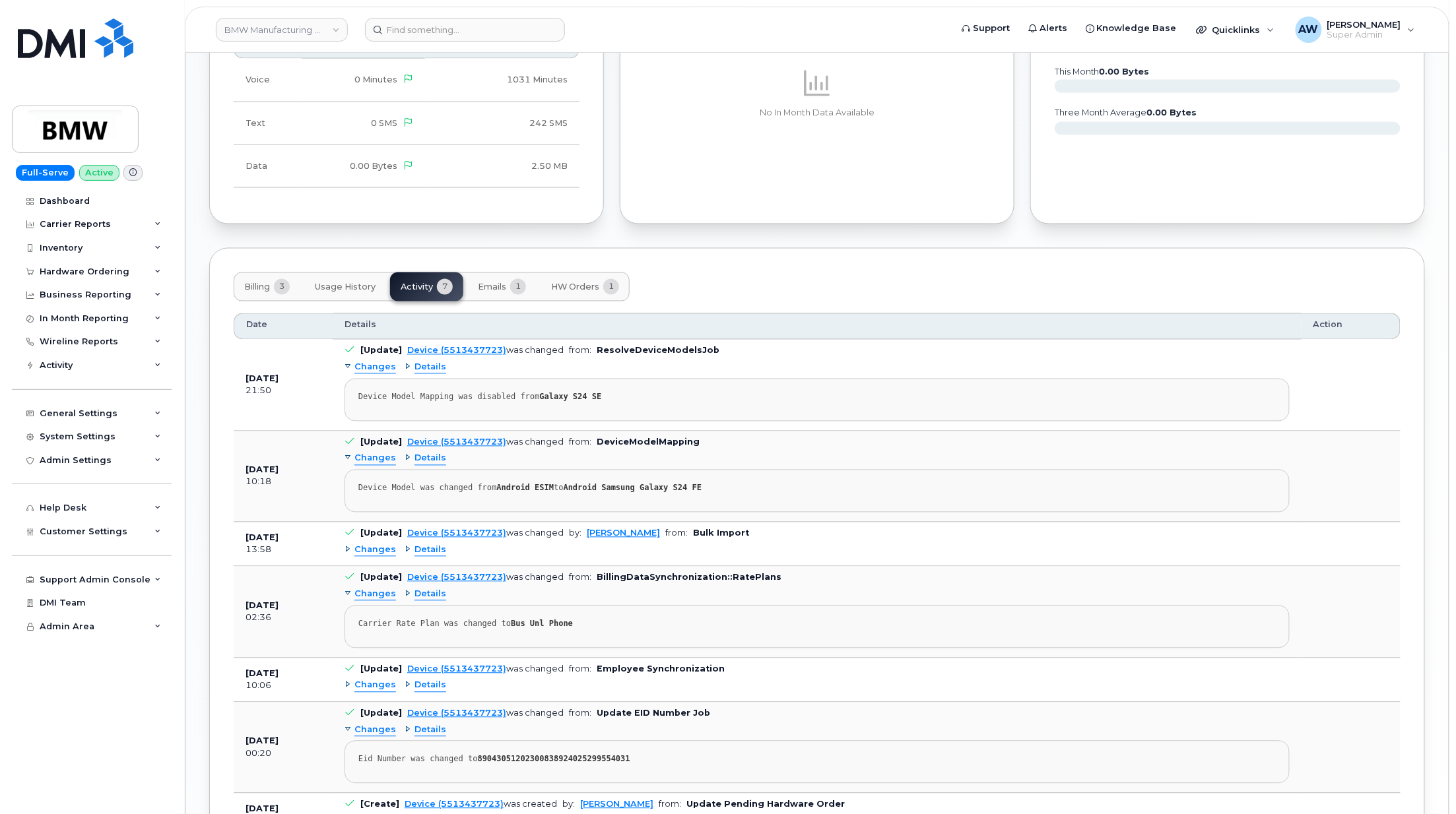
click at [573, 290] on span "HW Orders" at bounding box center [574, 287] width 48 height 11
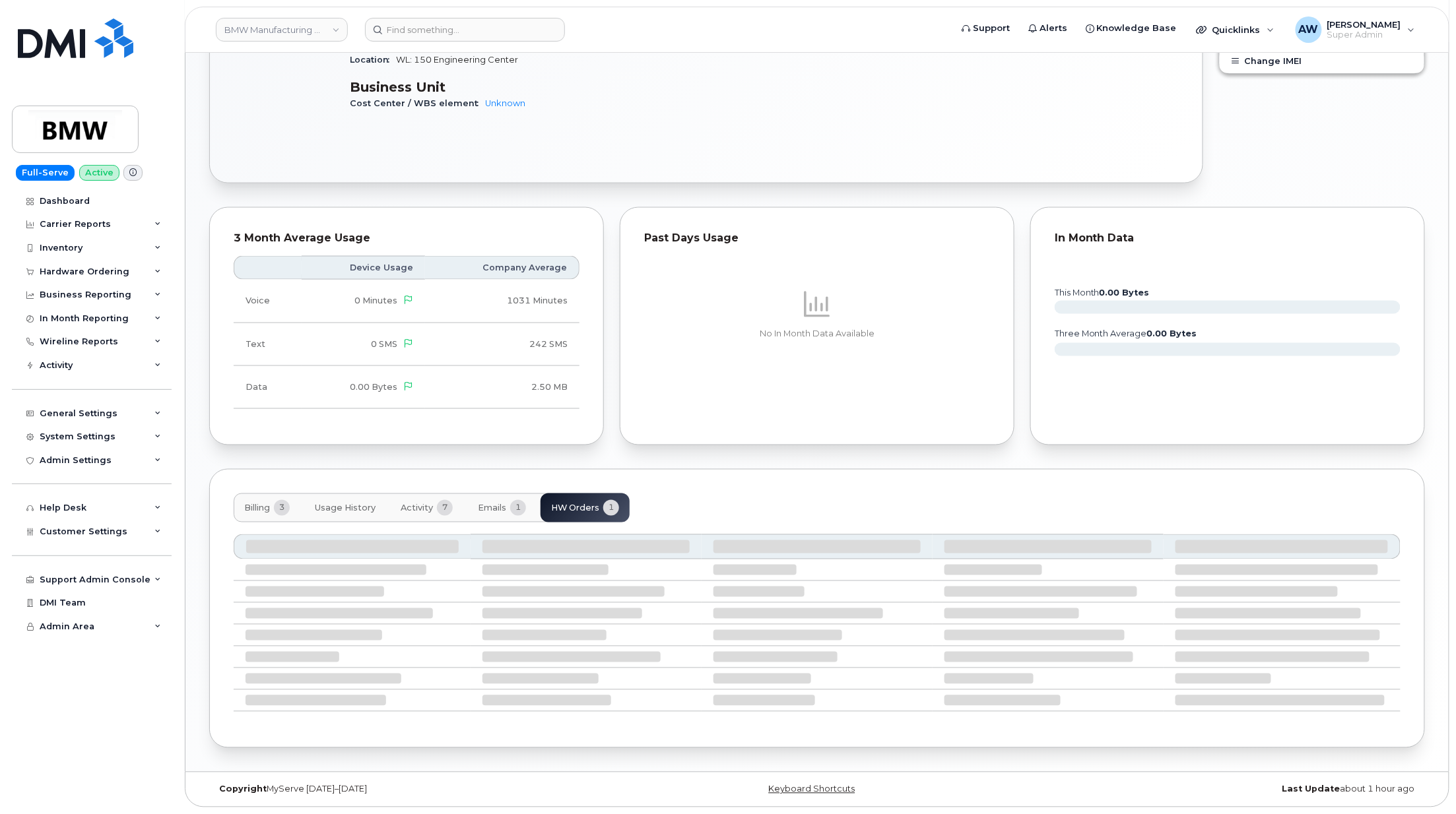
scroll to position [589, 0]
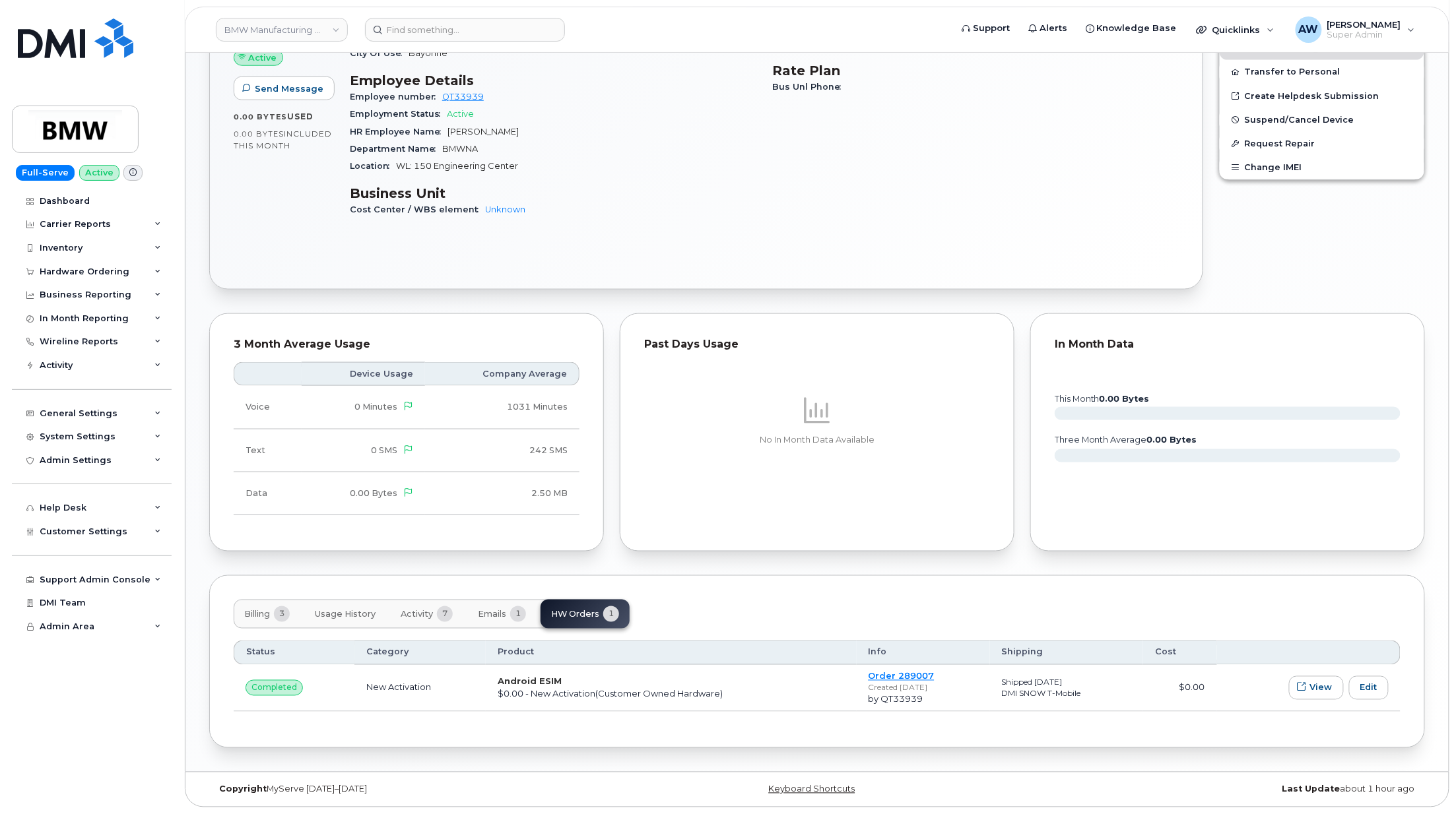
click at [370, 609] on span "Usage History" at bounding box center [345, 614] width 61 height 11
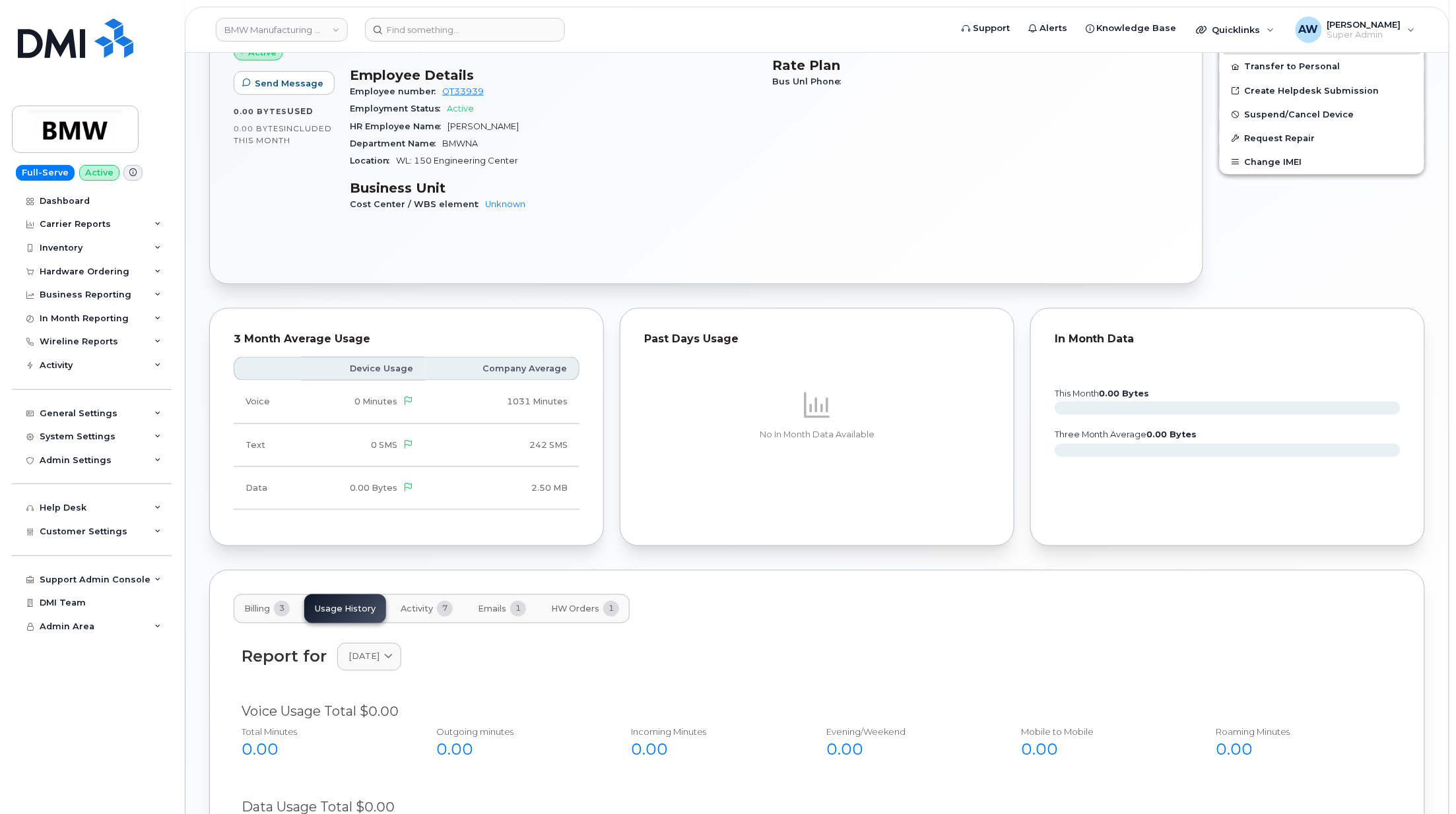
click at [275, 615] on button "Billing 3" at bounding box center [267, 609] width 66 height 29
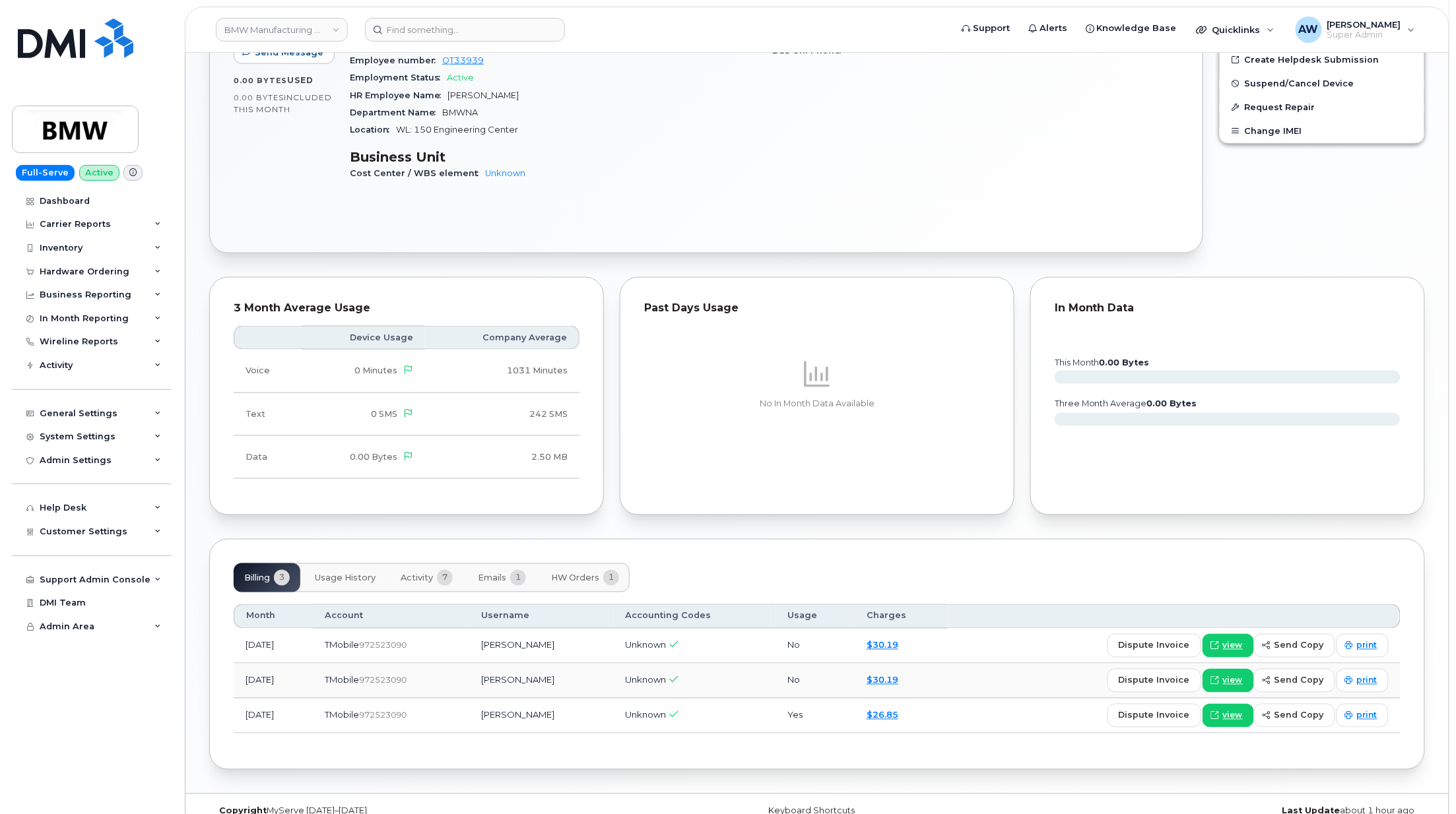
scroll to position [648, 0]
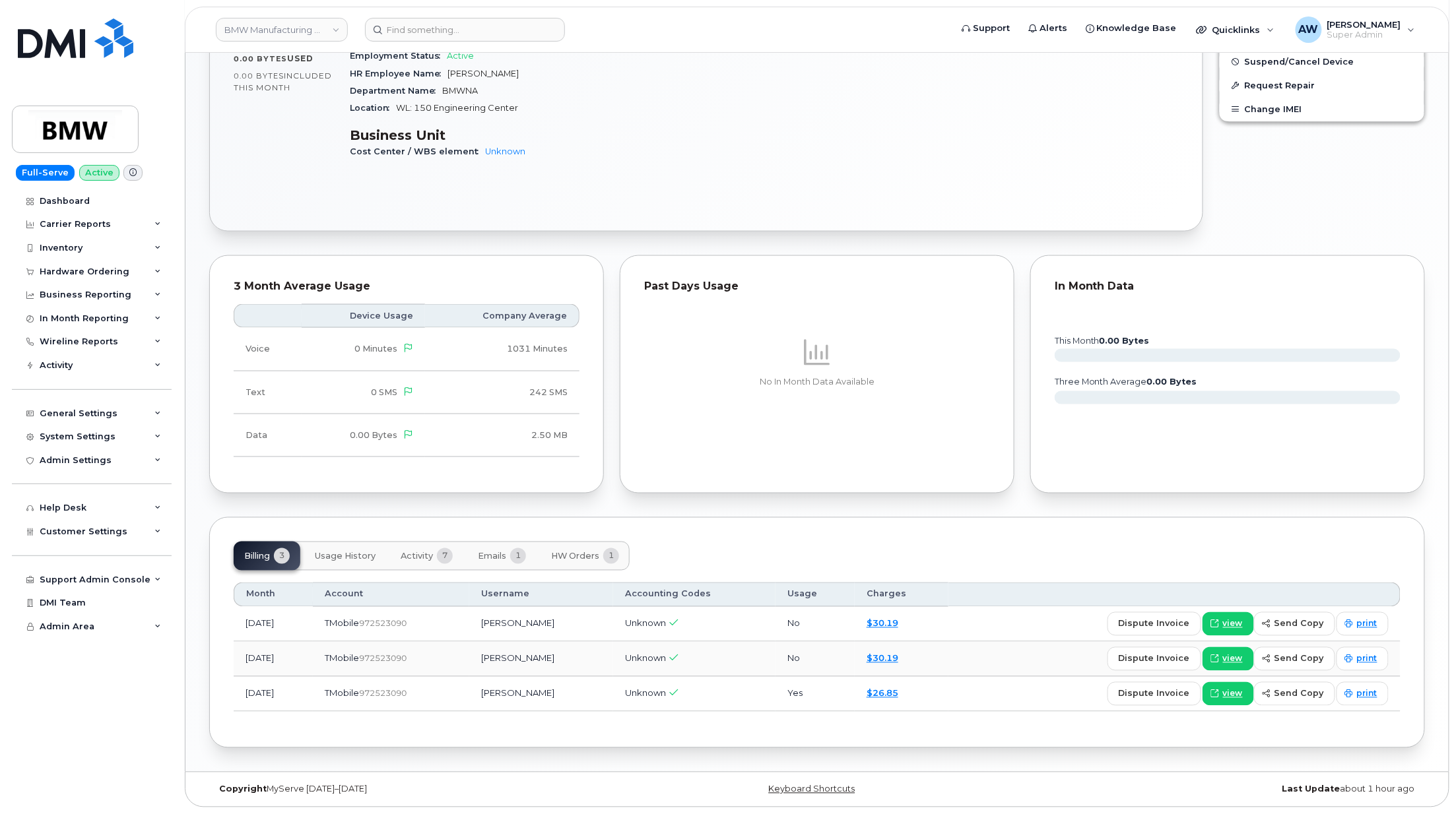
click at [420, 553] on span "Activity" at bounding box center [417, 556] width 32 height 11
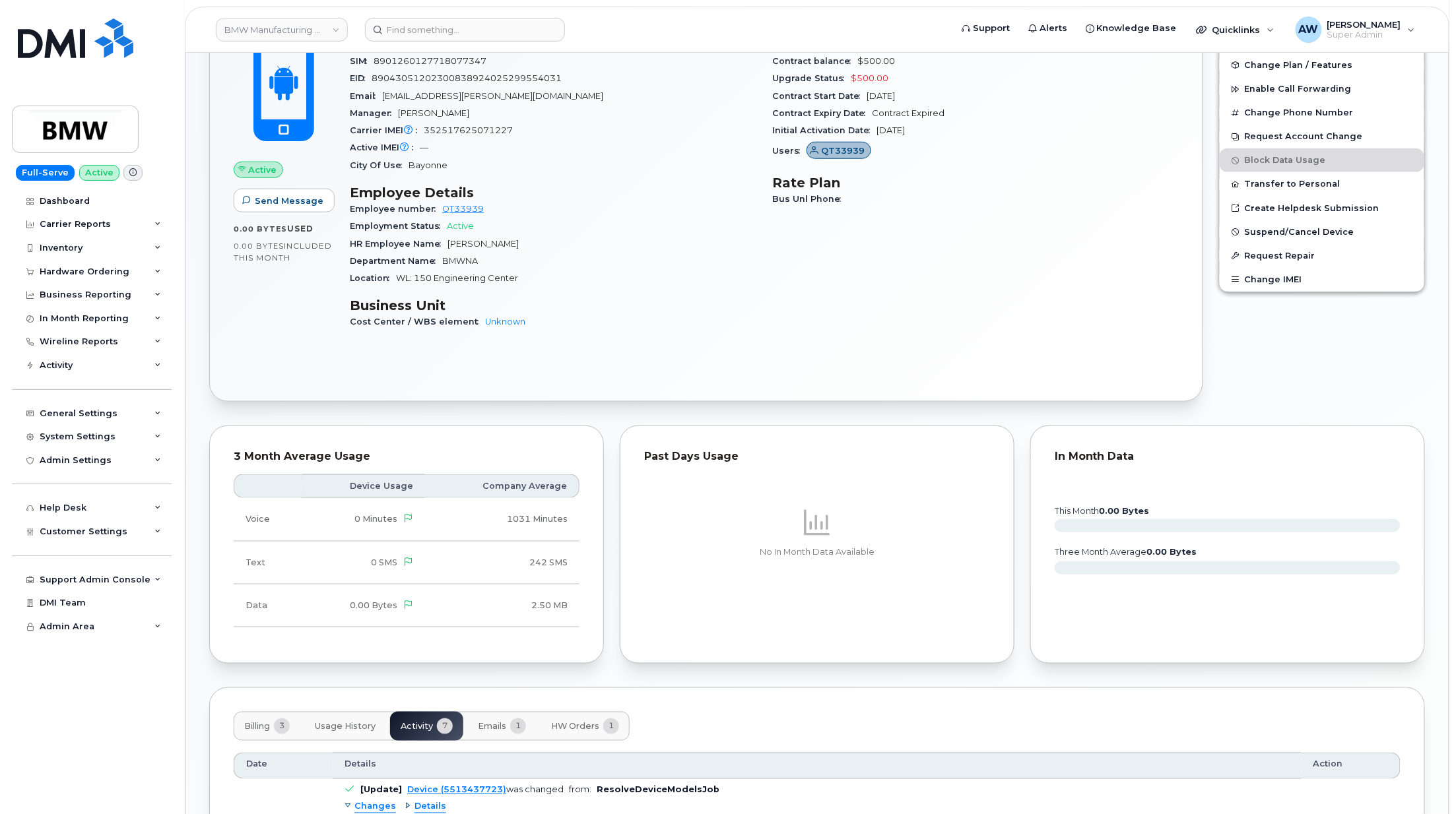
scroll to position [384, 0]
